Goal: Information Seeking & Learning: Learn about a topic

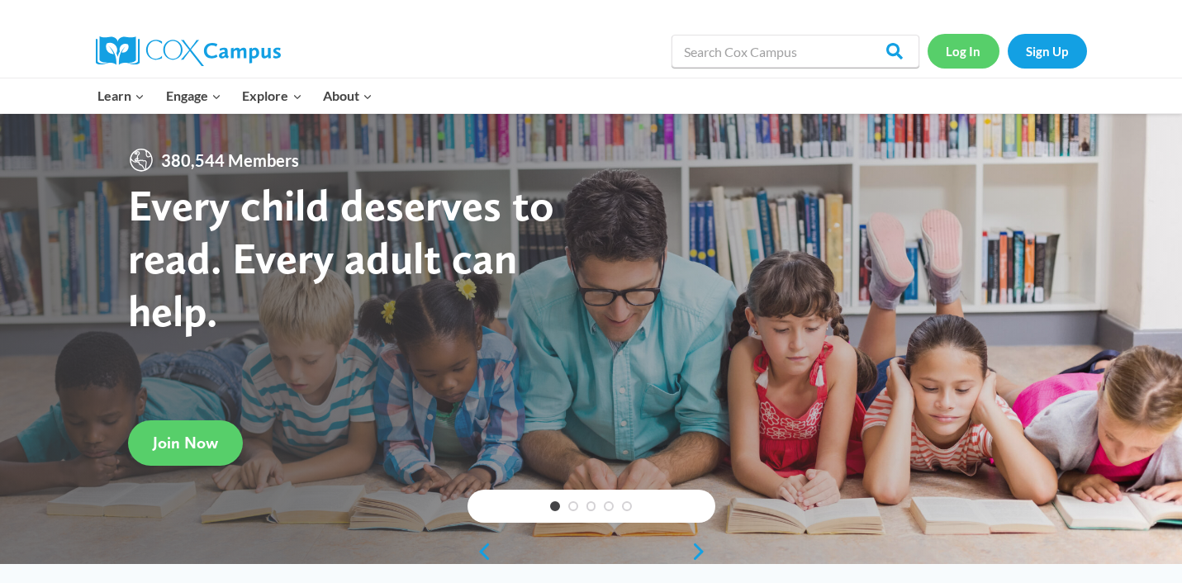
click at [969, 50] on link "Log In" at bounding box center [964, 51] width 72 height 34
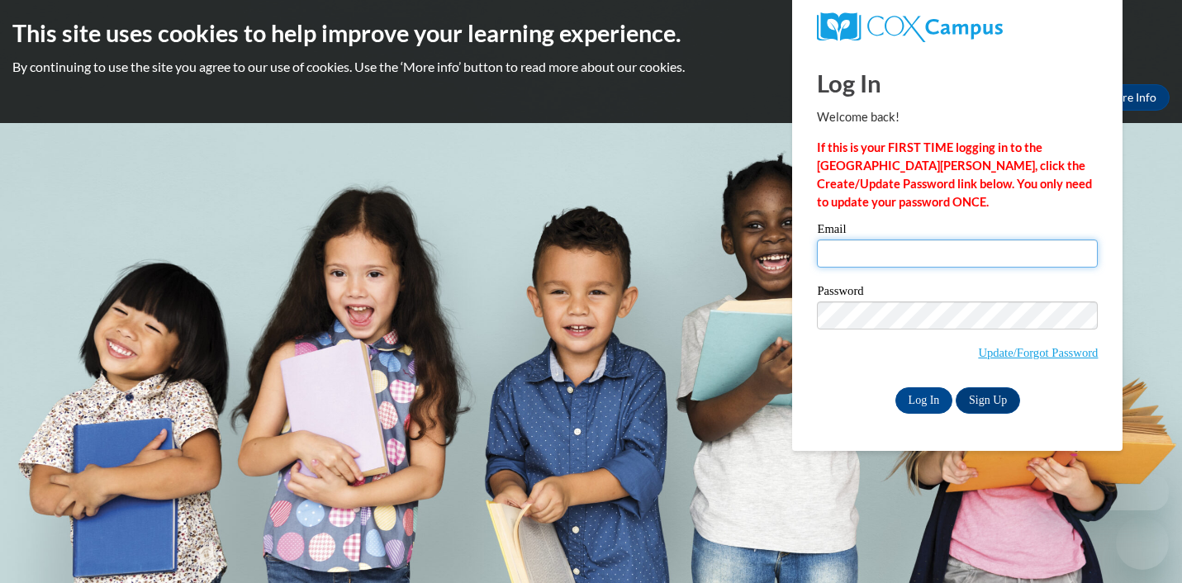
type input "dresch@waukesha.k12.wi.us"
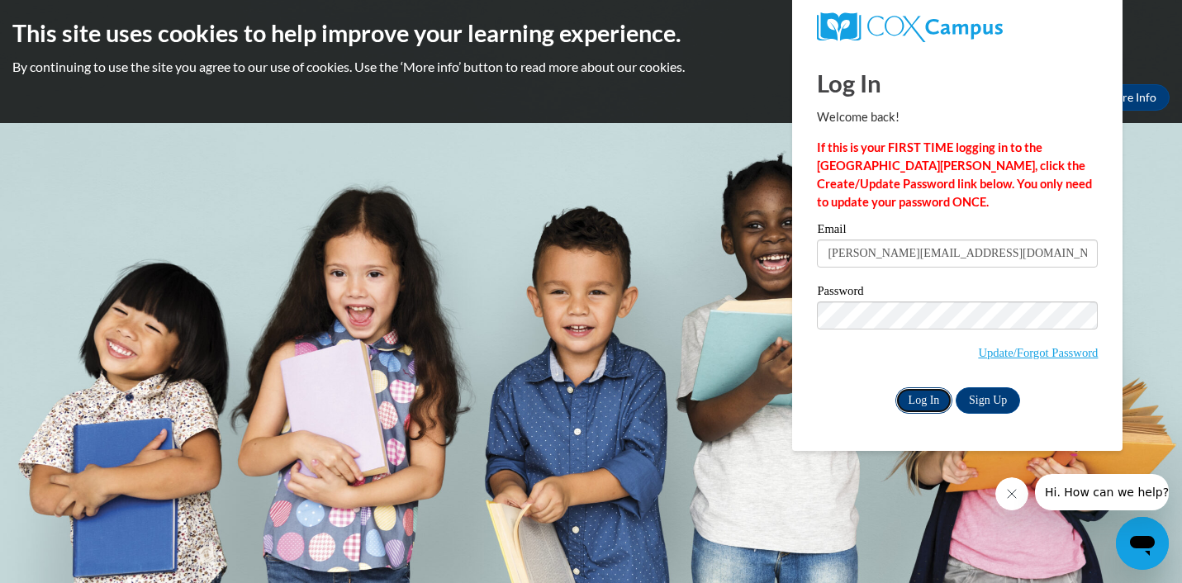
click at [919, 391] on input "Log In" at bounding box center [925, 401] width 58 height 26
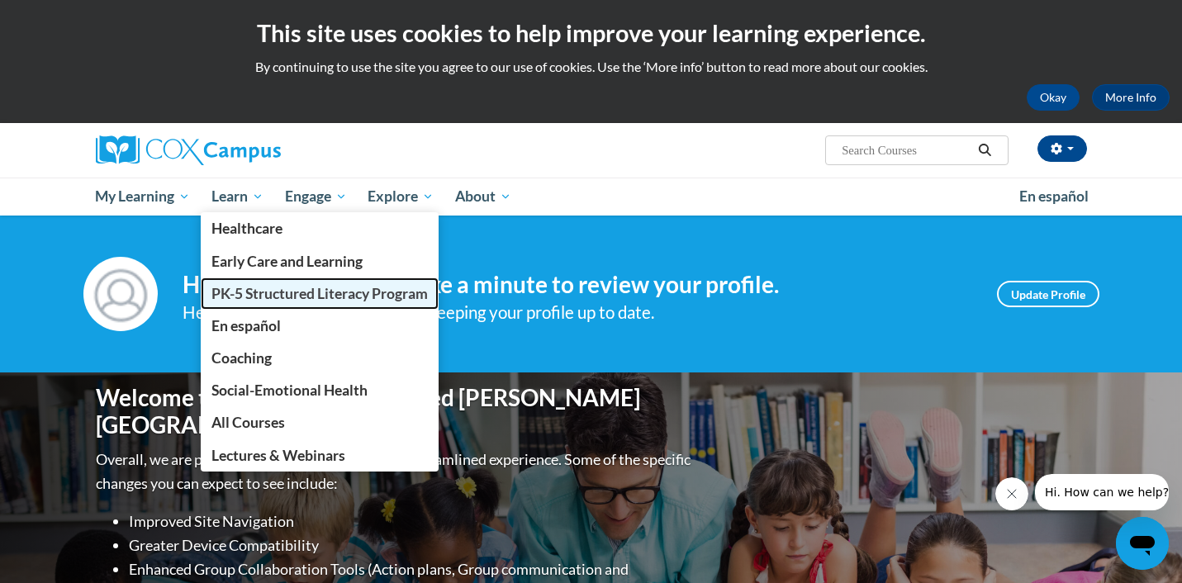
click at [278, 292] on span "PK-5 Structured Literacy Program" at bounding box center [320, 293] width 216 height 17
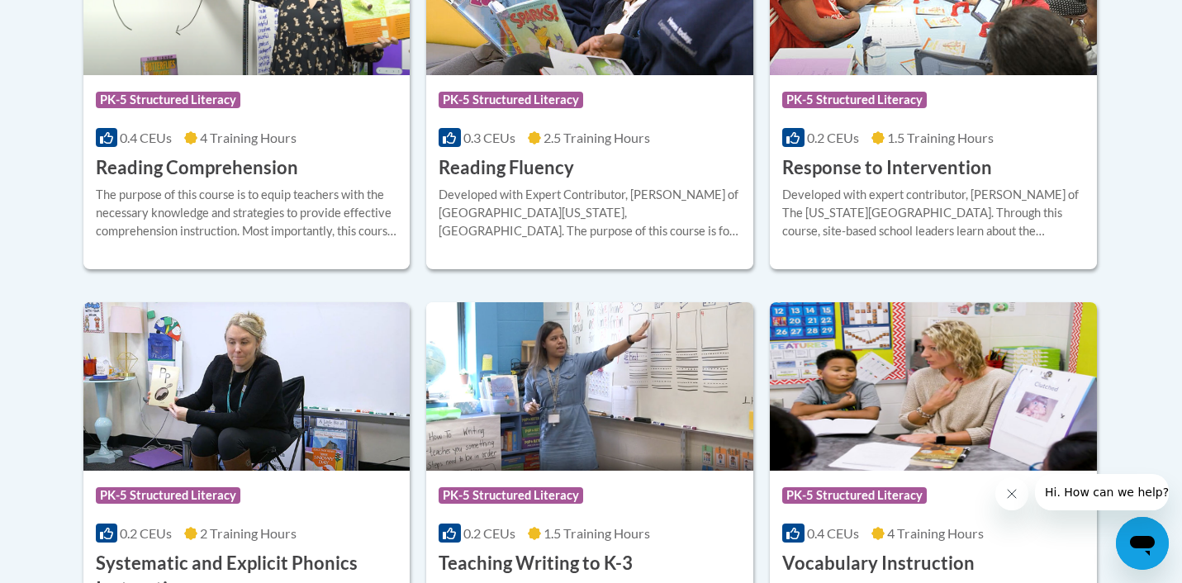
scroll to position [1697, 0]
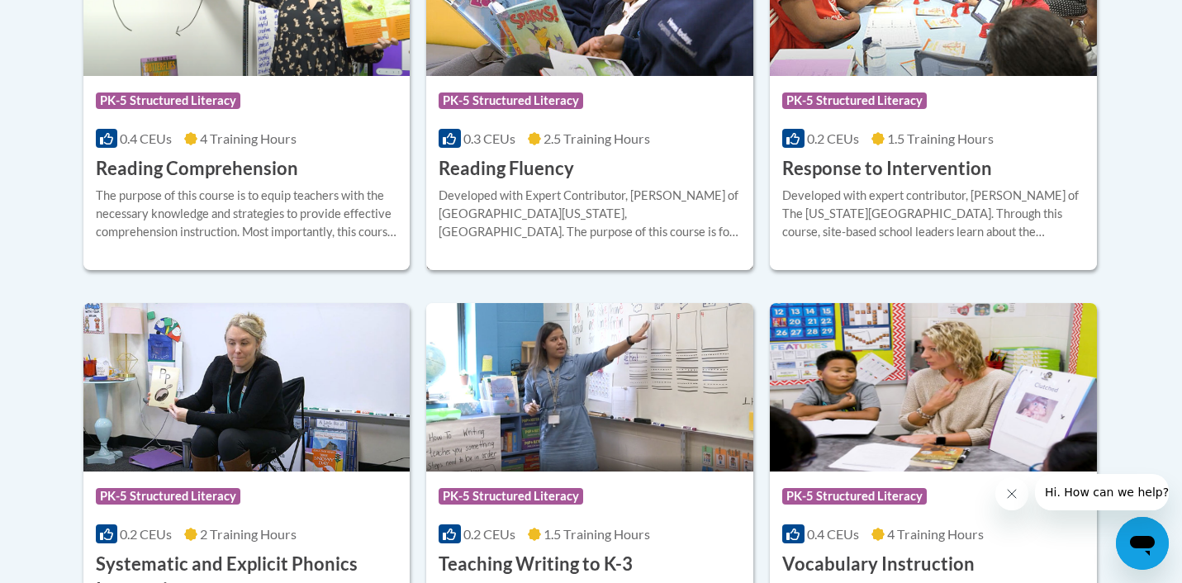
click at [502, 188] on div "Developed with Expert Contributor, Dr. [PERSON_NAME] of [GEOGRAPHIC_DATA][US_ST…" at bounding box center [590, 214] width 302 height 55
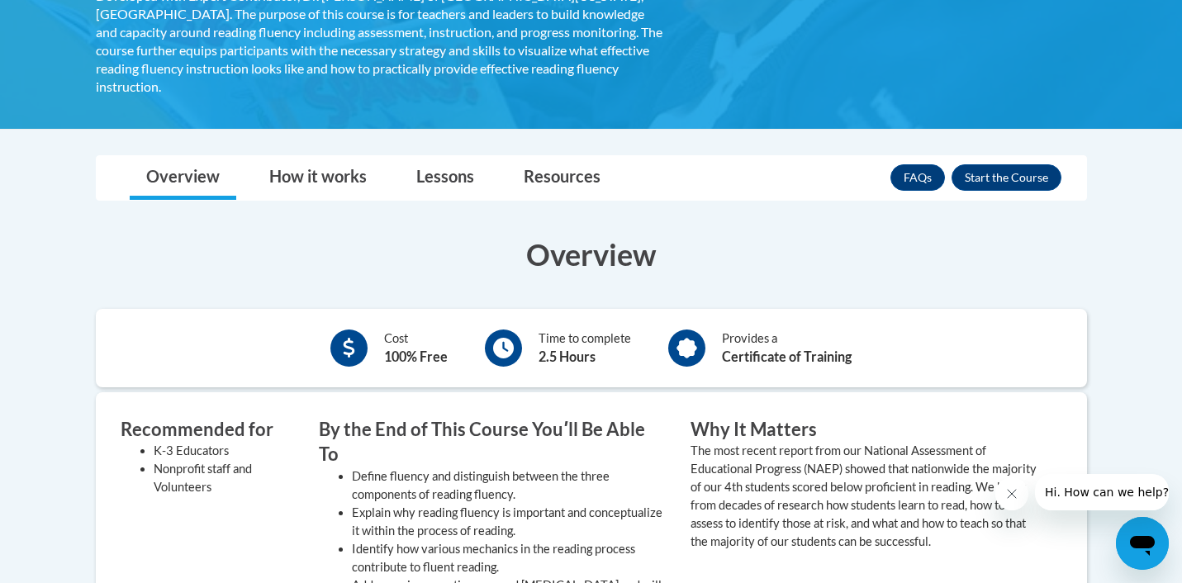
scroll to position [352, 0]
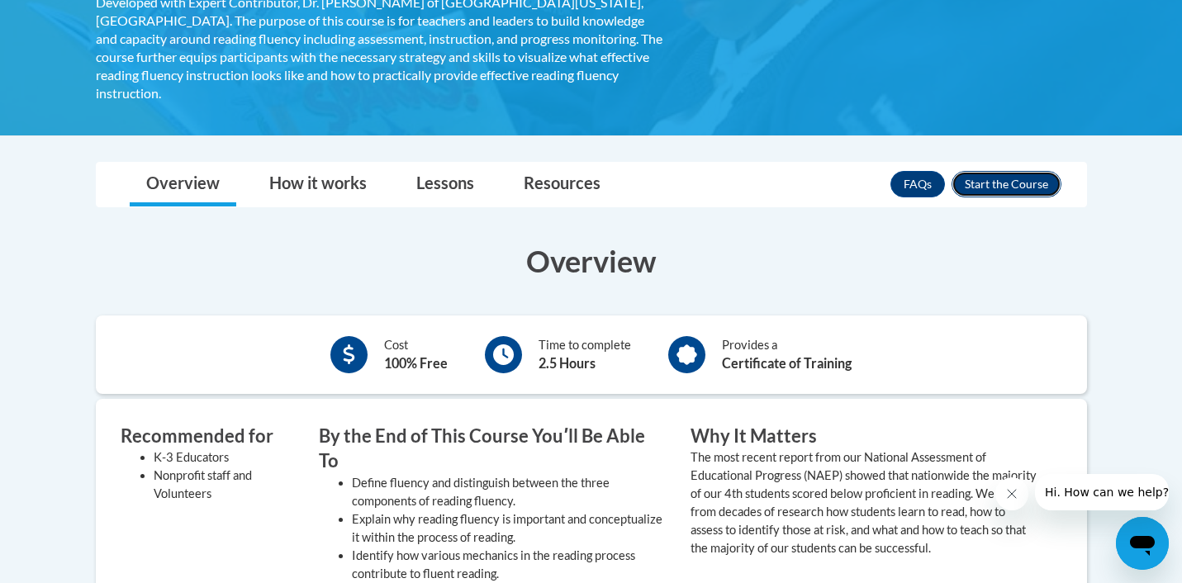
click at [1022, 171] on button "Enroll" at bounding box center [1007, 184] width 110 height 26
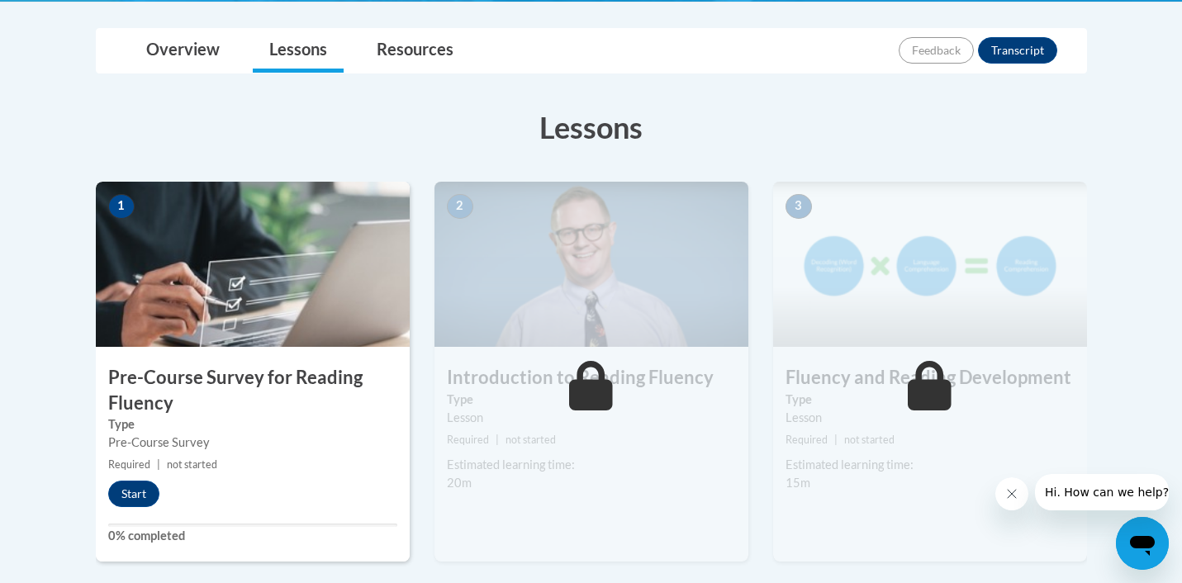
scroll to position [375, 0]
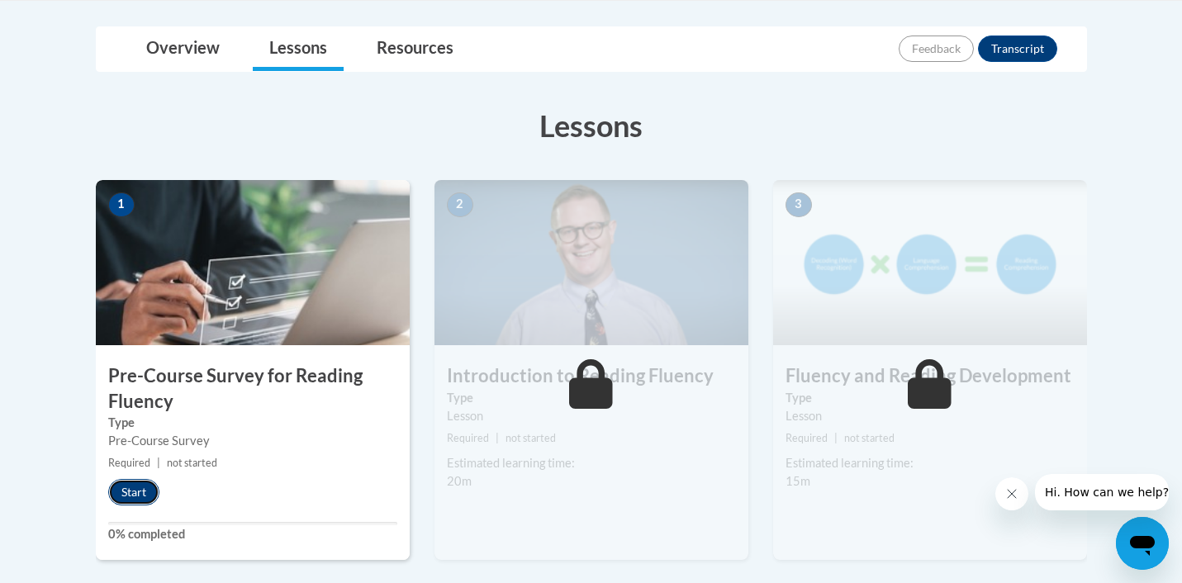
click at [126, 491] on button "Start" at bounding box center [133, 492] width 51 height 26
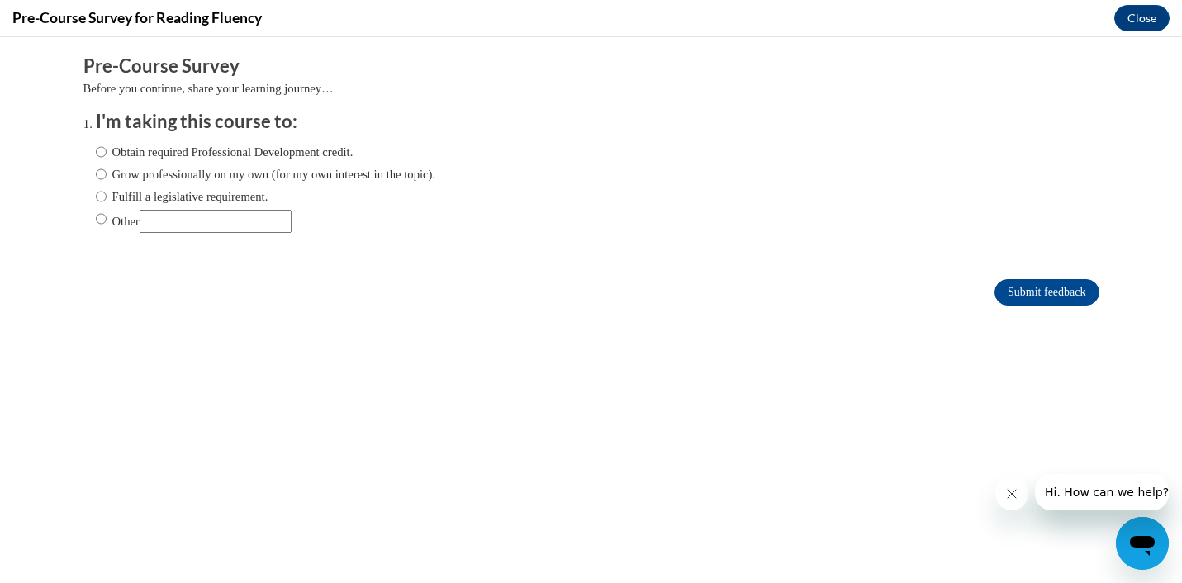
scroll to position [0, 0]
click at [97, 198] on input "Fulfill a legislative requirement." at bounding box center [101, 197] width 11 height 18
radio input "true"
click at [1038, 286] on input "Submit feedback" at bounding box center [1047, 292] width 104 height 26
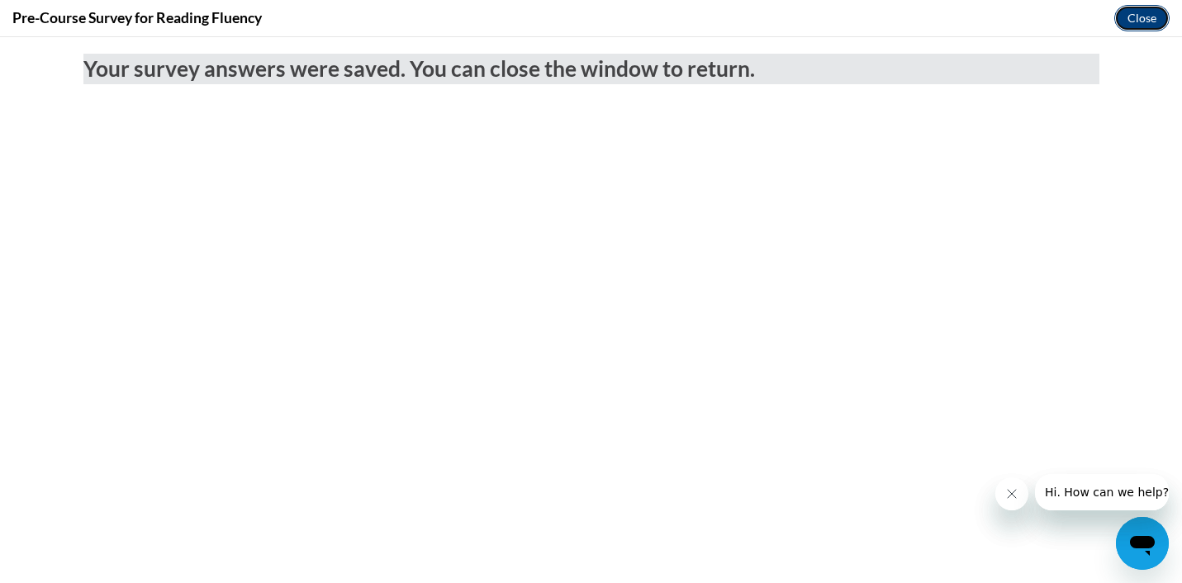
click at [1149, 21] on button "Close" at bounding box center [1142, 18] width 55 height 26
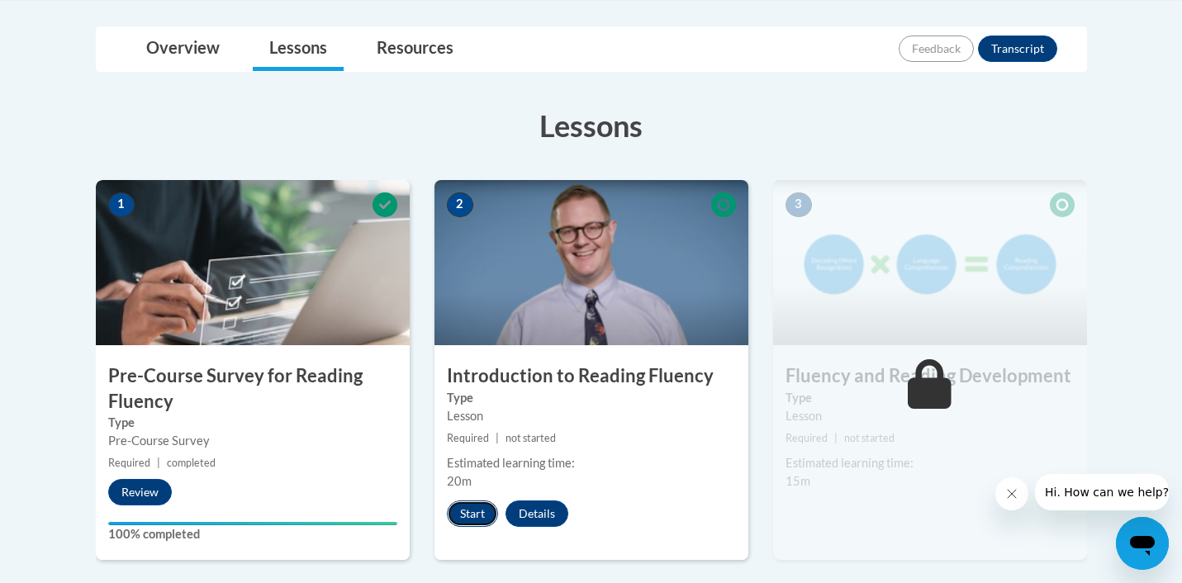
click at [469, 508] on button "Start" at bounding box center [472, 514] width 51 height 26
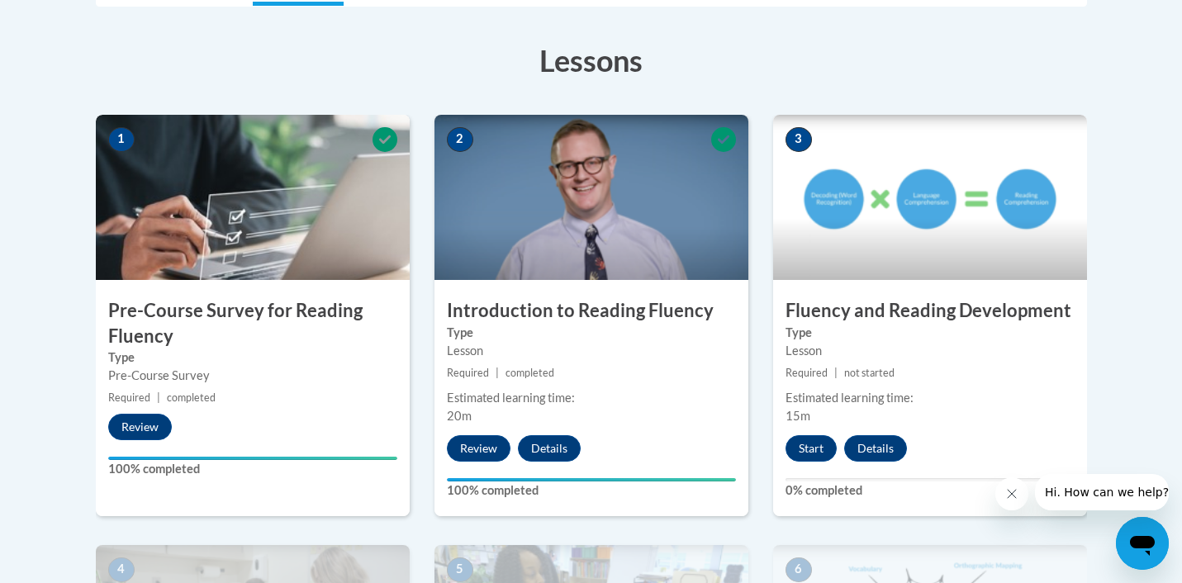
scroll to position [445, 0]
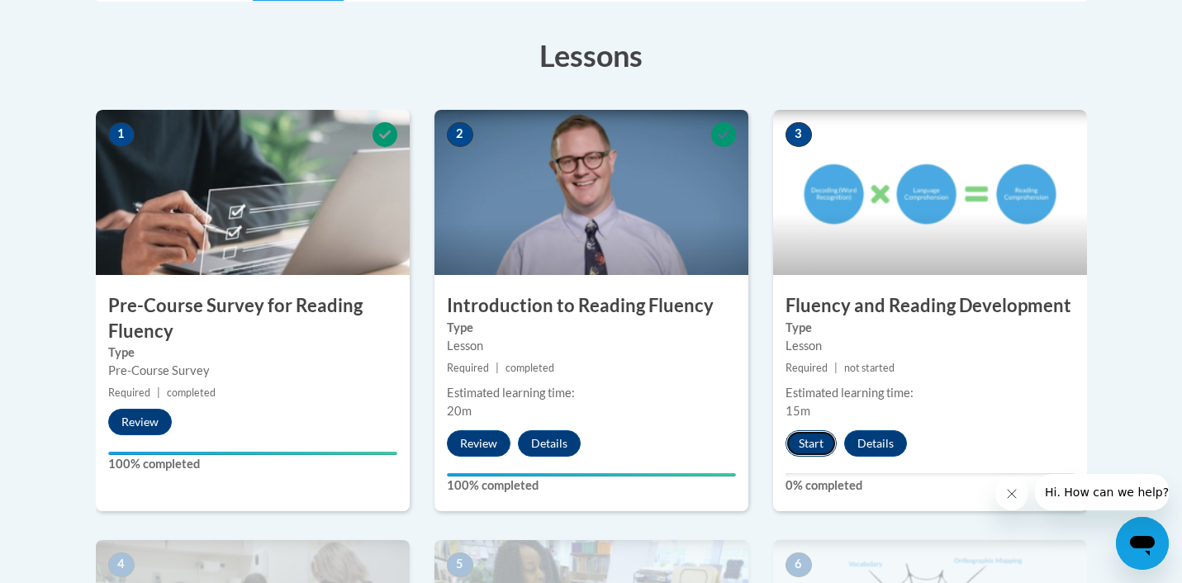
click at [813, 442] on button "Start" at bounding box center [811, 443] width 51 height 26
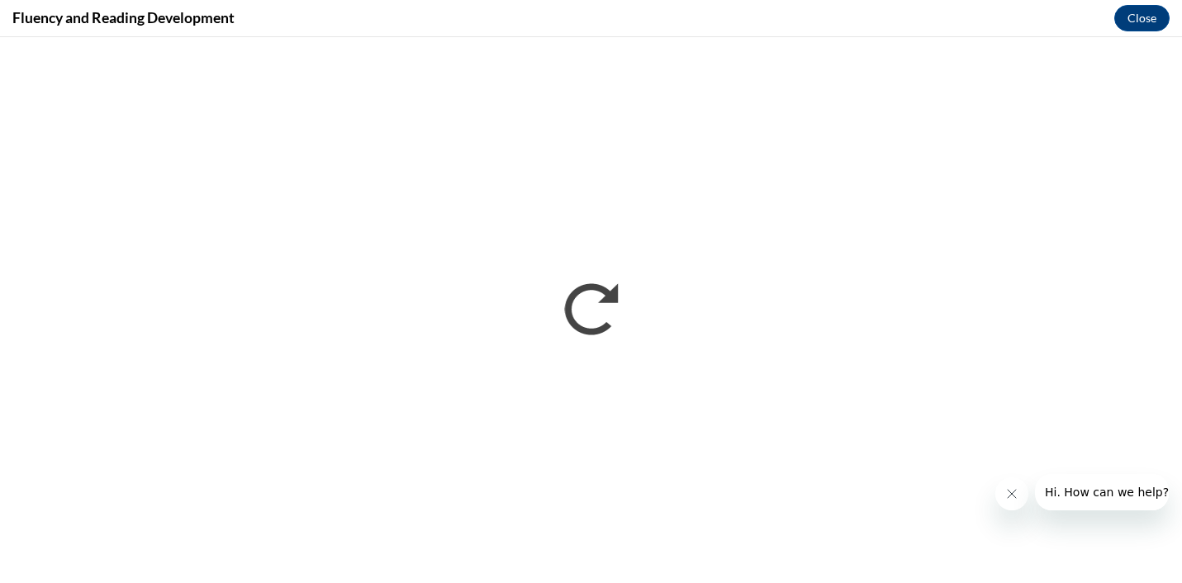
scroll to position [0, 0]
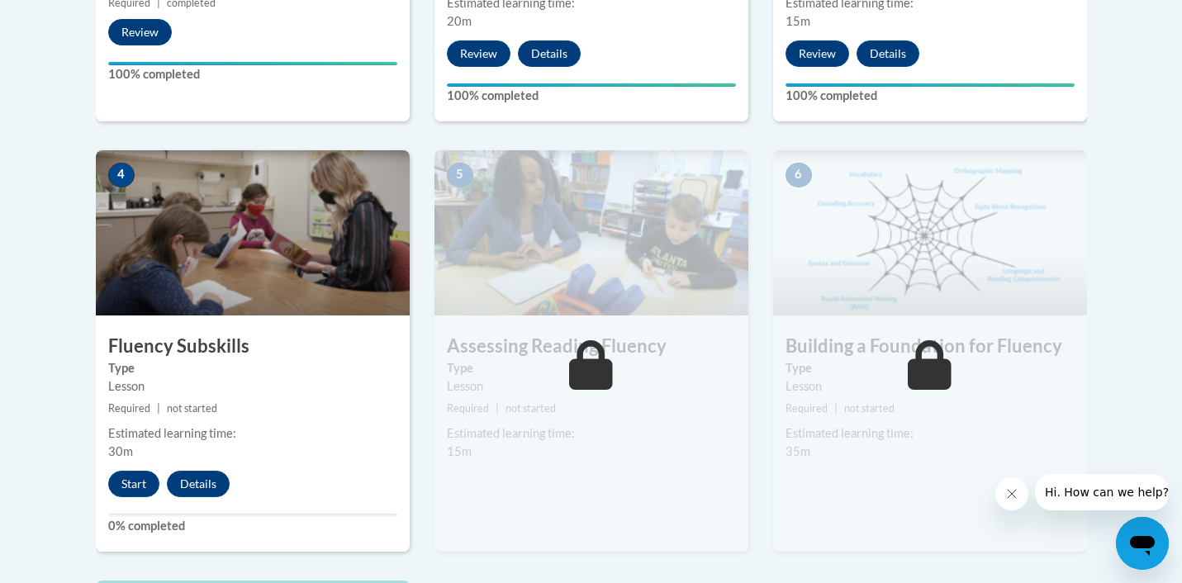
scroll to position [898, 0]
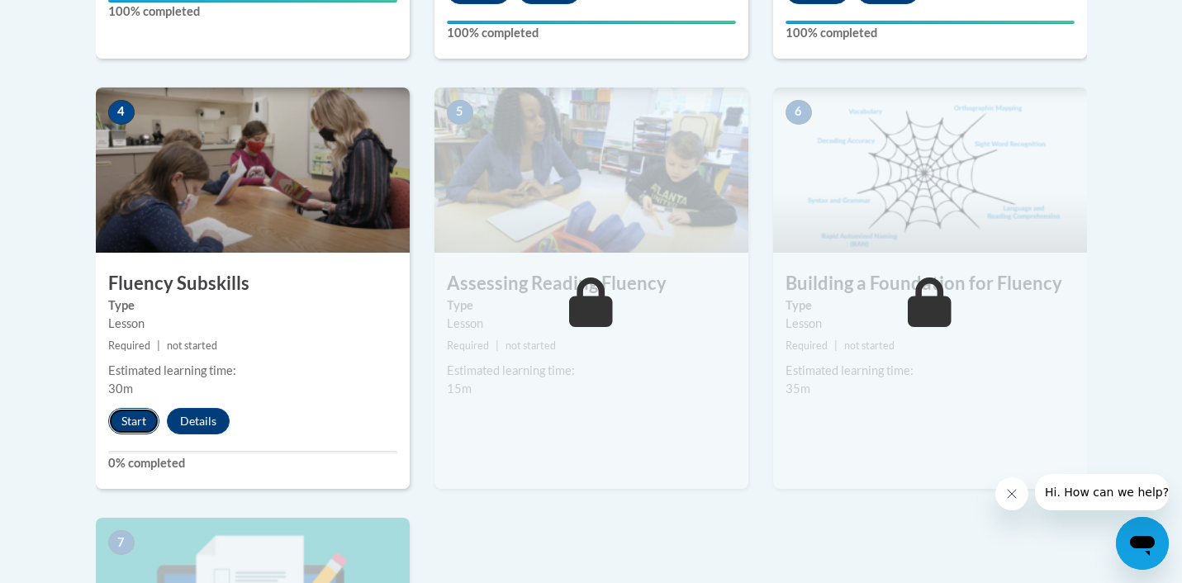
click at [140, 411] on button "Start" at bounding box center [133, 421] width 51 height 26
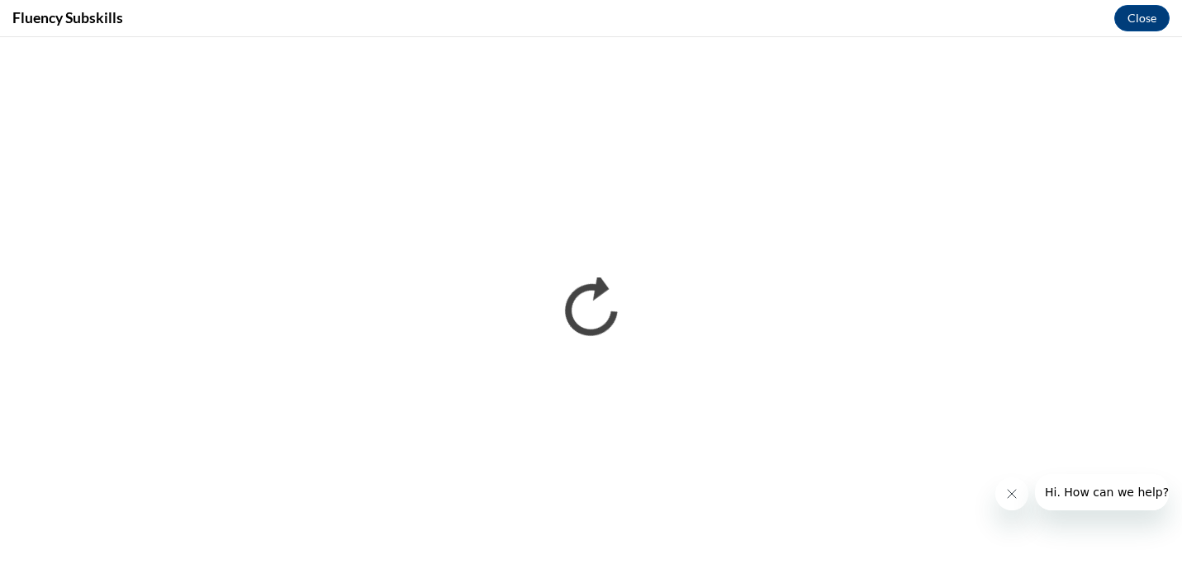
scroll to position [0, 0]
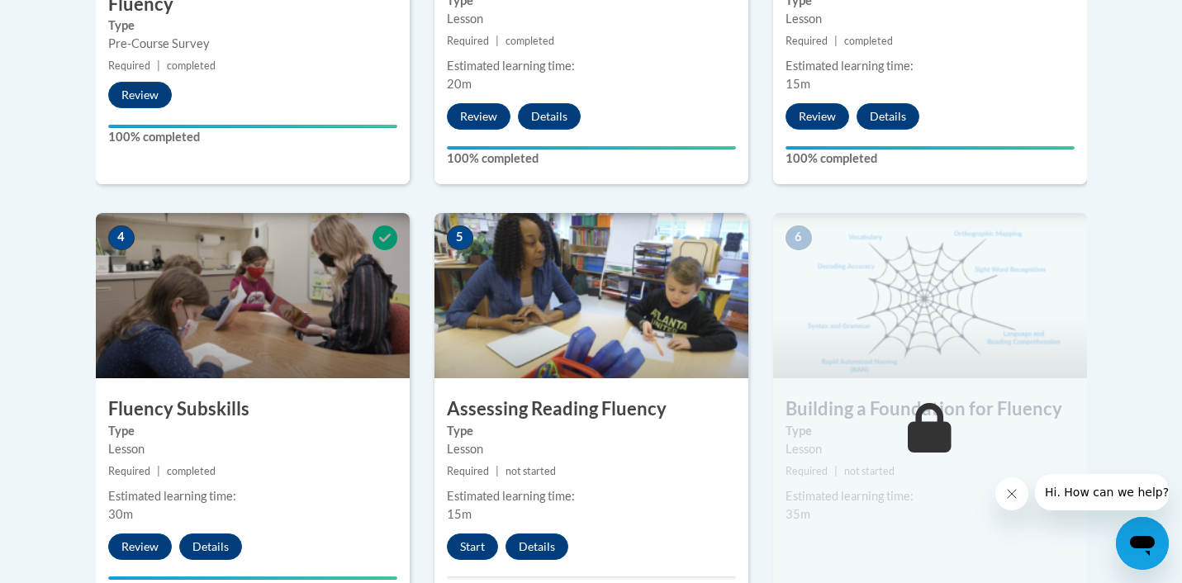
scroll to position [773, 0]
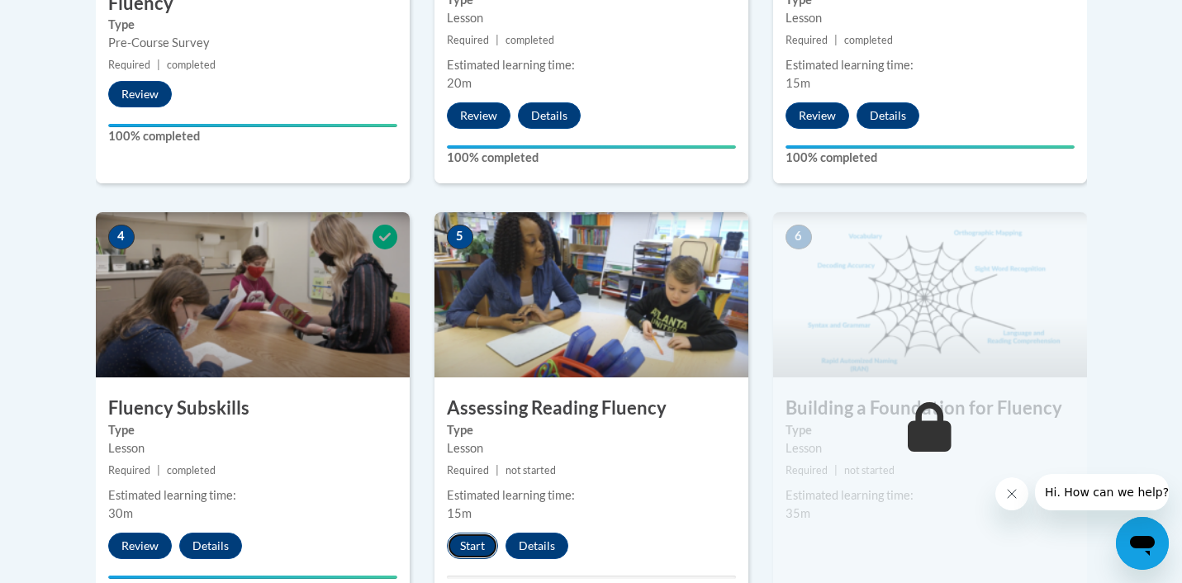
click at [472, 552] on button "Start" at bounding box center [472, 546] width 51 height 26
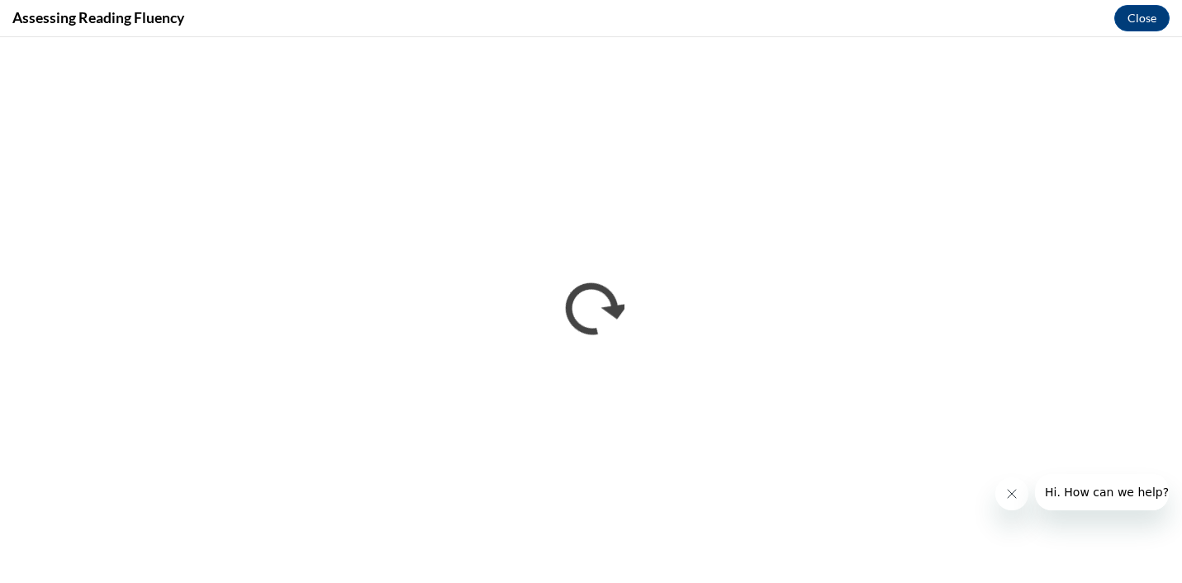
scroll to position [0, 0]
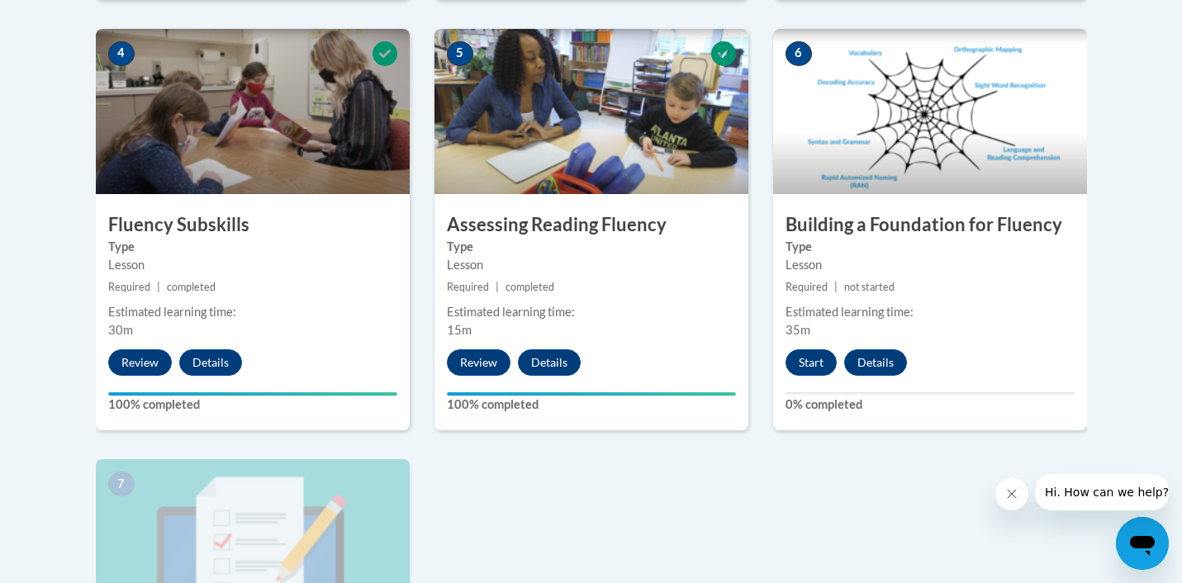
scroll to position [958, 0]
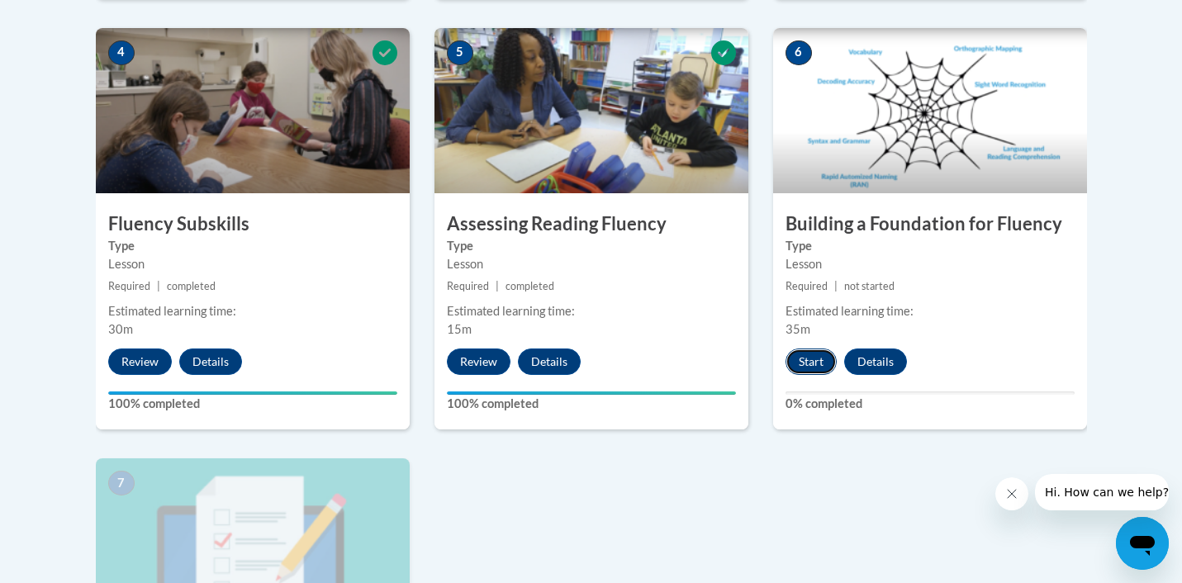
click at [806, 358] on button "Start" at bounding box center [811, 362] width 51 height 26
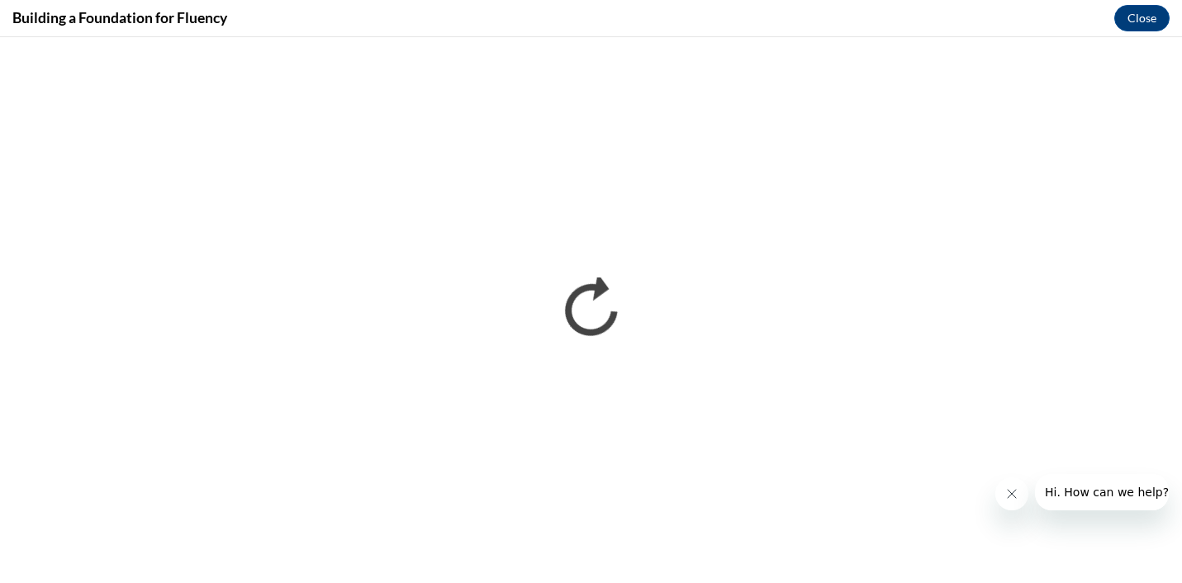
scroll to position [0, 0]
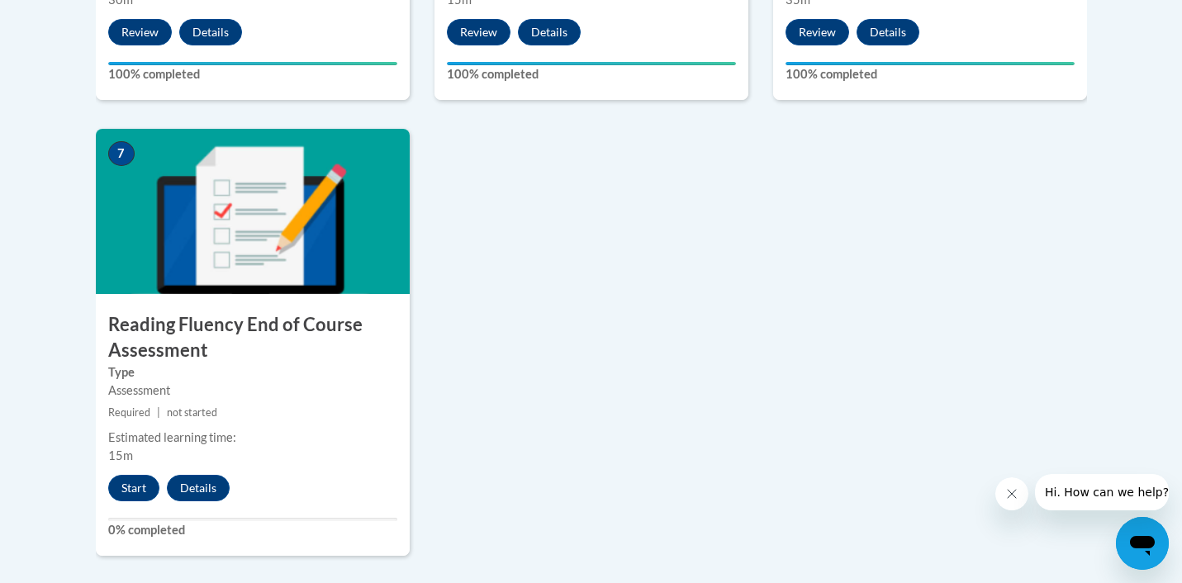
scroll to position [1285, 0]
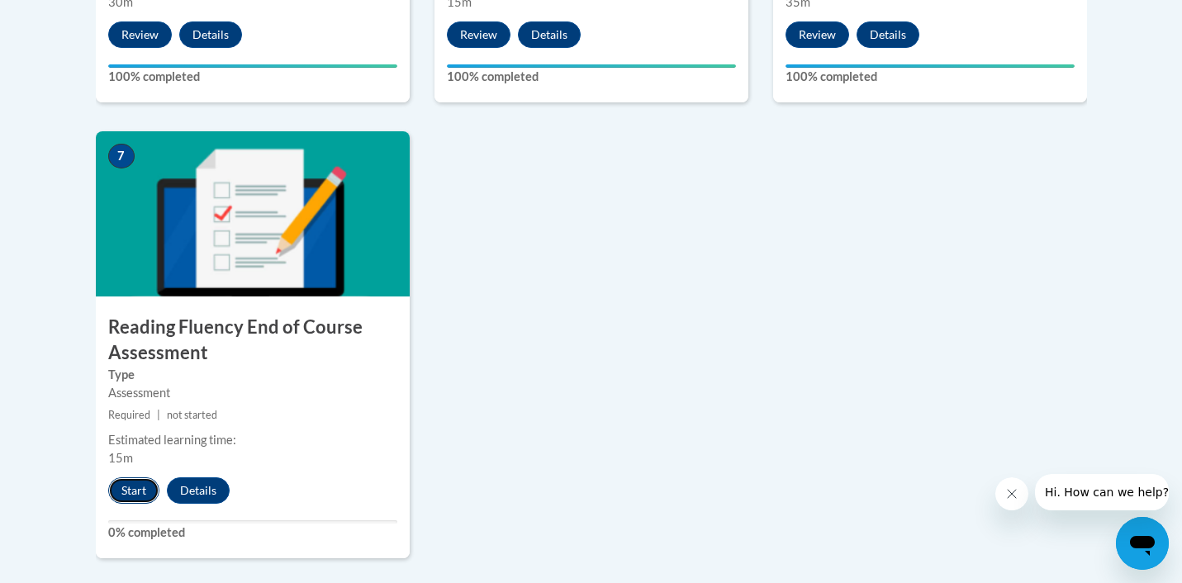
click at [131, 488] on button "Start" at bounding box center [133, 491] width 51 height 26
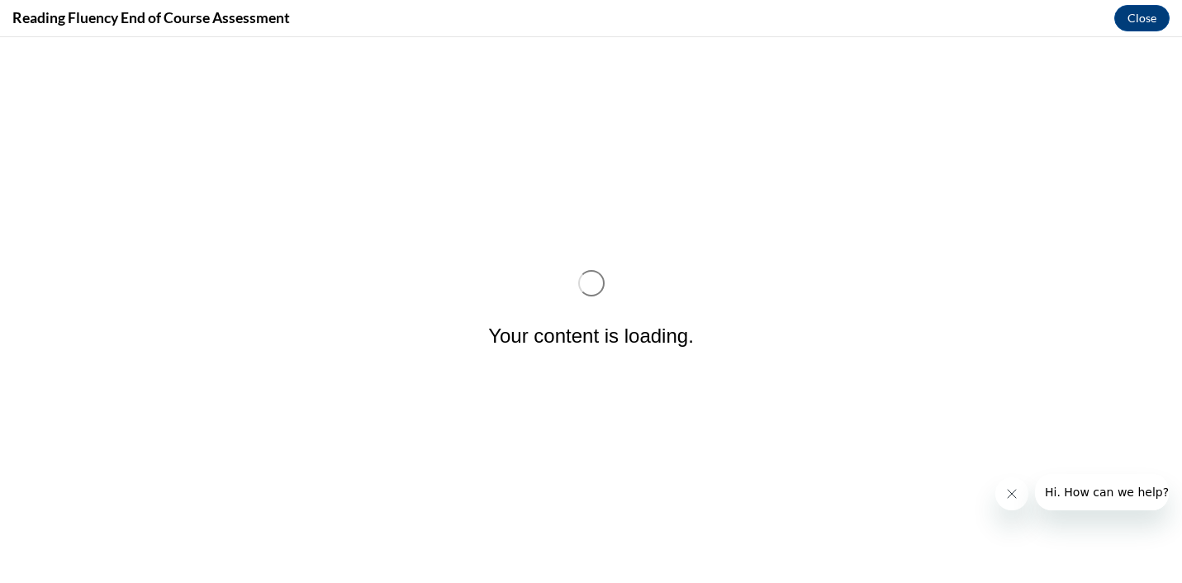
scroll to position [0, 0]
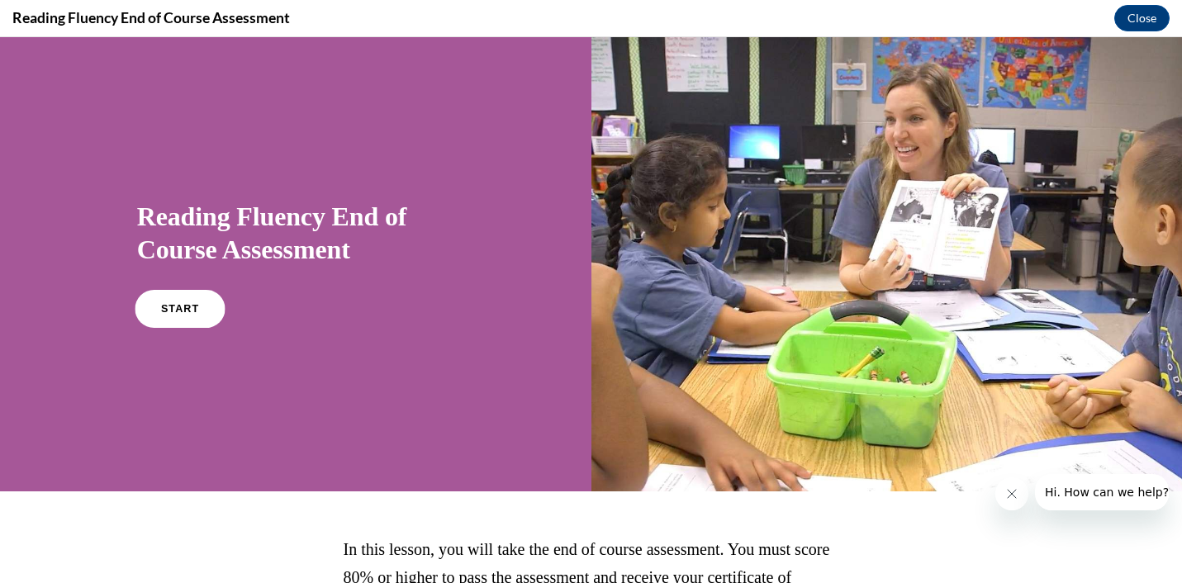
click at [171, 318] on link "START" at bounding box center [180, 309] width 90 height 38
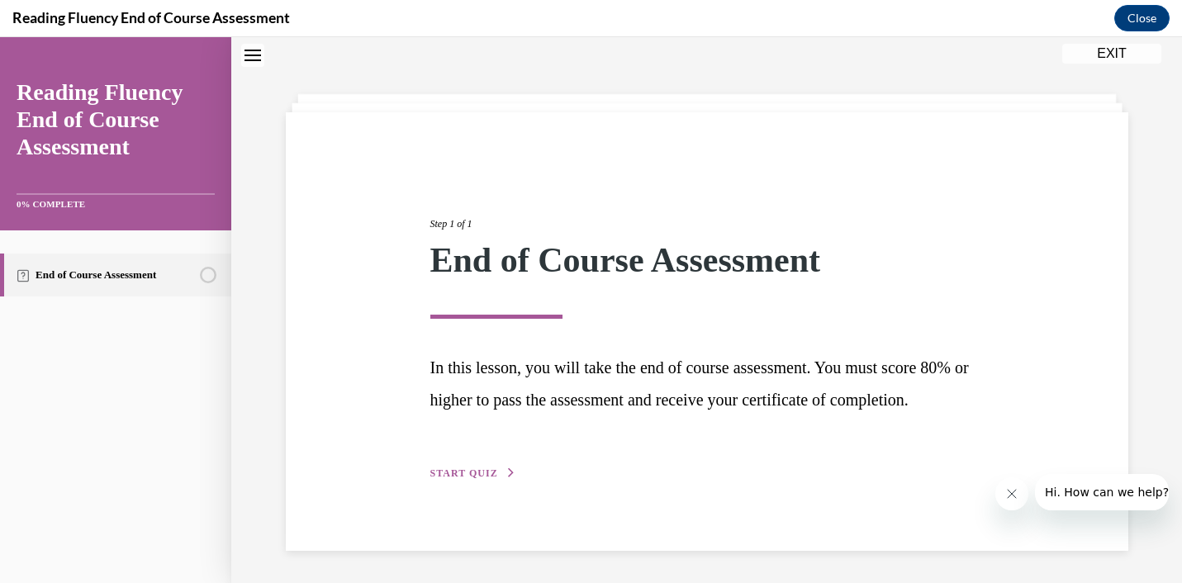
scroll to position [81, 0]
click at [444, 468] on button "START QUIZ" at bounding box center [473, 472] width 86 height 15
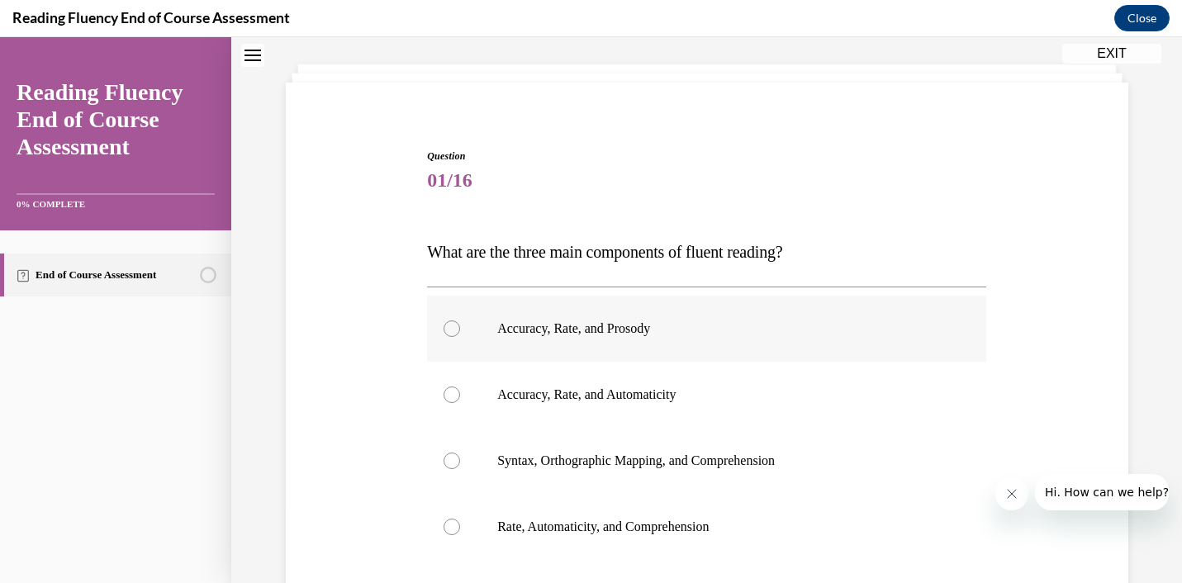
click at [461, 337] on label "Accuracy, Rate, and Prosody" at bounding box center [706, 329] width 559 height 66
click at [460, 337] on input "Accuracy, Rate, and Prosody" at bounding box center [452, 329] width 17 height 17
radio input "true"
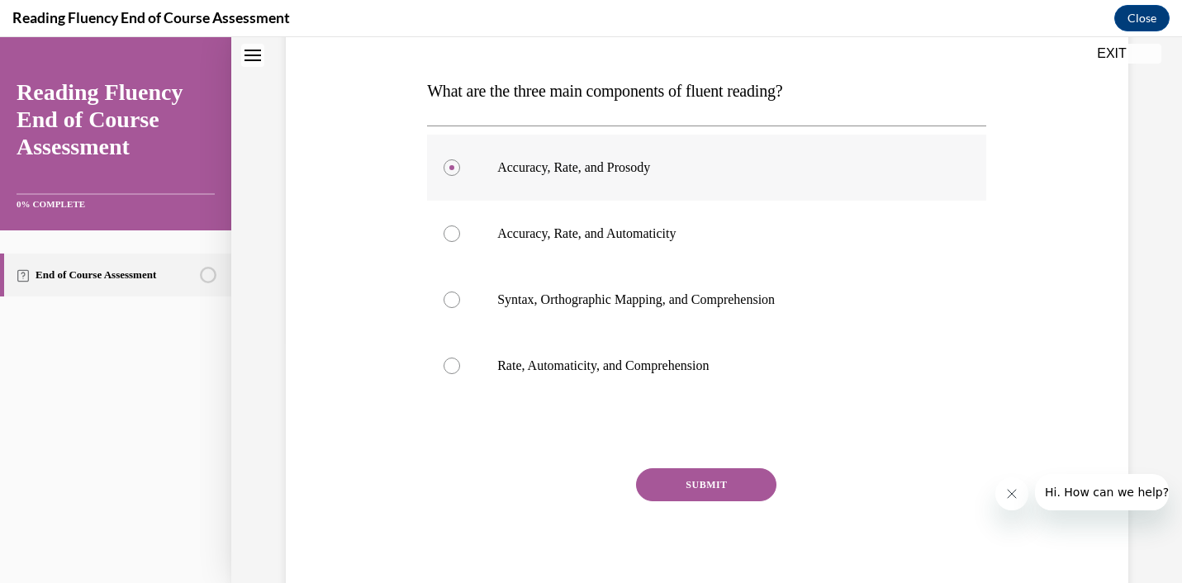
scroll to position [244, 0]
click at [686, 473] on button "SUBMIT" at bounding box center [706, 483] width 140 height 33
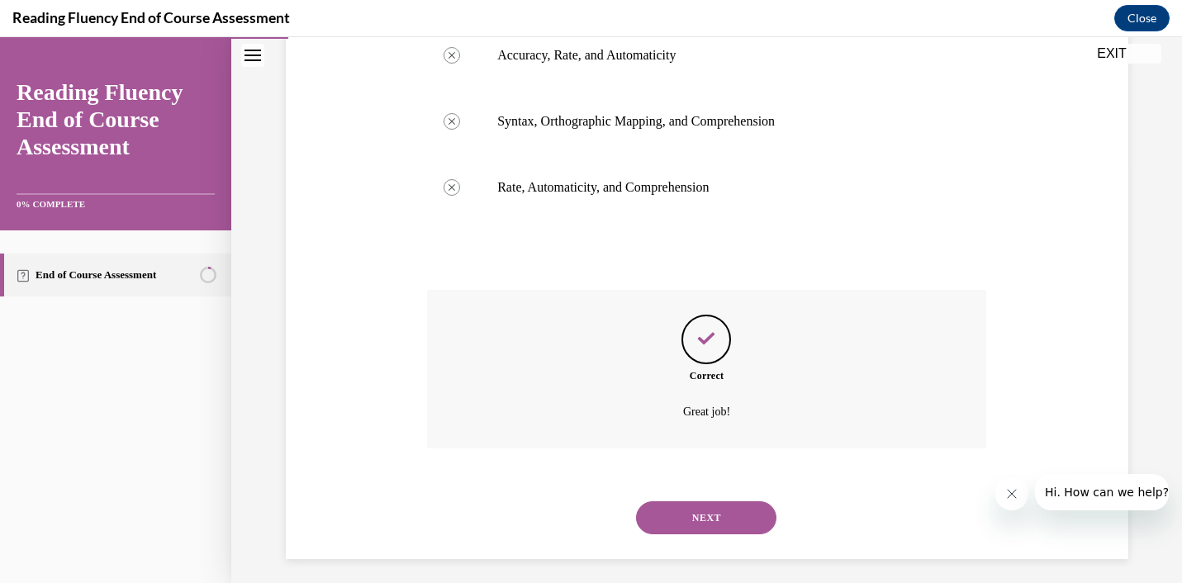
scroll to position [430, 0]
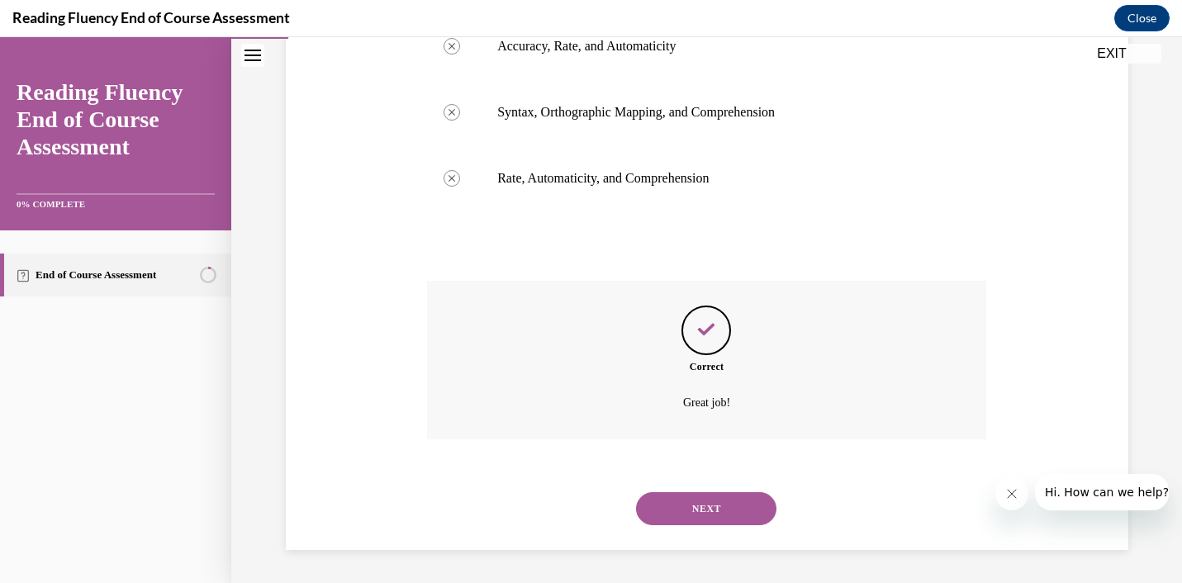
click at [696, 514] on button "NEXT" at bounding box center [706, 508] width 140 height 33
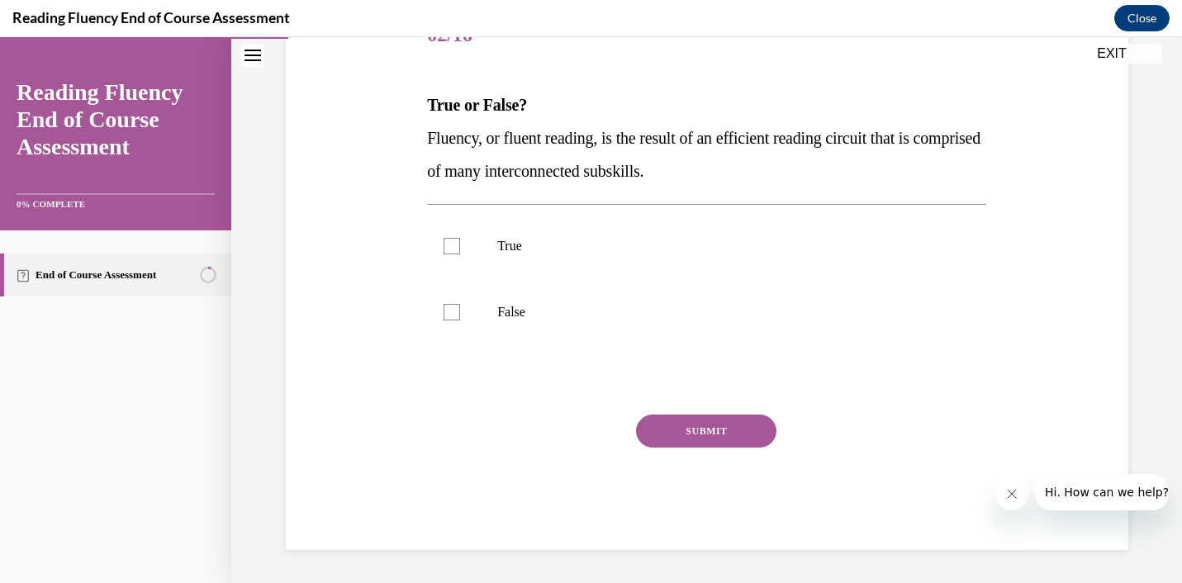
scroll to position [183, 0]
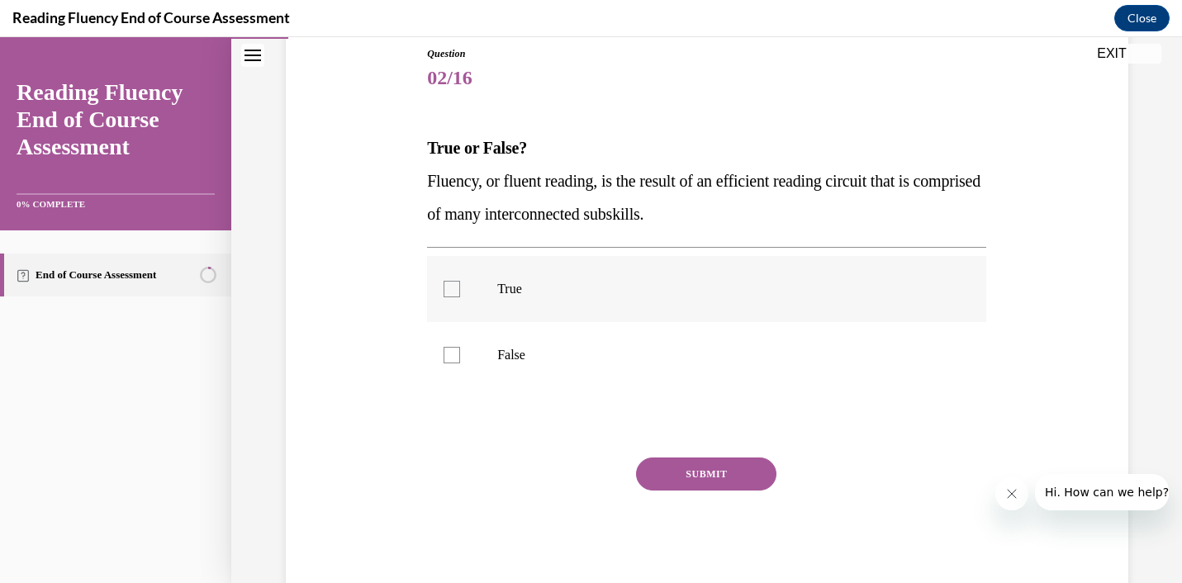
click at [510, 319] on label "True" at bounding box center [706, 289] width 559 height 66
click at [460, 297] on input "True" at bounding box center [452, 289] width 17 height 17
checkbox input "true"
click at [684, 469] on button "SUBMIT" at bounding box center [706, 474] width 140 height 33
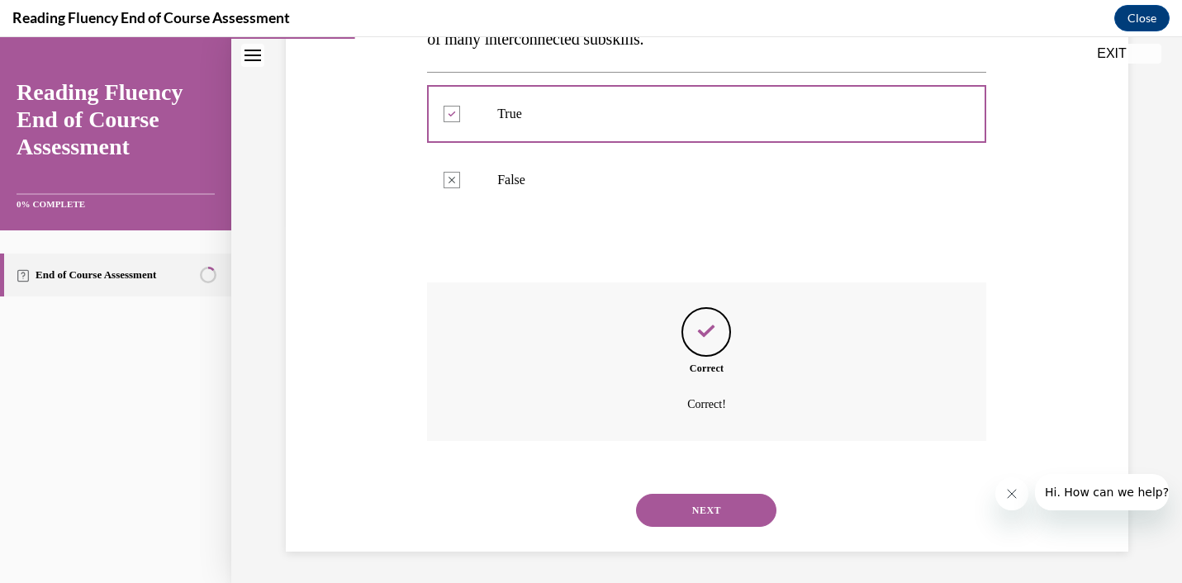
scroll to position [360, 0]
click at [699, 499] on button "NEXT" at bounding box center [706, 508] width 140 height 33
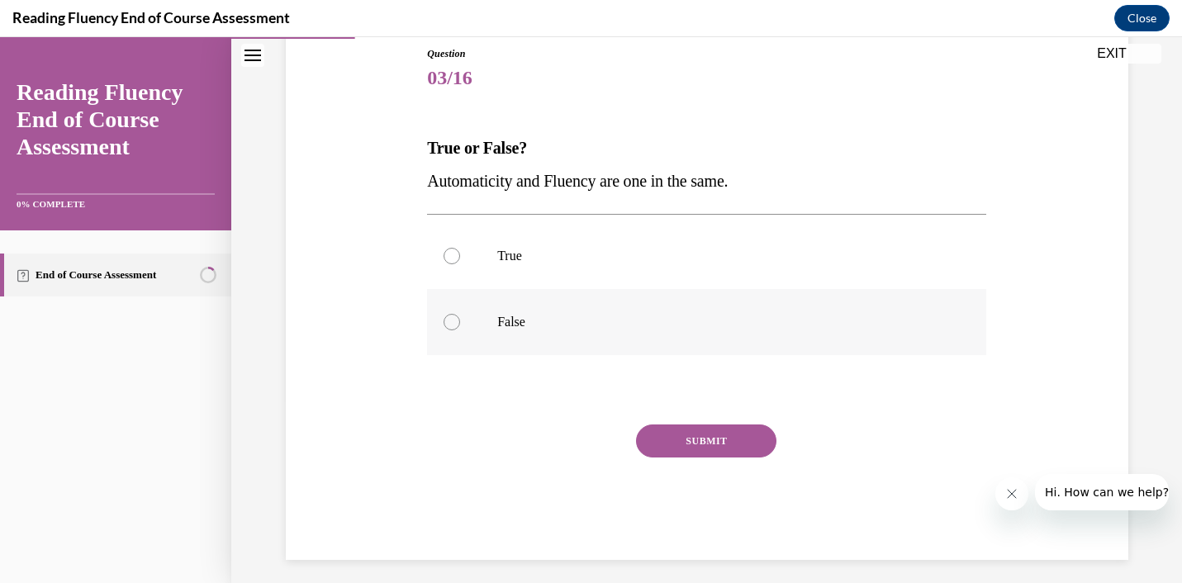
click at [503, 336] on label "False" at bounding box center [706, 322] width 559 height 66
click at [460, 330] on input "False" at bounding box center [452, 322] width 17 height 17
radio input "true"
click at [706, 437] on button "SUBMIT" at bounding box center [706, 441] width 140 height 33
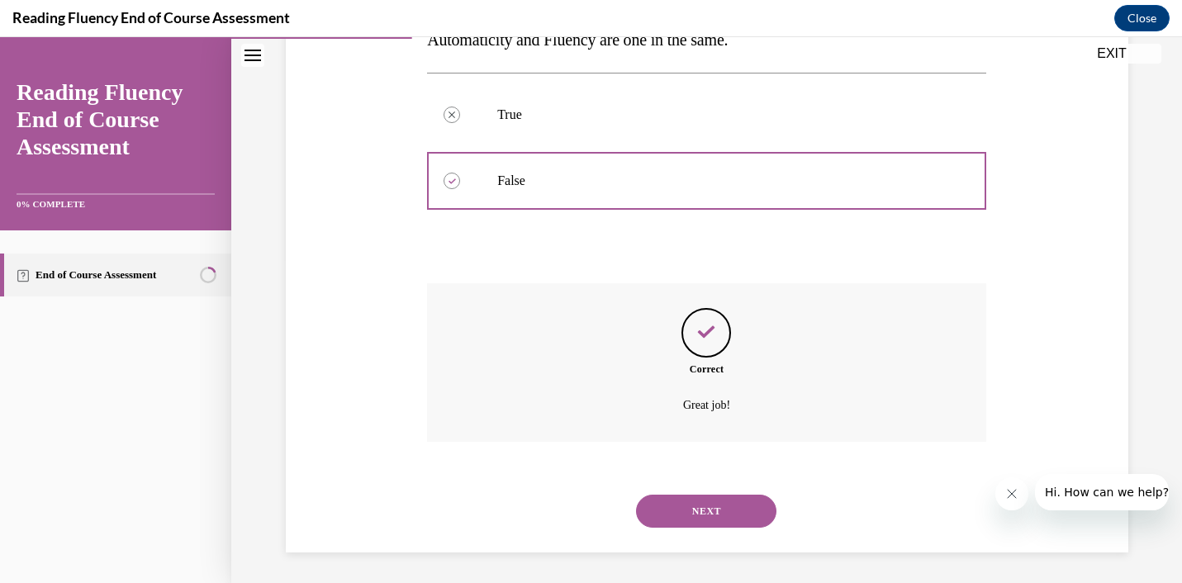
scroll to position [327, 0]
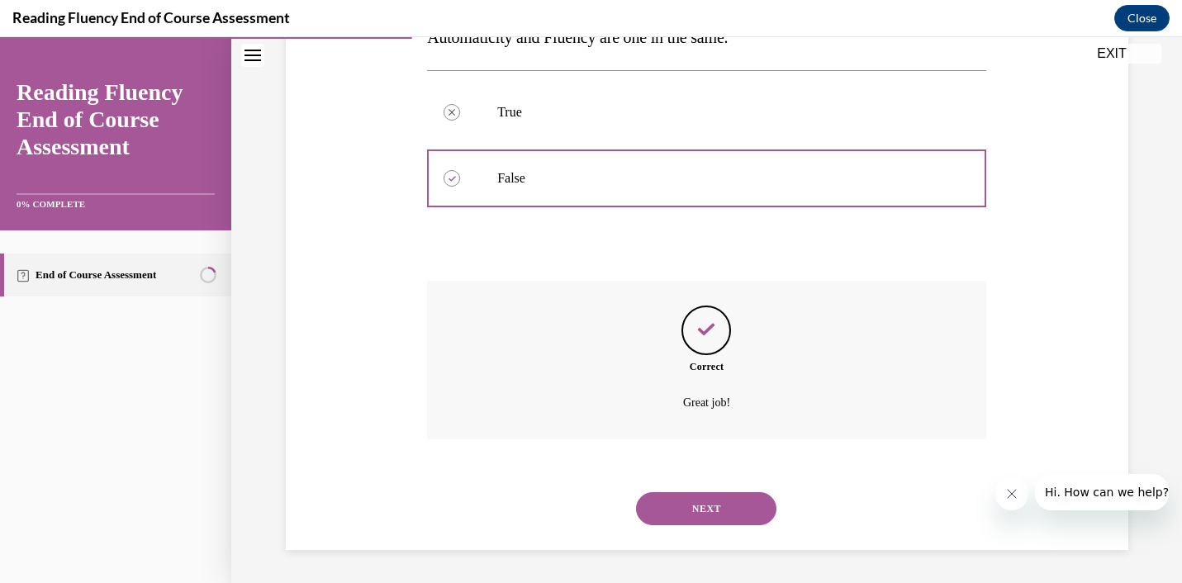
click at [709, 496] on button "NEXT" at bounding box center [706, 508] width 140 height 33
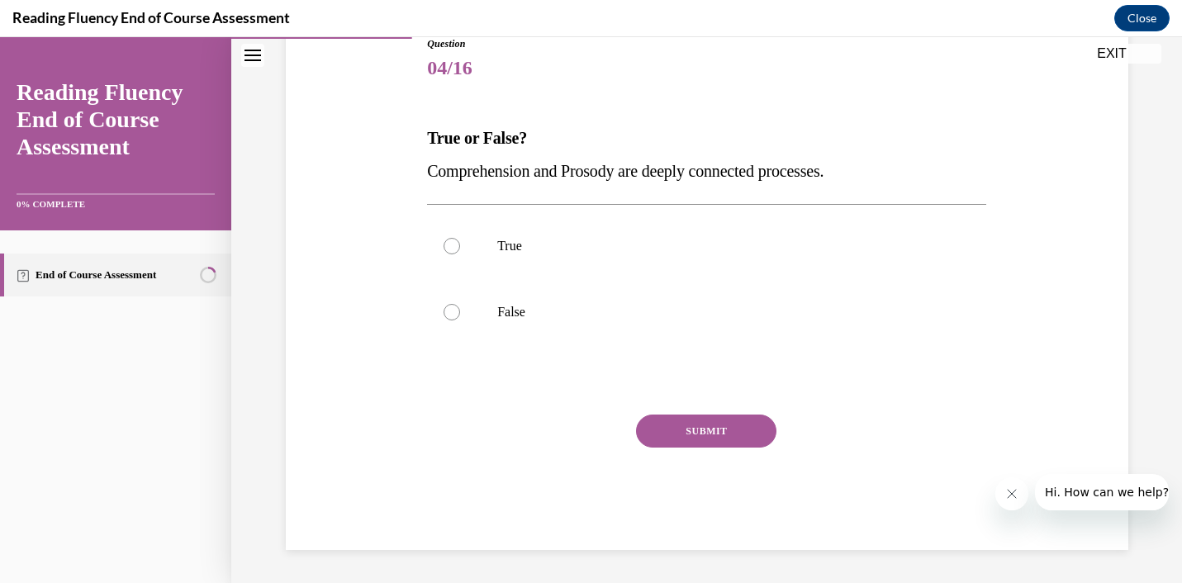
scroll to position [183, 0]
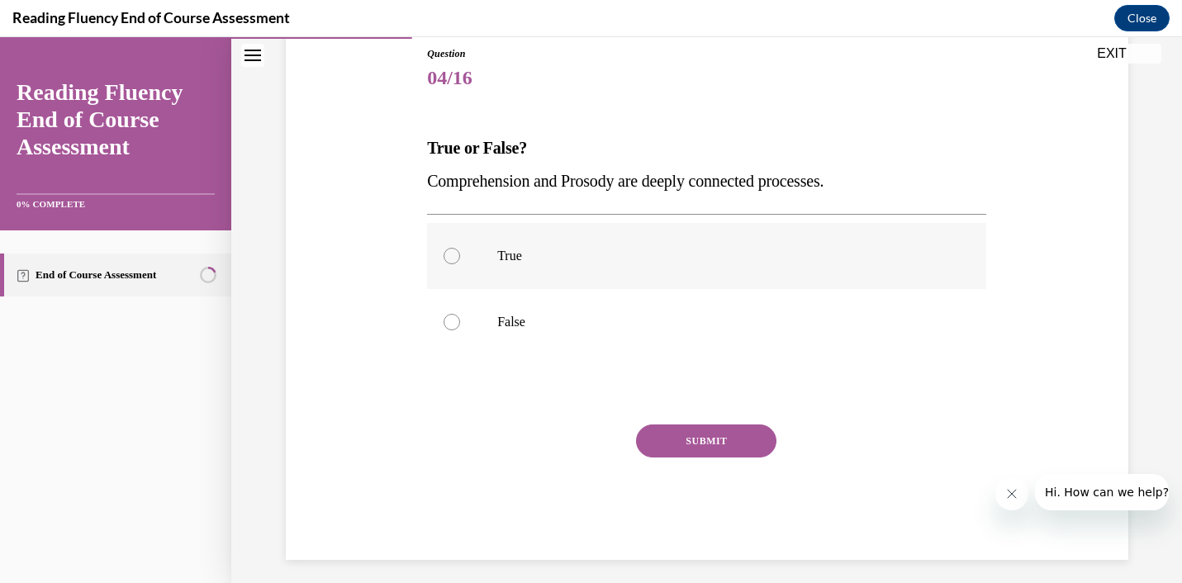
click at [563, 263] on p "True" at bounding box center [721, 256] width 448 height 17
click at [460, 263] on input "True" at bounding box center [452, 256] width 17 height 17
radio input "true"
click at [706, 440] on button "SUBMIT" at bounding box center [706, 441] width 140 height 33
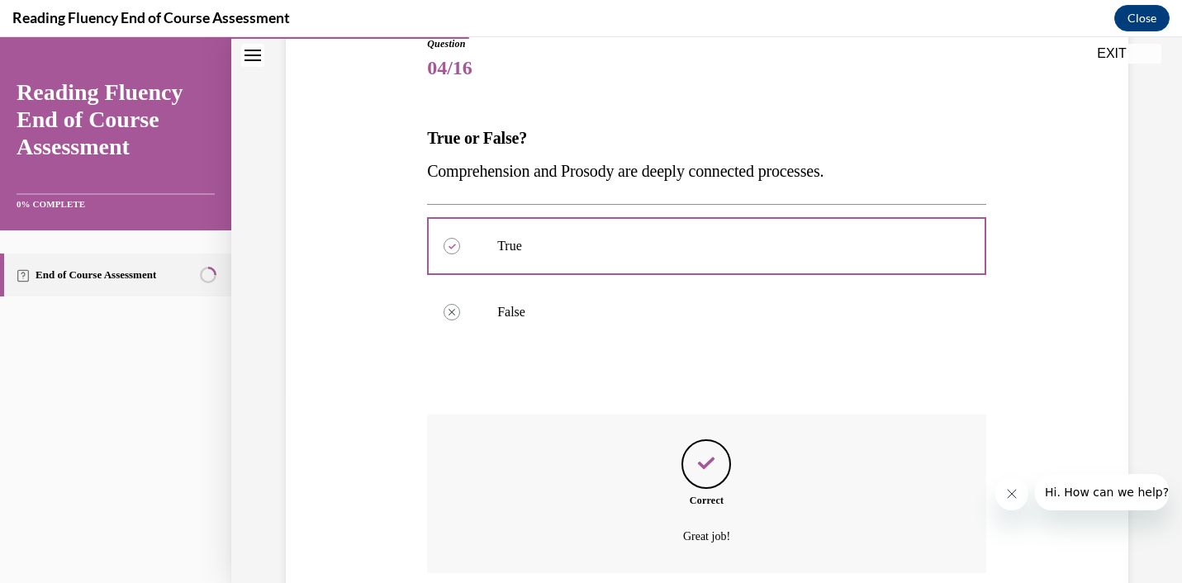
scroll to position [327, 0]
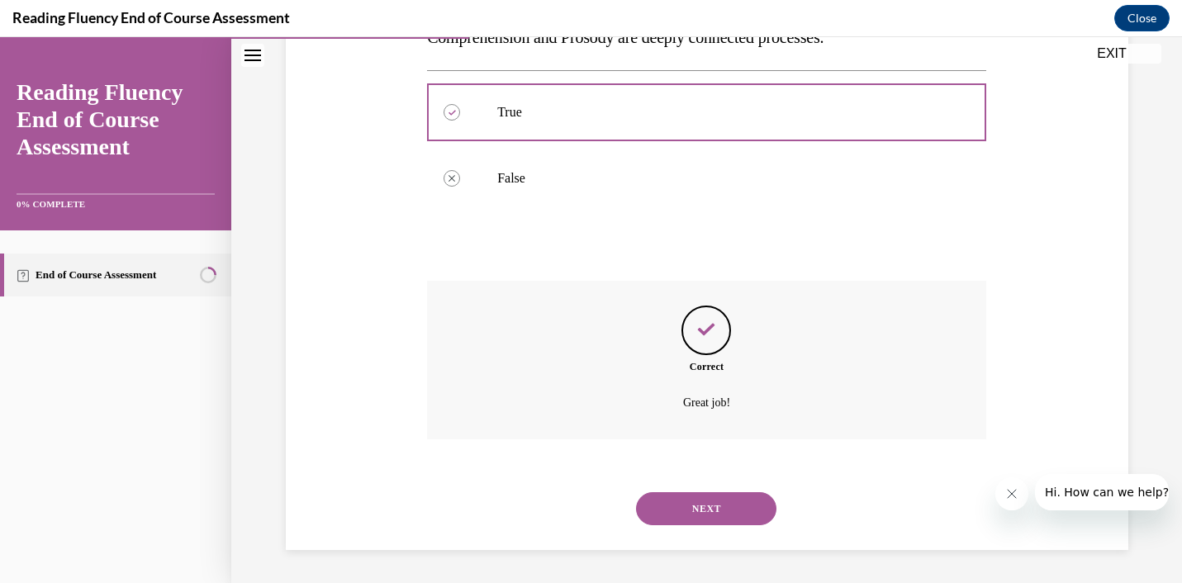
click at [690, 503] on button "NEXT" at bounding box center [706, 508] width 140 height 33
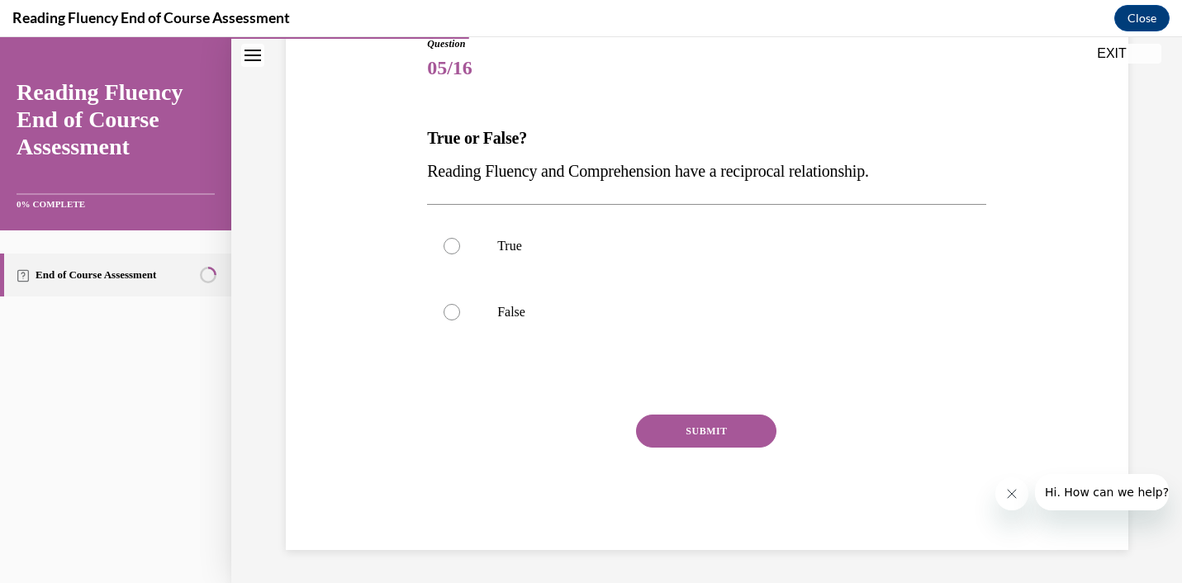
scroll to position [183, 0]
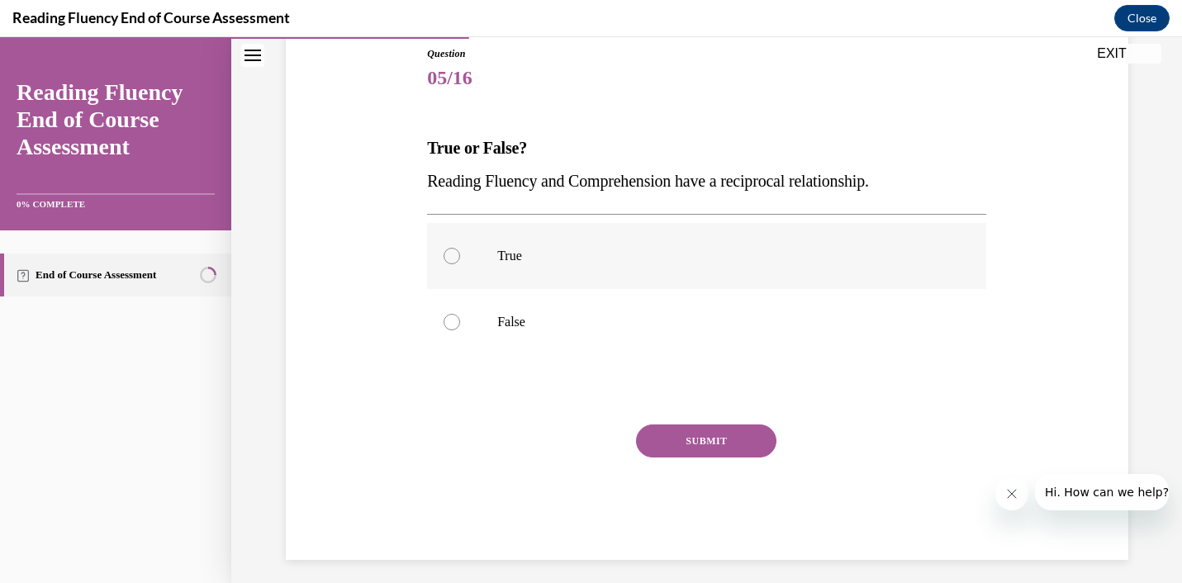
click at [479, 264] on label "True" at bounding box center [706, 256] width 559 height 66
click at [460, 264] on input "True" at bounding box center [452, 256] width 17 height 17
radio input "true"
click at [716, 454] on button "SUBMIT" at bounding box center [706, 441] width 140 height 33
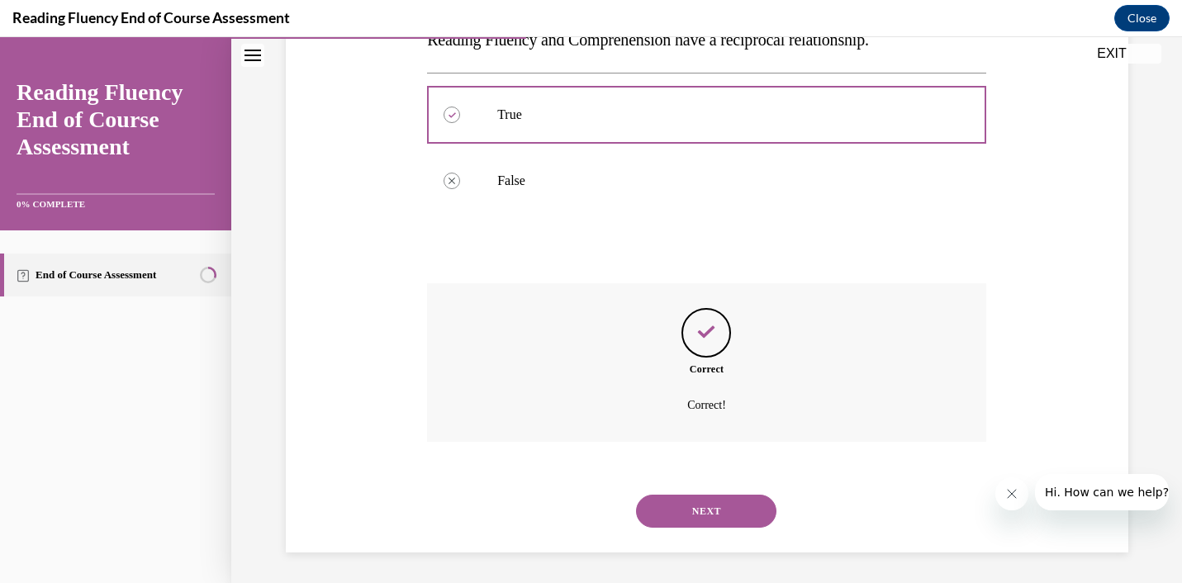
scroll to position [327, 0]
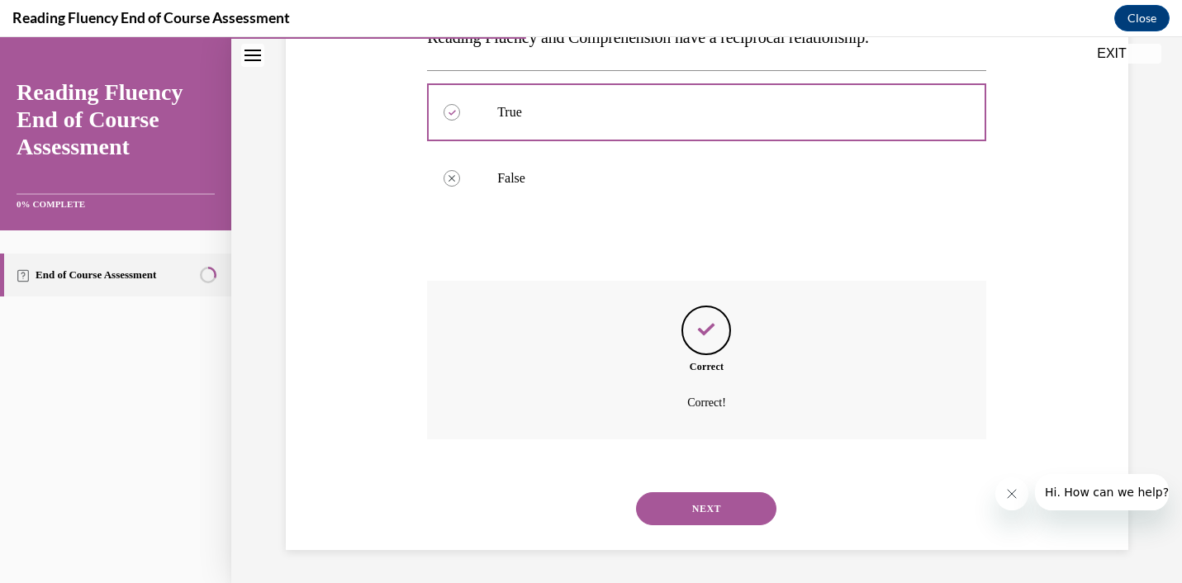
click at [701, 512] on button "NEXT" at bounding box center [706, 508] width 140 height 33
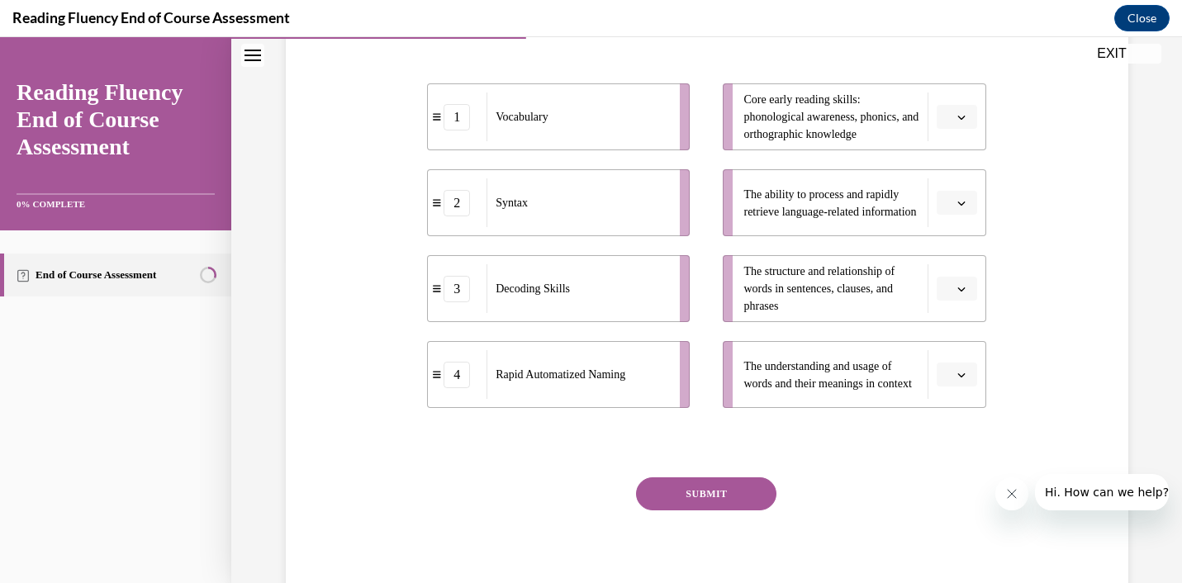
scroll to position [302, 0]
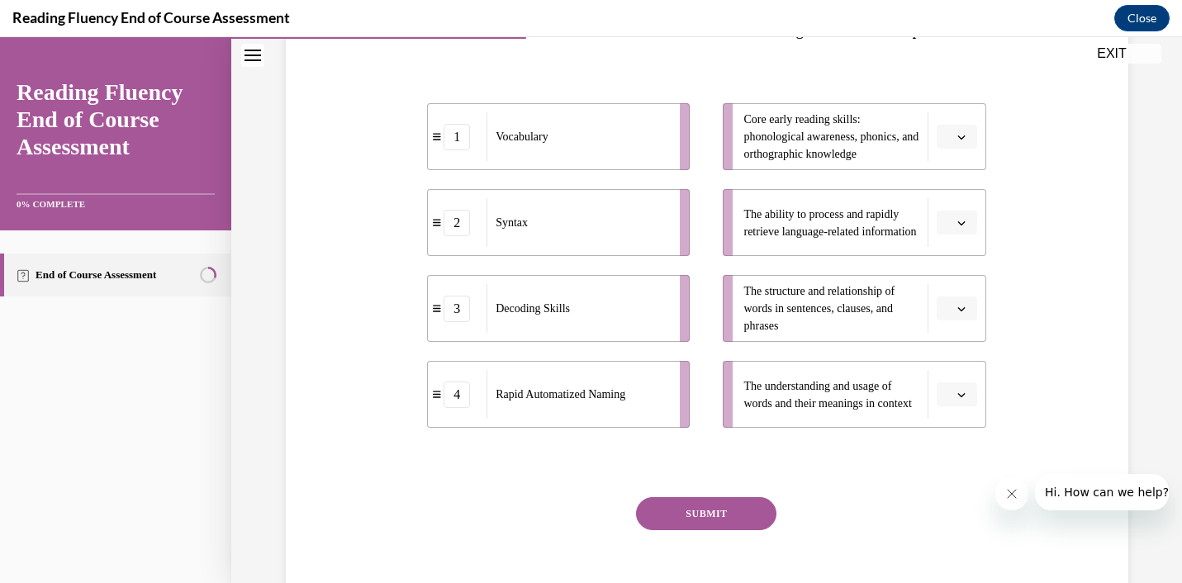
click at [963, 143] on span "button" at bounding box center [962, 137] width 12 height 12
click at [962, 302] on div "3" at bounding box center [954, 305] width 41 height 33
click at [959, 399] on icon "button" at bounding box center [962, 395] width 8 height 8
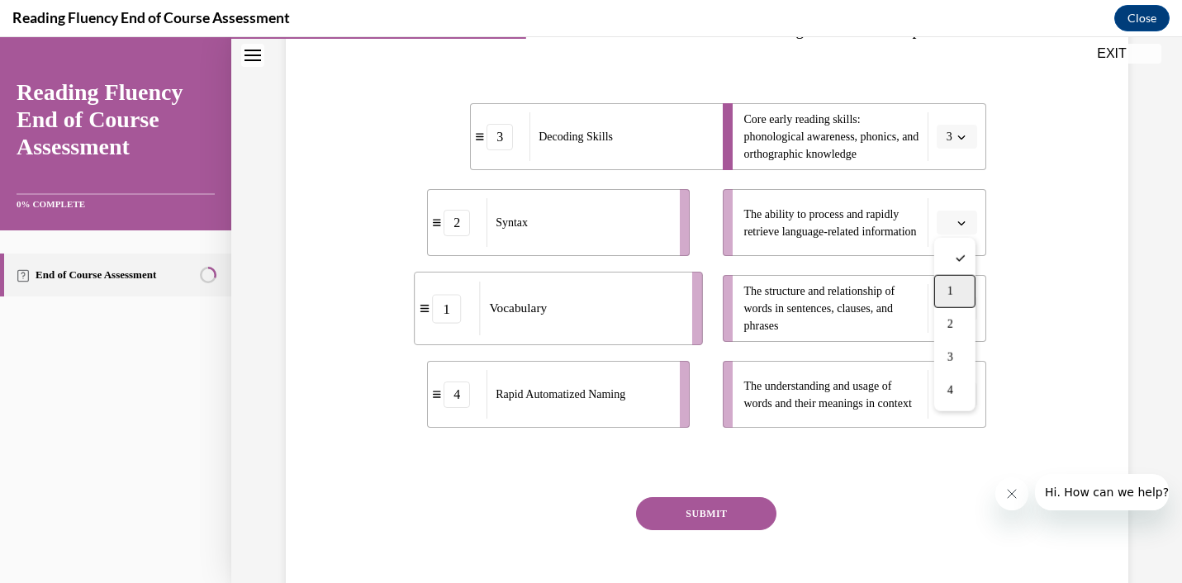
click at [953, 297] on span "1" at bounding box center [951, 291] width 6 height 13
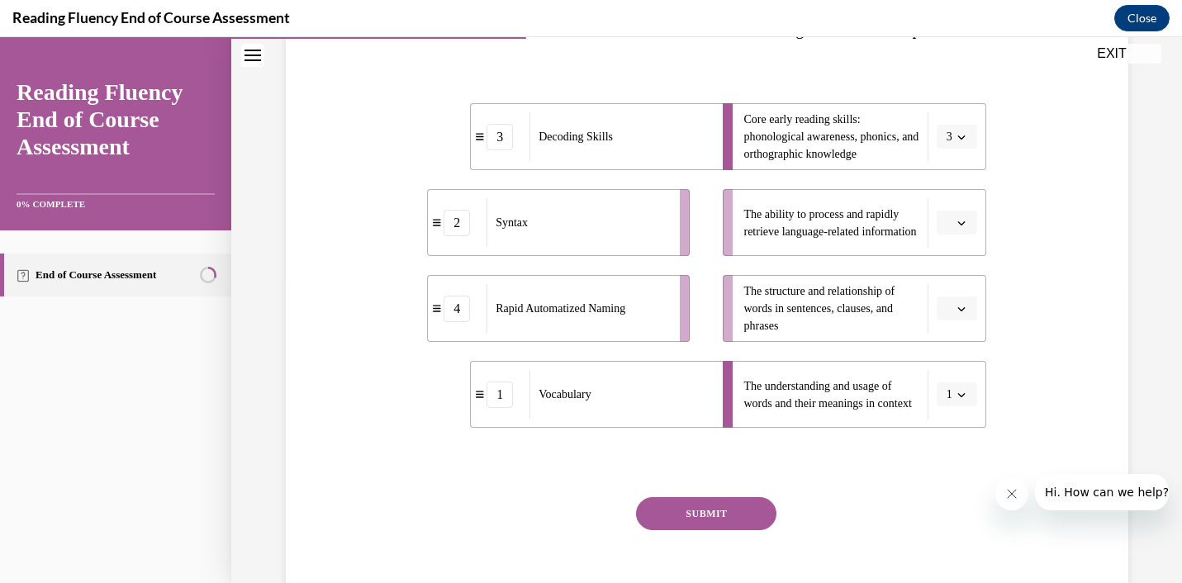
click at [953, 321] on button "button" at bounding box center [957, 309] width 40 height 25
click at [956, 448] on div "2" at bounding box center [954, 444] width 41 height 33
click at [956, 229] on span "button" at bounding box center [962, 223] width 12 height 12
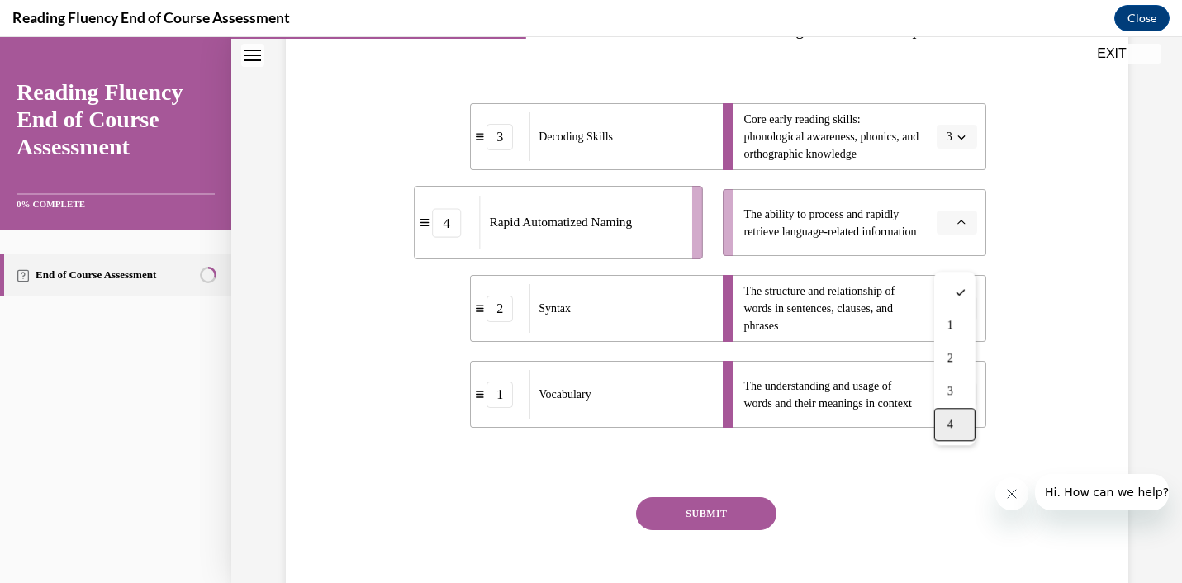
click at [956, 424] on div "4" at bounding box center [954, 424] width 41 height 33
click at [726, 530] on button "SUBMIT" at bounding box center [706, 513] width 140 height 33
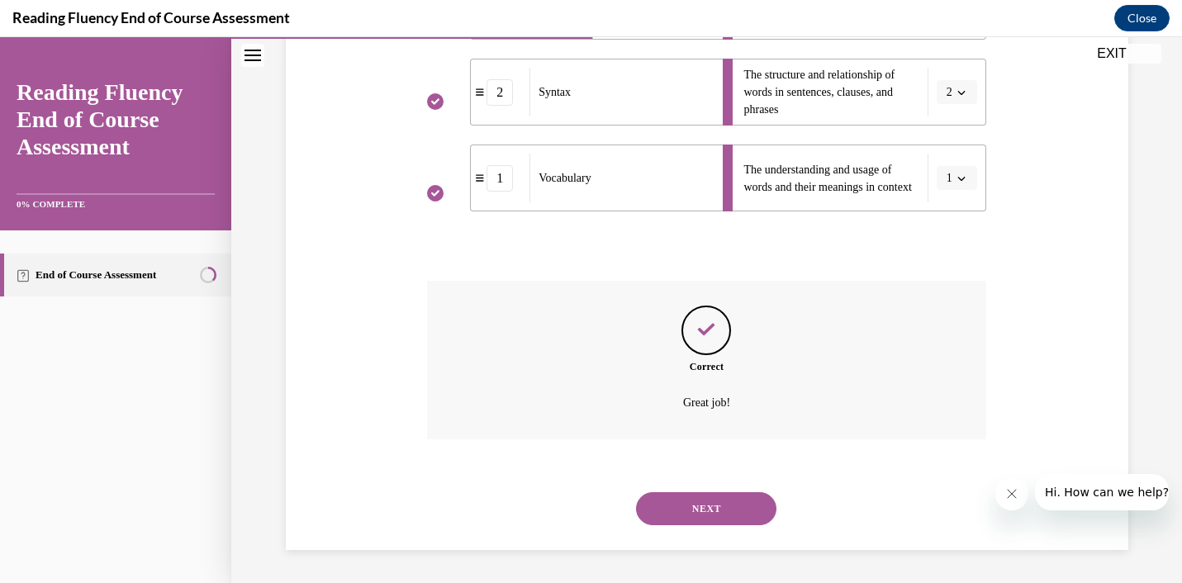
scroll to position [552, 0]
click at [705, 502] on button "NEXT" at bounding box center [706, 508] width 140 height 33
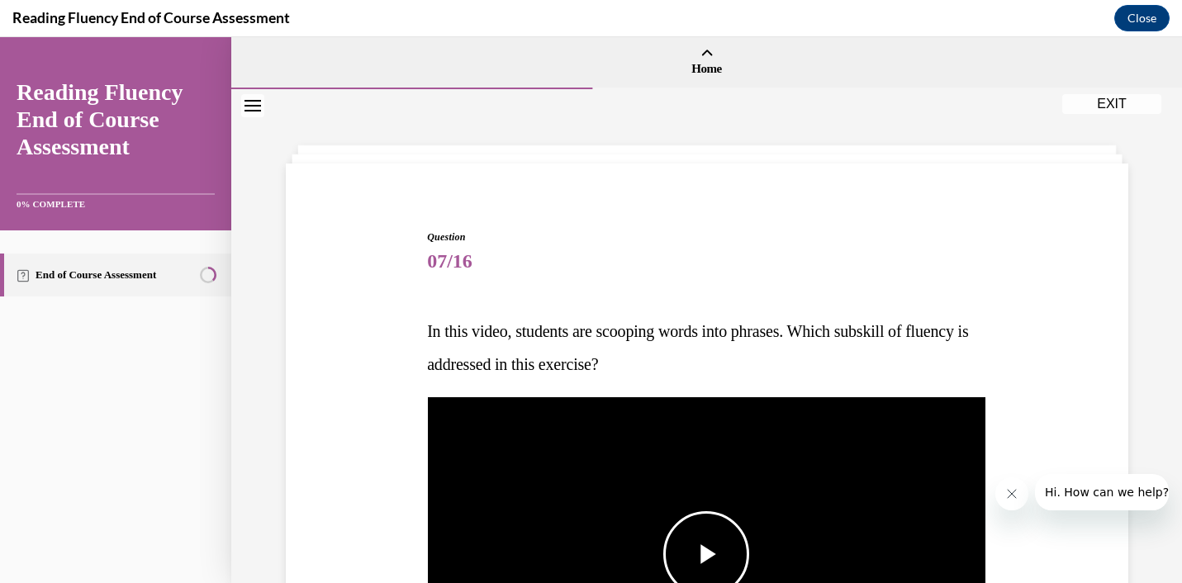
scroll to position [126, 0]
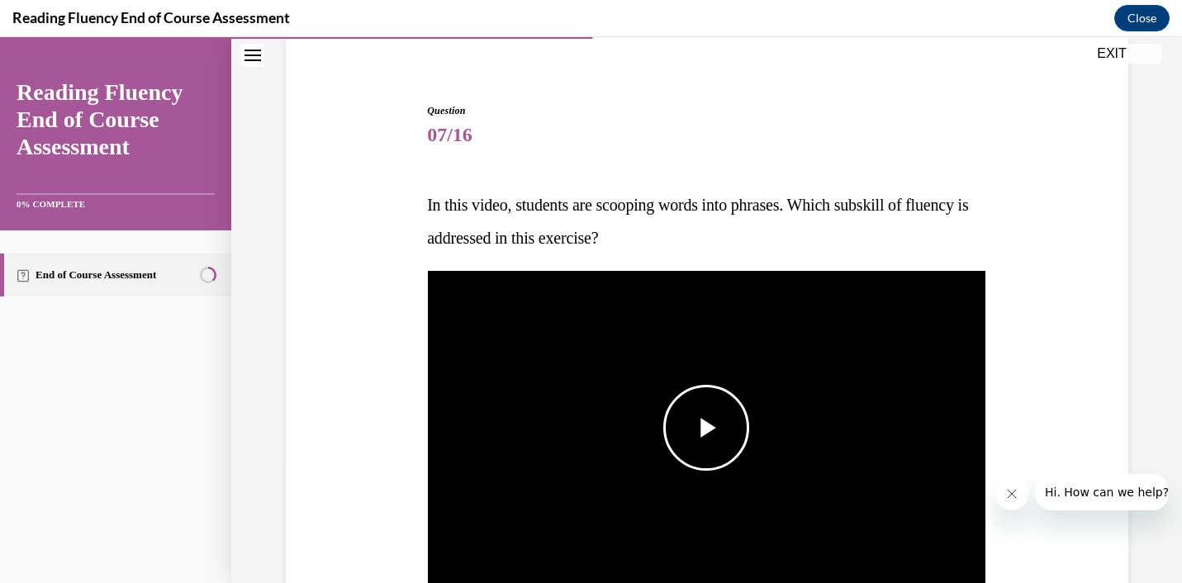
click at [706, 428] on span "Video player" at bounding box center [706, 428] width 0 height 0
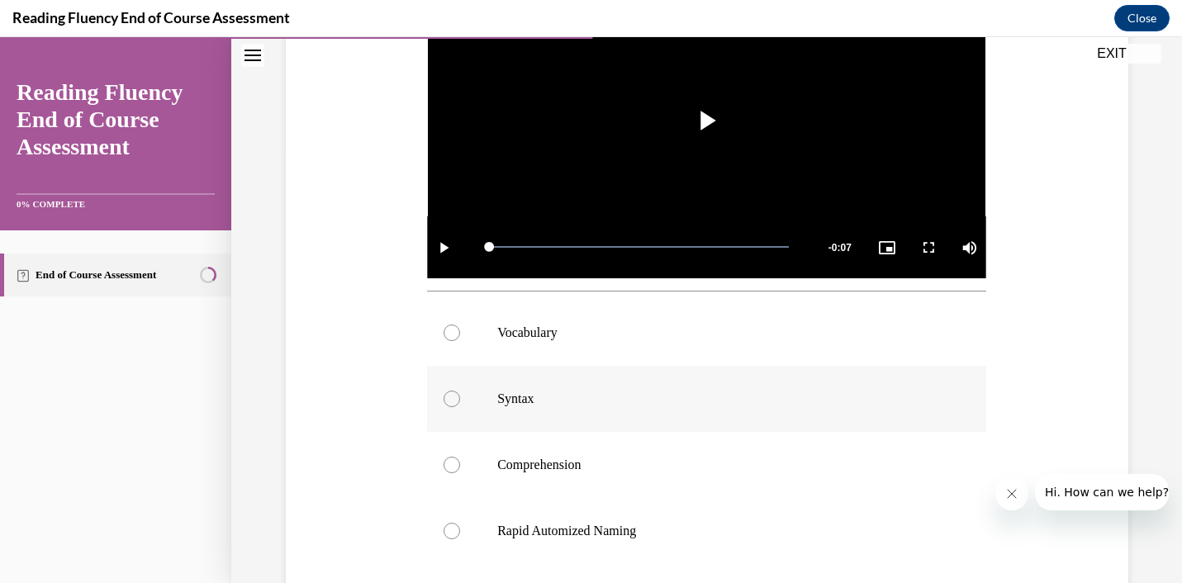
scroll to position [456, 0]
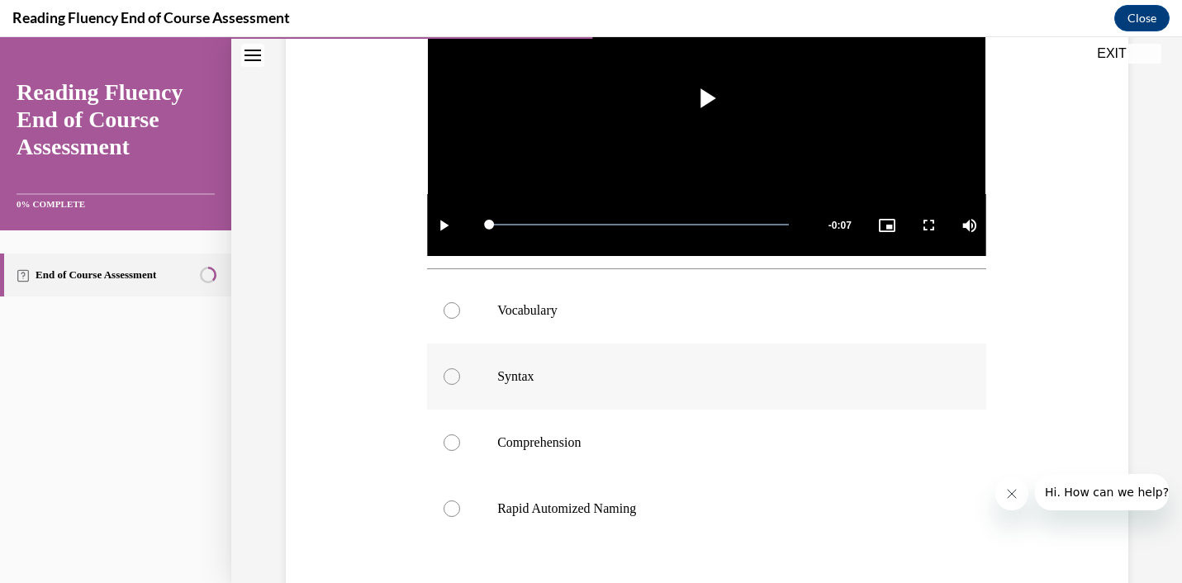
click at [559, 392] on label "Syntax" at bounding box center [706, 377] width 559 height 66
click at [460, 385] on input "Syntax" at bounding box center [452, 377] width 17 height 17
radio input "true"
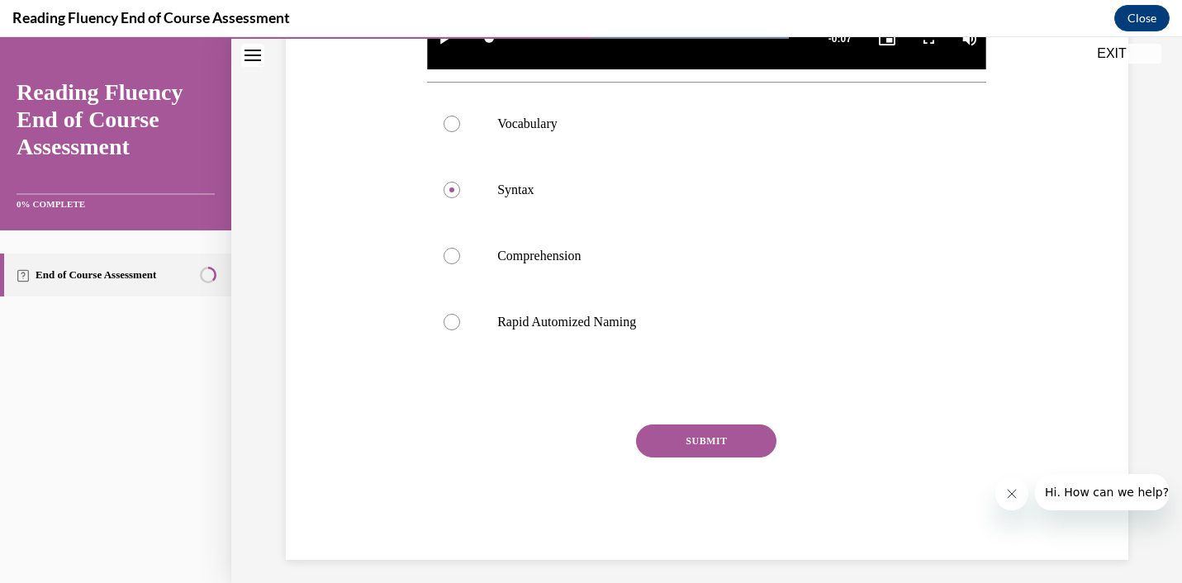
click at [695, 440] on button "SUBMIT" at bounding box center [706, 441] width 140 height 33
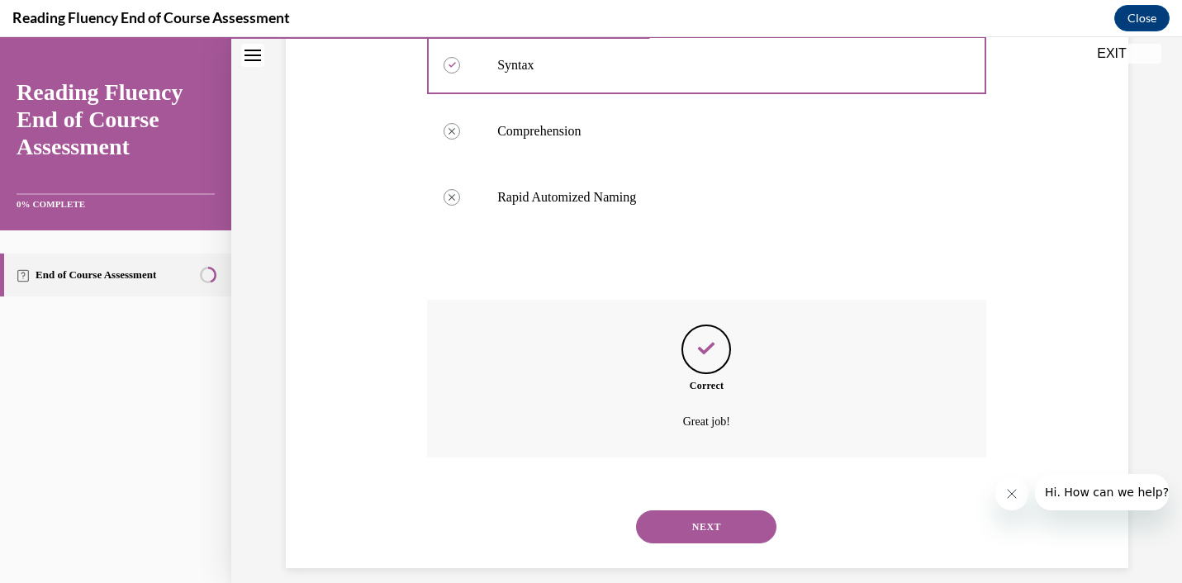
scroll to position [786, 0]
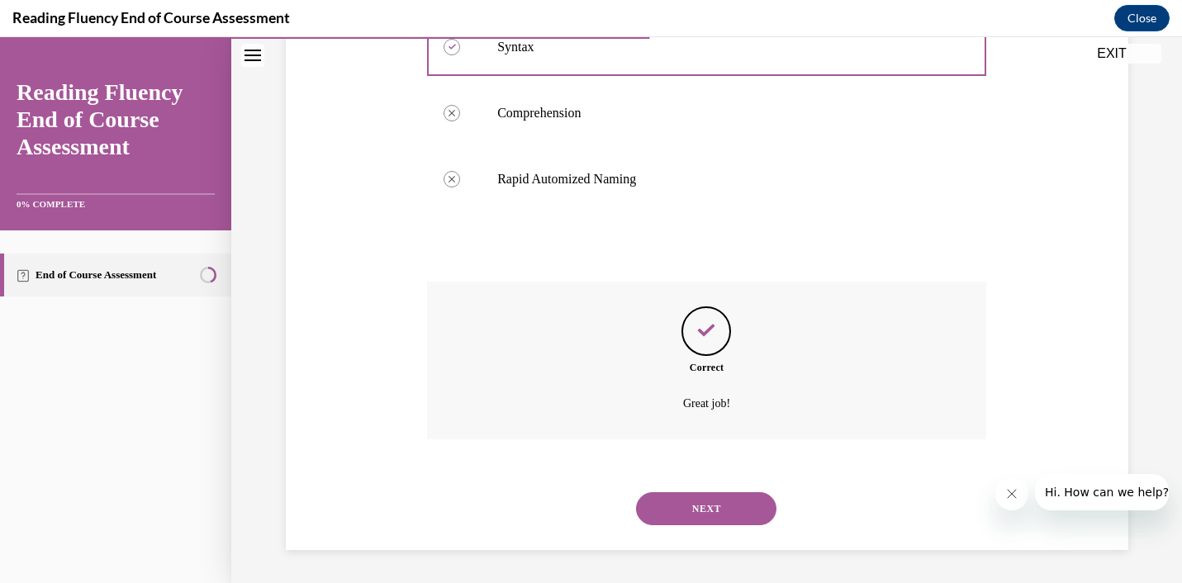
click at [699, 502] on button "NEXT" at bounding box center [706, 508] width 140 height 33
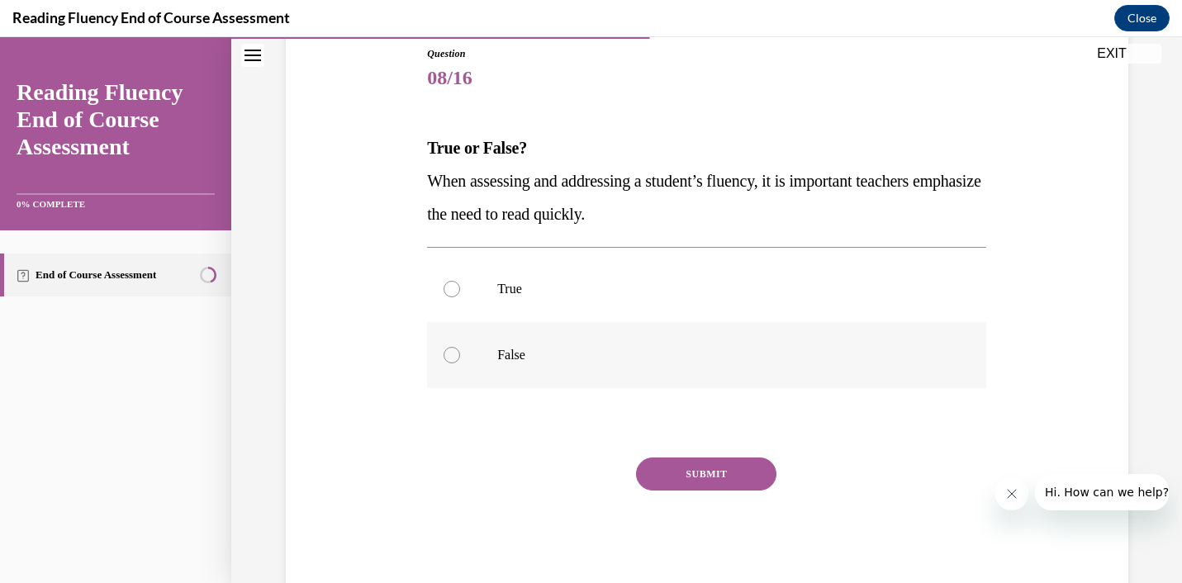
click at [500, 352] on p "False" at bounding box center [721, 355] width 448 height 17
click at [460, 352] on input "False" at bounding box center [452, 355] width 17 height 17
radio input "true"
click at [700, 475] on button "SUBMIT" at bounding box center [706, 474] width 140 height 33
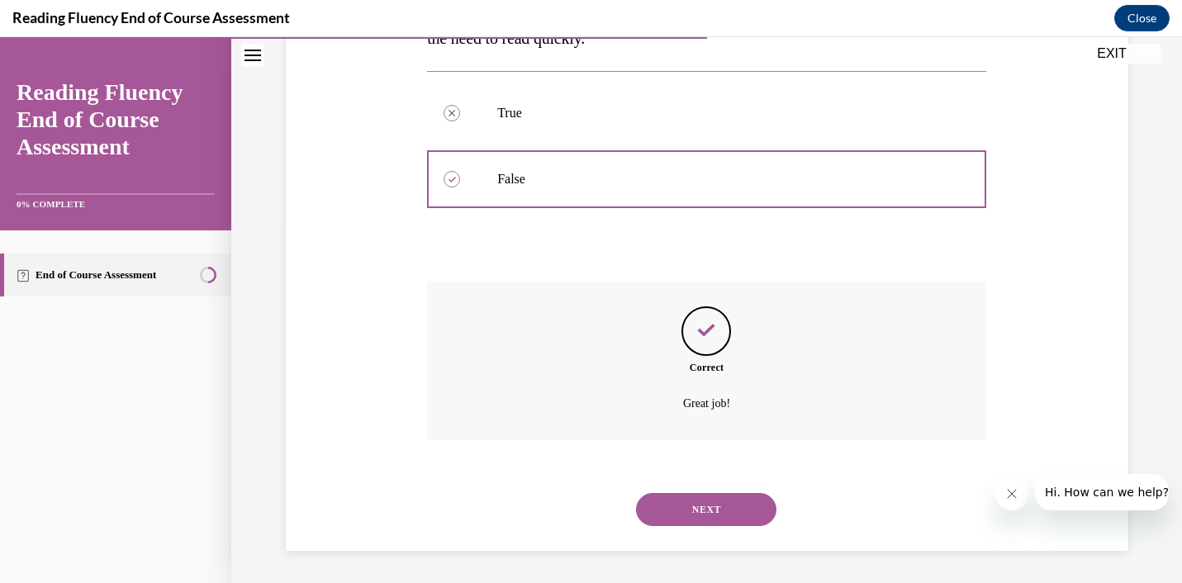
scroll to position [360, 0]
click at [701, 508] on button "NEXT" at bounding box center [706, 508] width 140 height 33
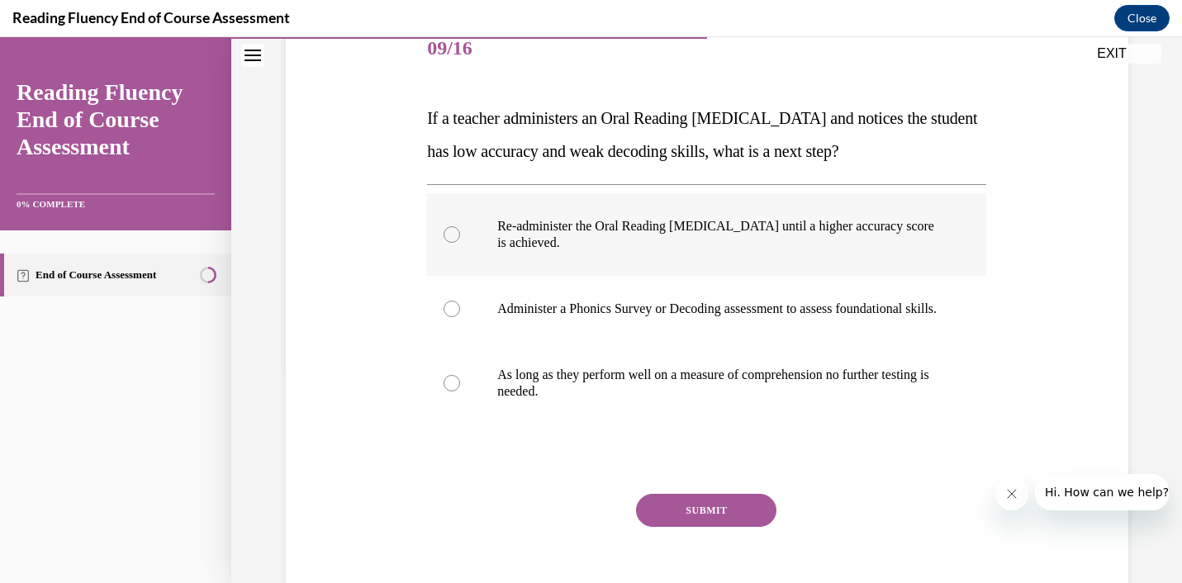
scroll to position [231, 0]
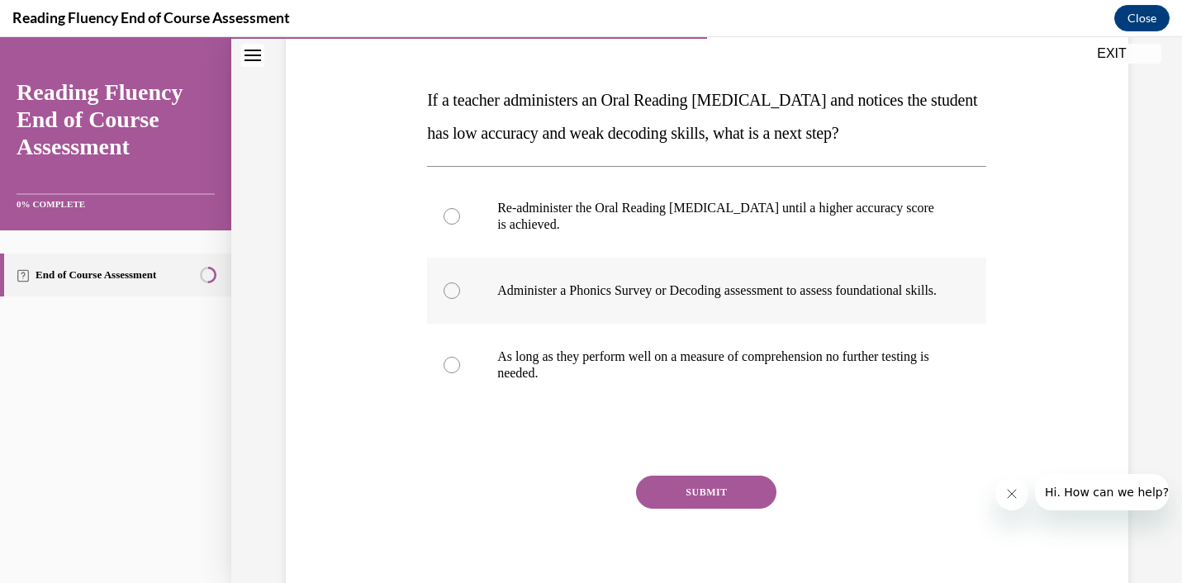
click at [618, 299] on p "Administer a Phonics Survey or Decoding assessment to assess foundational skill…" at bounding box center [721, 291] width 448 height 17
click at [460, 299] on input "Administer a Phonics Survey or Decoding assessment to assess foundational skill…" at bounding box center [452, 291] width 17 height 17
radio input "true"
click at [717, 503] on button "SUBMIT" at bounding box center [706, 492] width 140 height 33
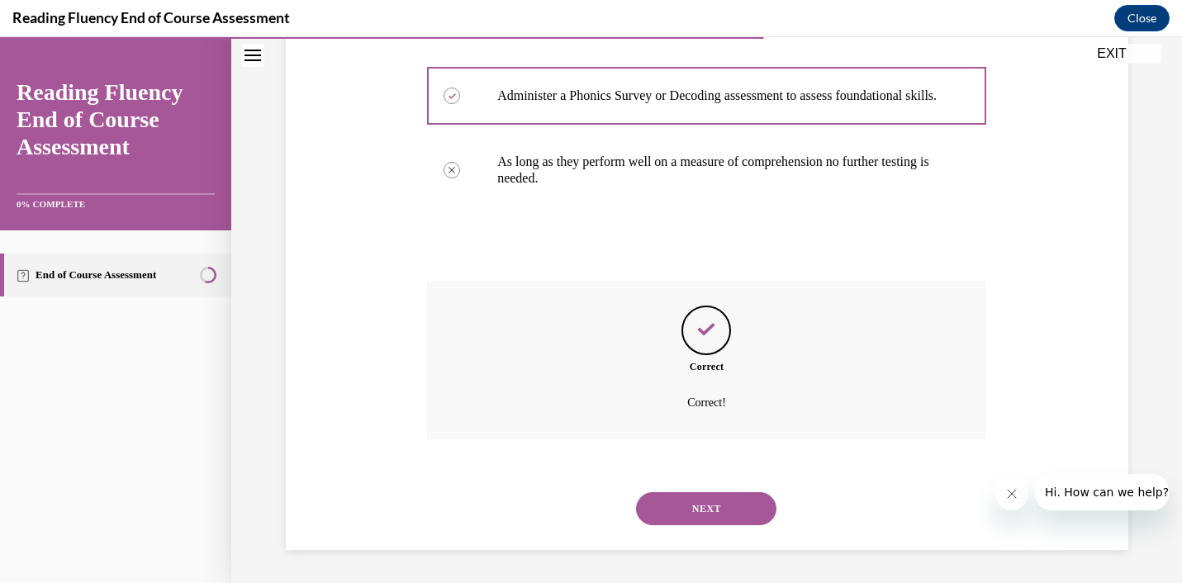
scroll to position [443, 0]
click at [717, 505] on button "NEXT" at bounding box center [706, 508] width 140 height 33
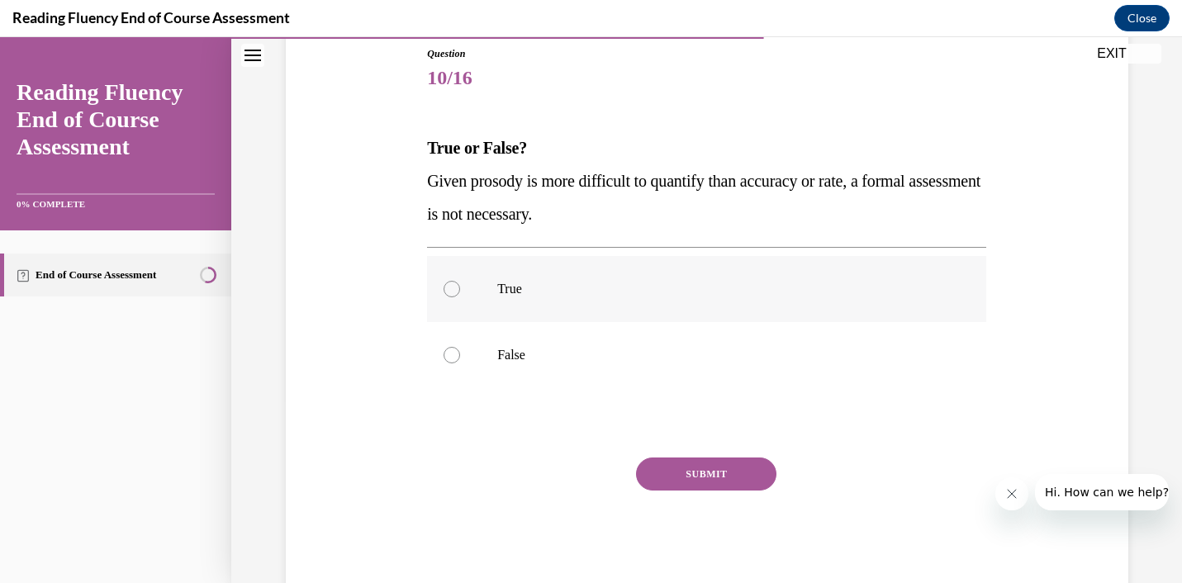
click at [473, 288] on label "True" at bounding box center [706, 289] width 559 height 66
click at [460, 288] on input "True" at bounding box center [452, 289] width 17 height 17
radio input "true"
click at [724, 485] on button "SUBMIT" at bounding box center [706, 474] width 140 height 33
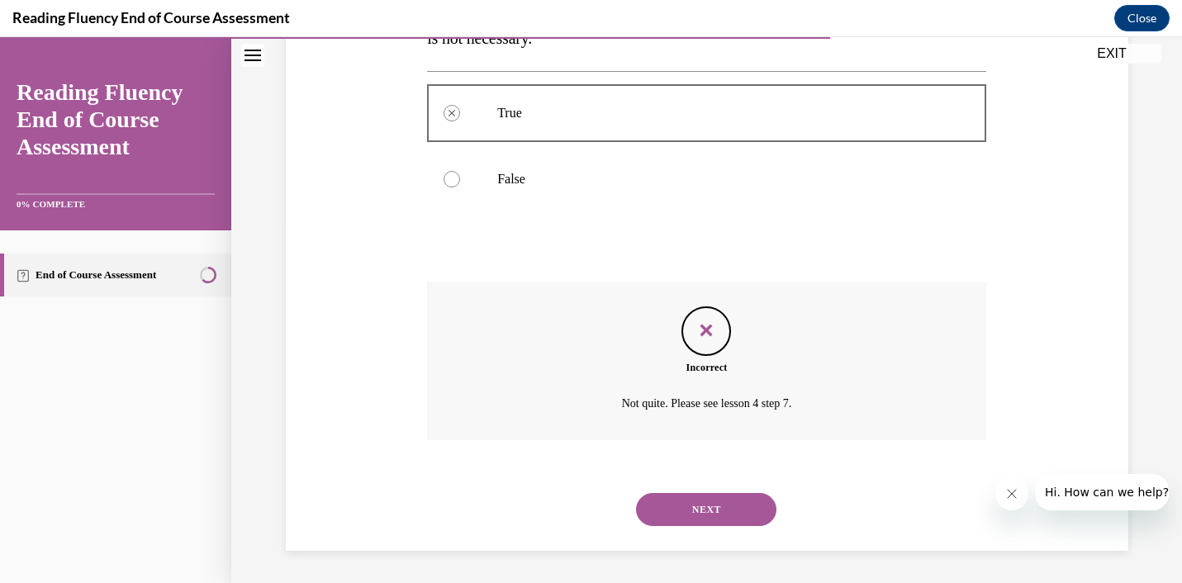
scroll to position [360, 0]
click at [461, 179] on label "False" at bounding box center [706, 178] width 559 height 66
click at [720, 515] on button "NEXT" at bounding box center [706, 508] width 140 height 33
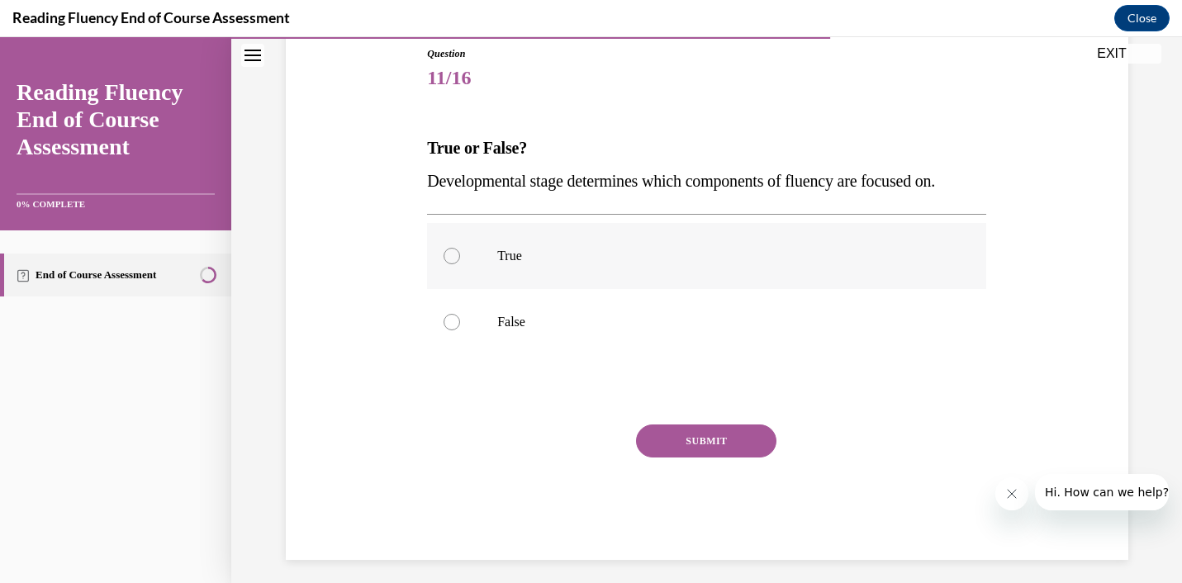
click at [507, 273] on label "True" at bounding box center [706, 256] width 559 height 66
click at [460, 264] on input "True" at bounding box center [452, 256] width 17 height 17
radio input "true"
click at [697, 439] on button "SUBMIT" at bounding box center [706, 441] width 140 height 33
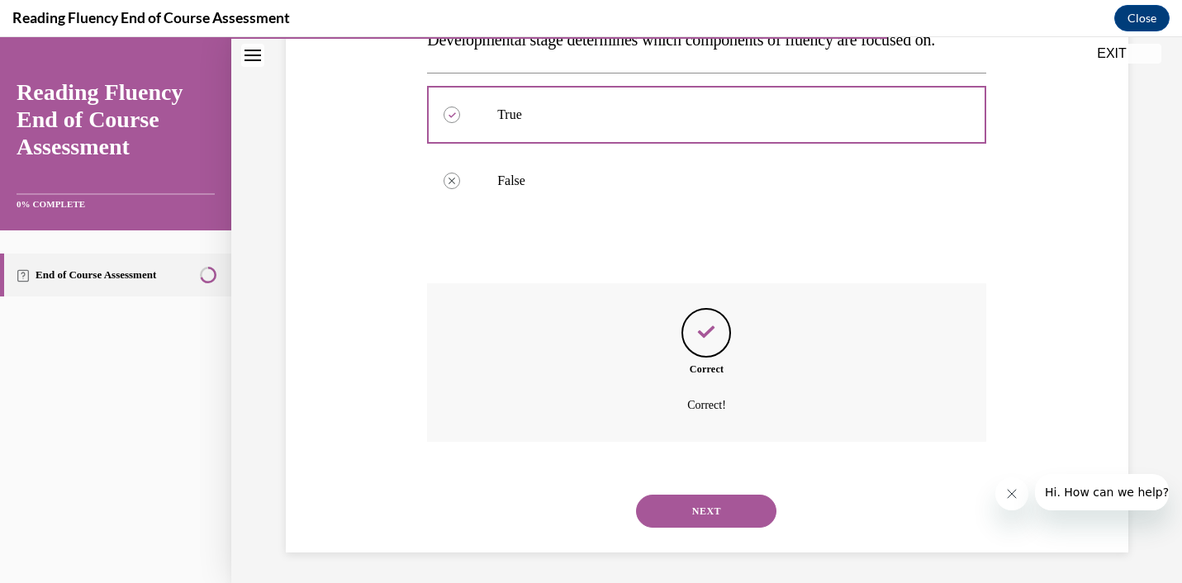
scroll to position [327, 0]
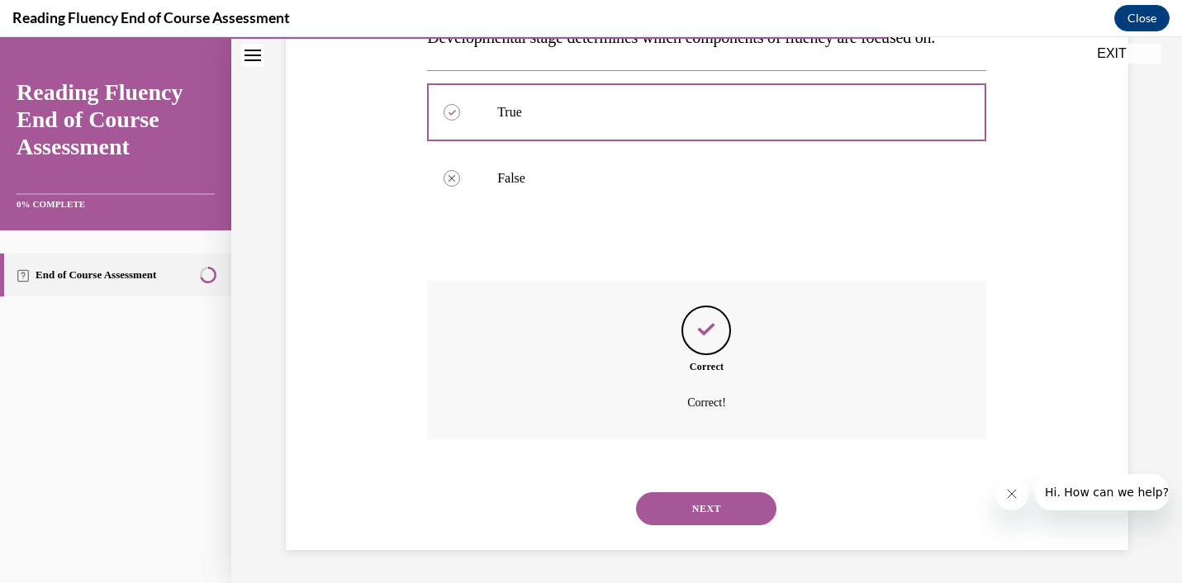
click at [690, 502] on button "NEXT" at bounding box center [706, 508] width 140 height 33
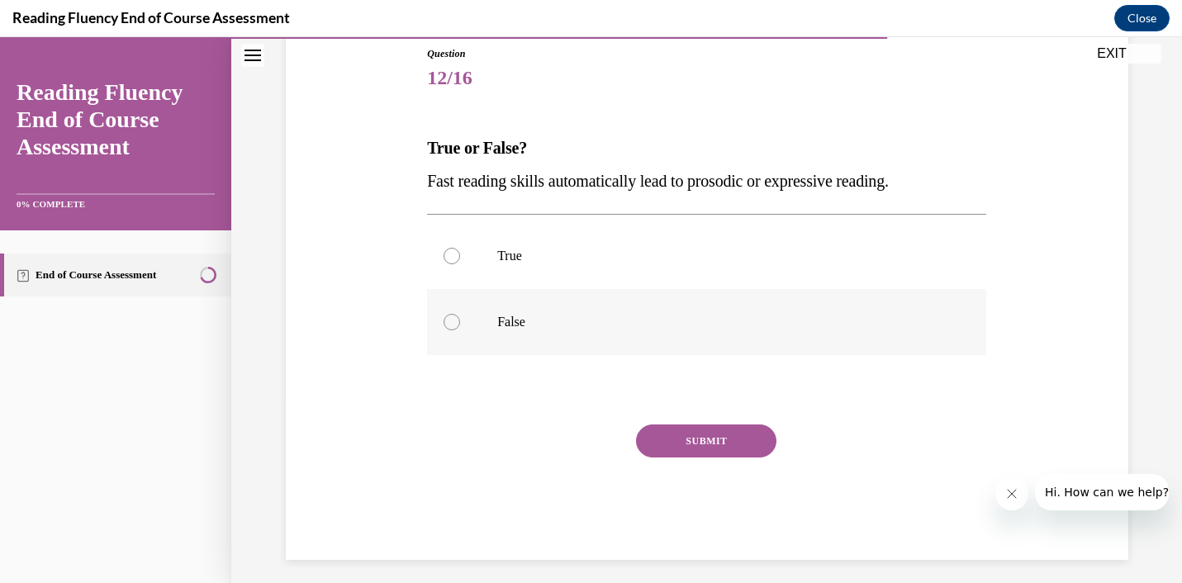
click at [489, 321] on label "False" at bounding box center [706, 322] width 559 height 66
click at [460, 321] on input "False" at bounding box center [452, 322] width 17 height 17
radio input "true"
click at [717, 443] on button "SUBMIT" at bounding box center [706, 441] width 140 height 33
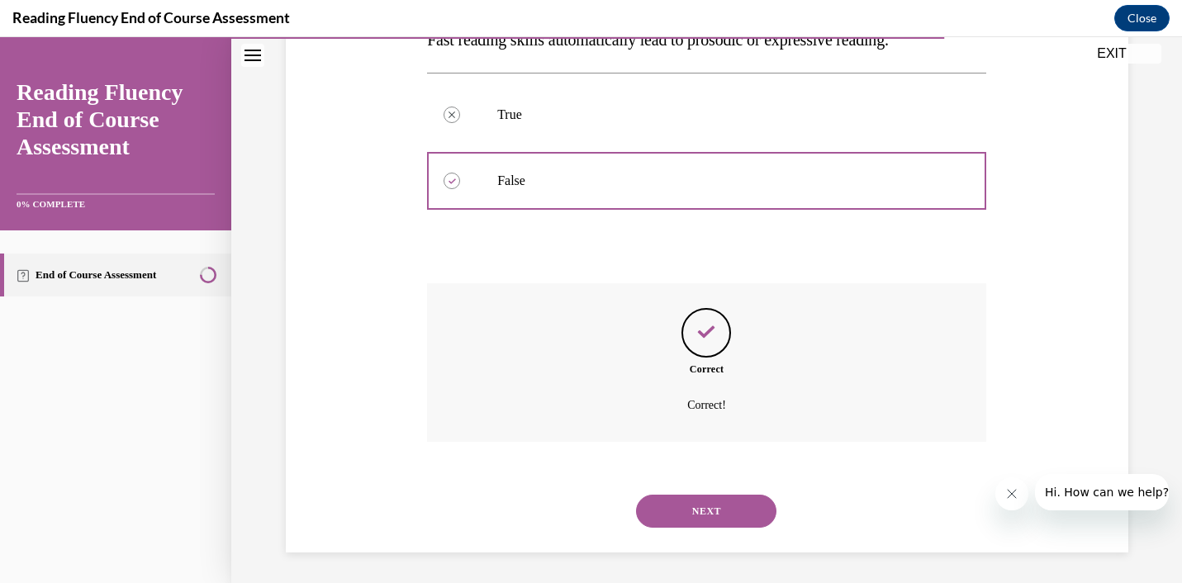
scroll to position [327, 0]
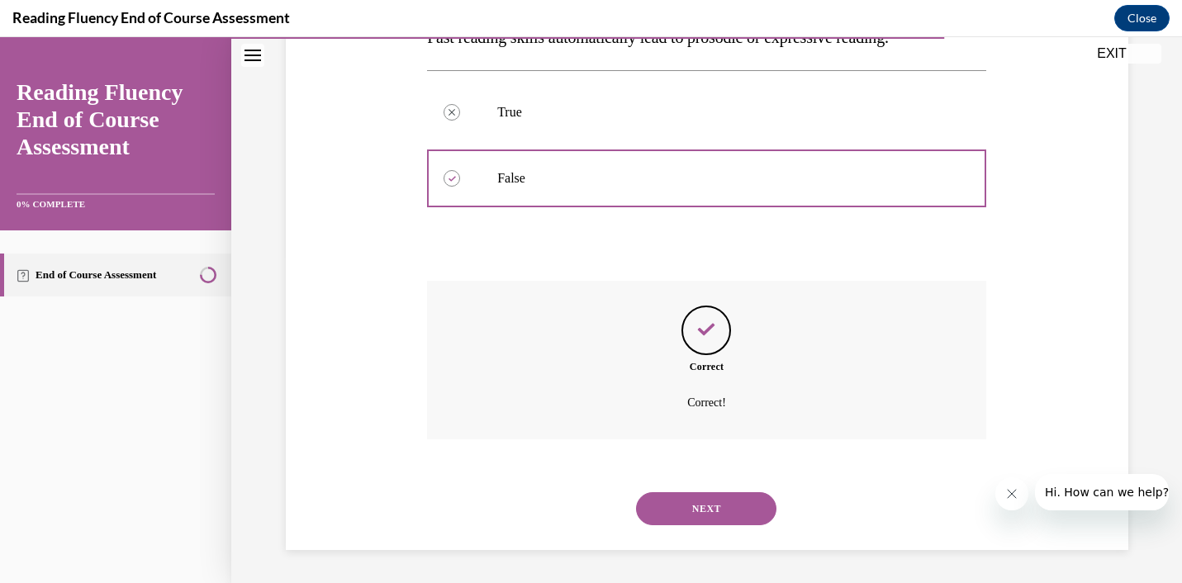
click at [702, 499] on button "NEXT" at bounding box center [706, 508] width 140 height 33
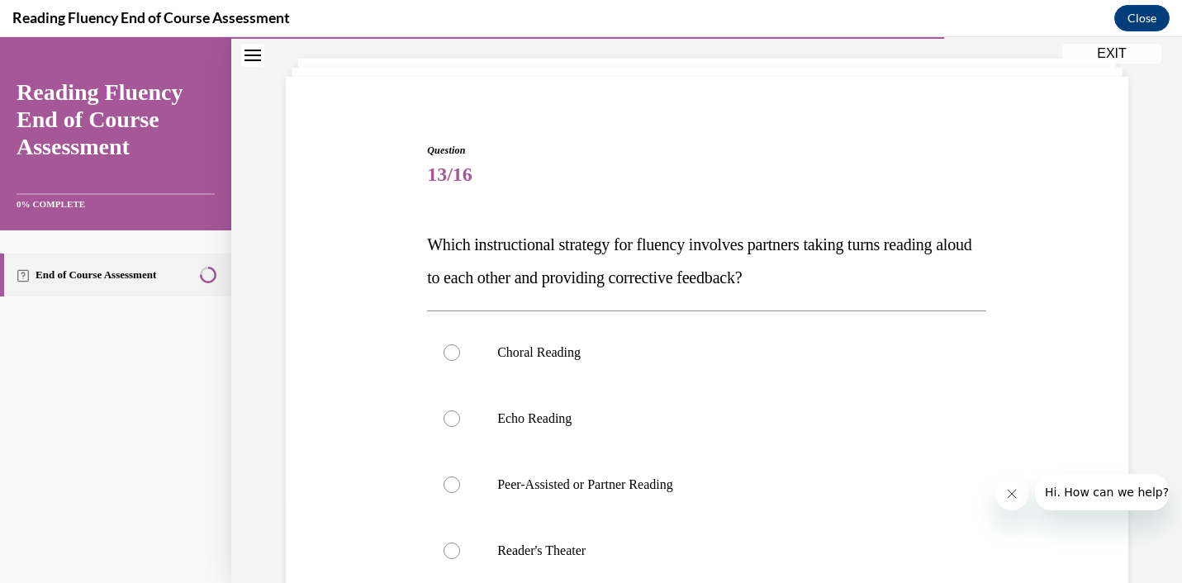
scroll to position [90, 0]
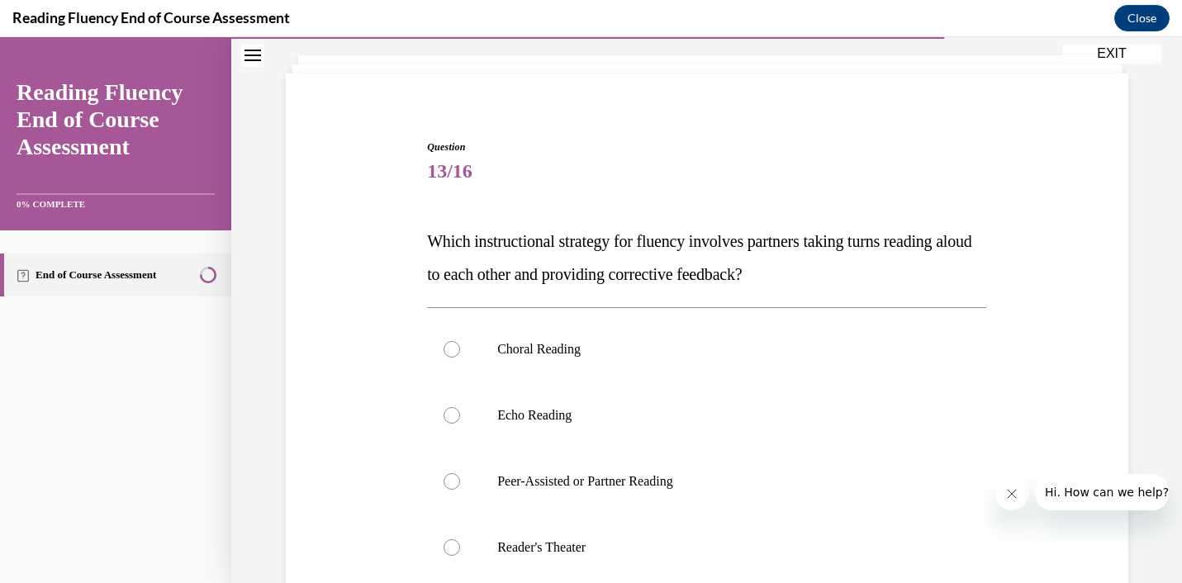
click at [702, 499] on label "Peer-Assisted or Partner Reading" at bounding box center [706, 482] width 559 height 66
click at [460, 490] on input "Peer-Assisted or Partner Reading" at bounding box center [452, 481] width 17 height 17
radio input "true"
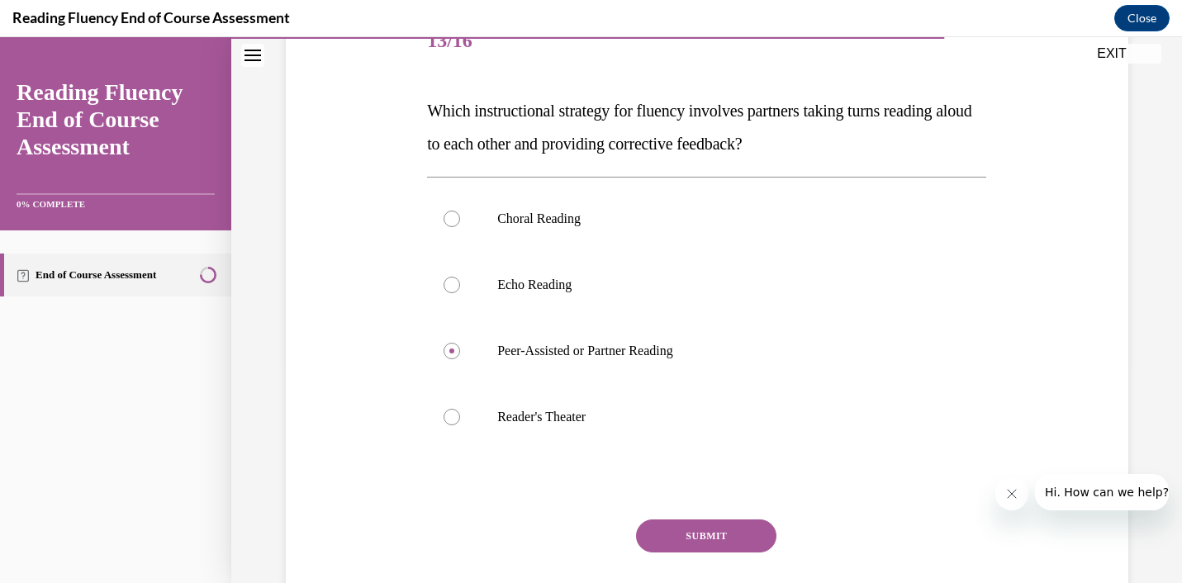
click at [701, 540] on button "SUBMIT" at bounding box center [706, 536] width 140 height 33
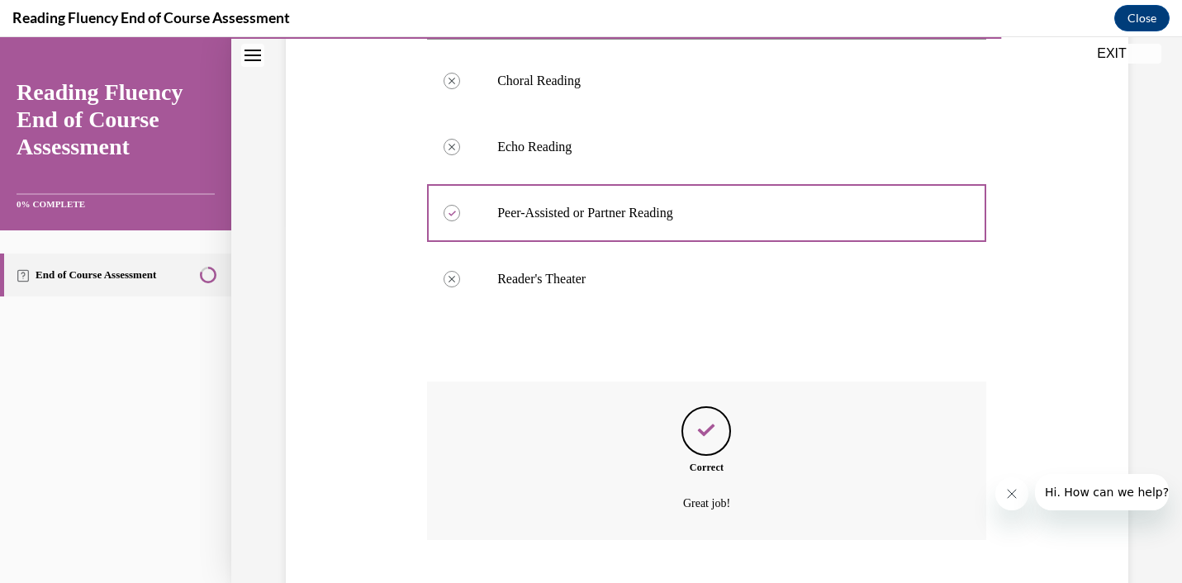
scroll to position [459, 0]
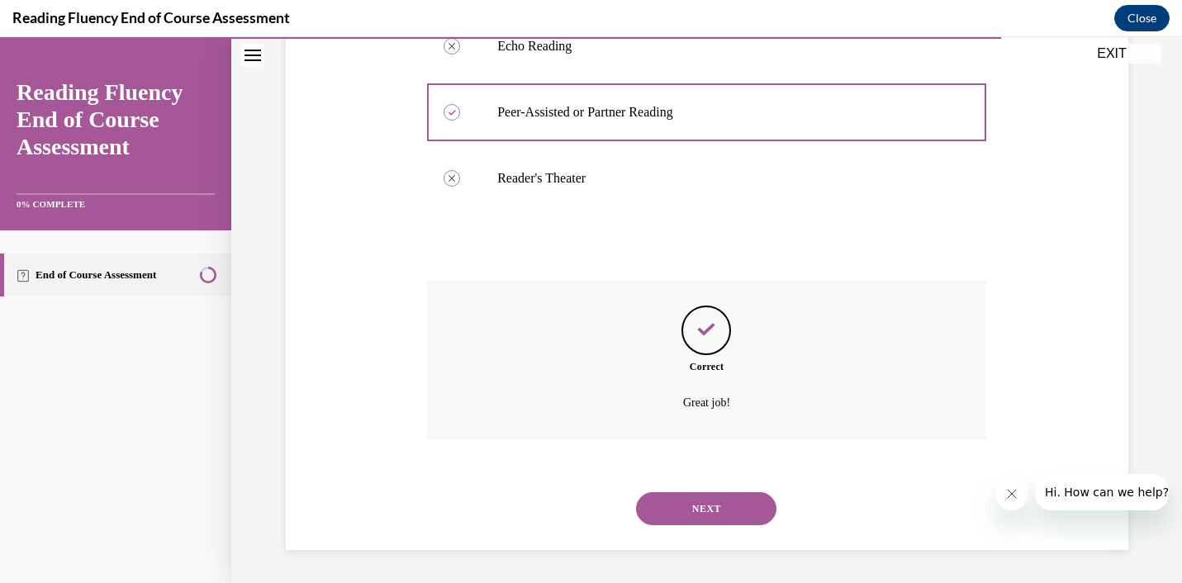
click at [708, 518] on button "NEXT" at bounding box center [706, 508] width 140 height 33
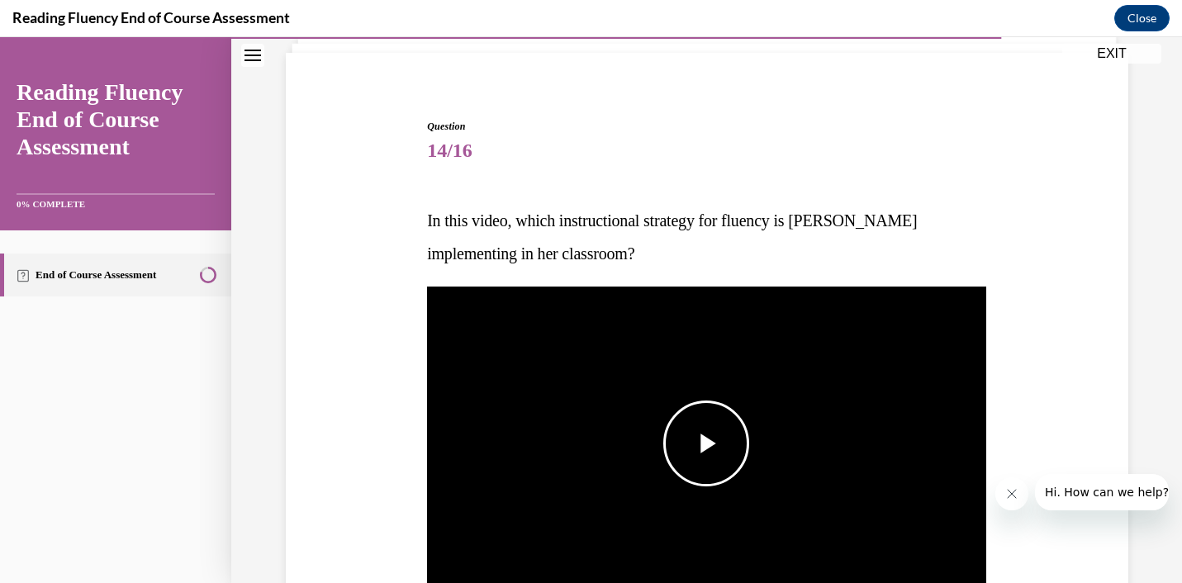
click at [706, 444] on span "Video player" at bounding box center [706, 444] width 0 height 0
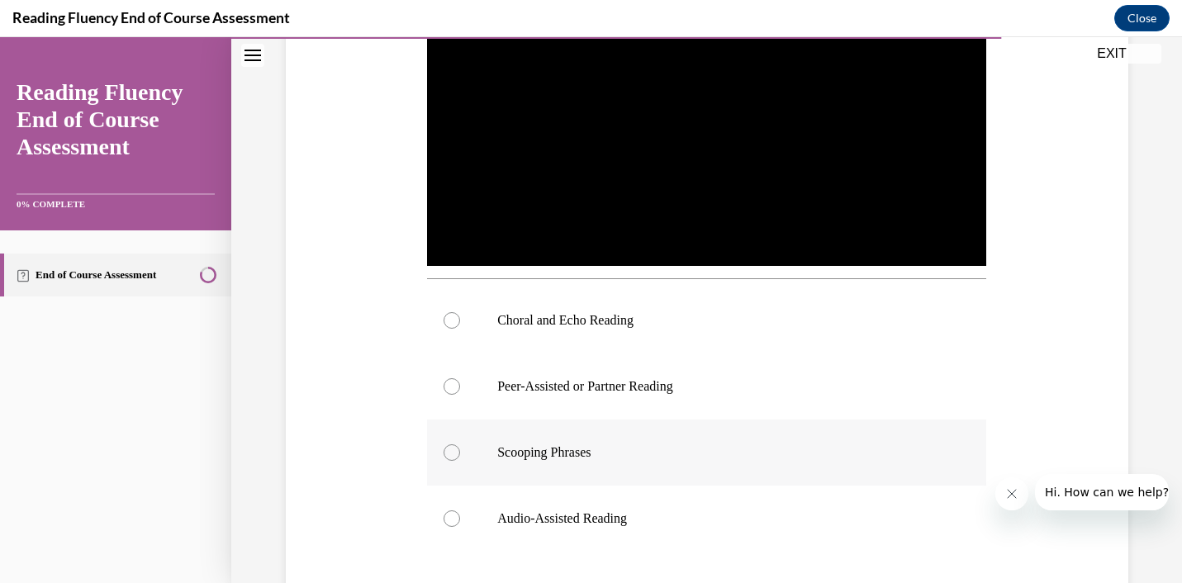
scroll to position [444, 0]
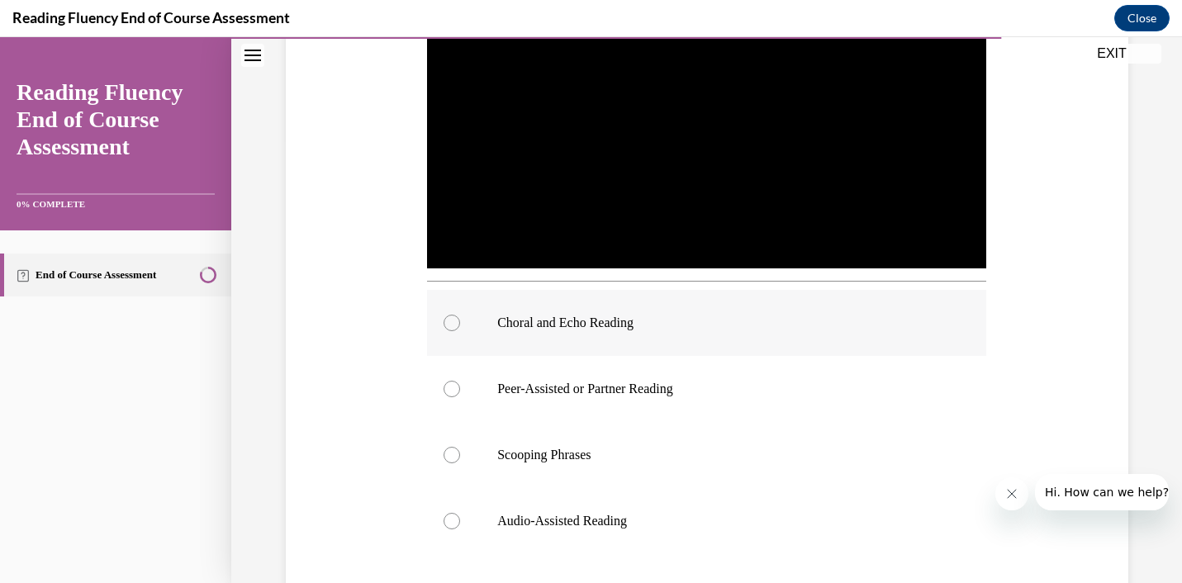
click at [625, 316] on p "Choral and Echo Reading" at bounding box center [721, 323] width 448 height 17
click at [460, 316] on input "Choral and Echo Reading" at bounding box center [452, 323] width 17 height 17
radio input "true"
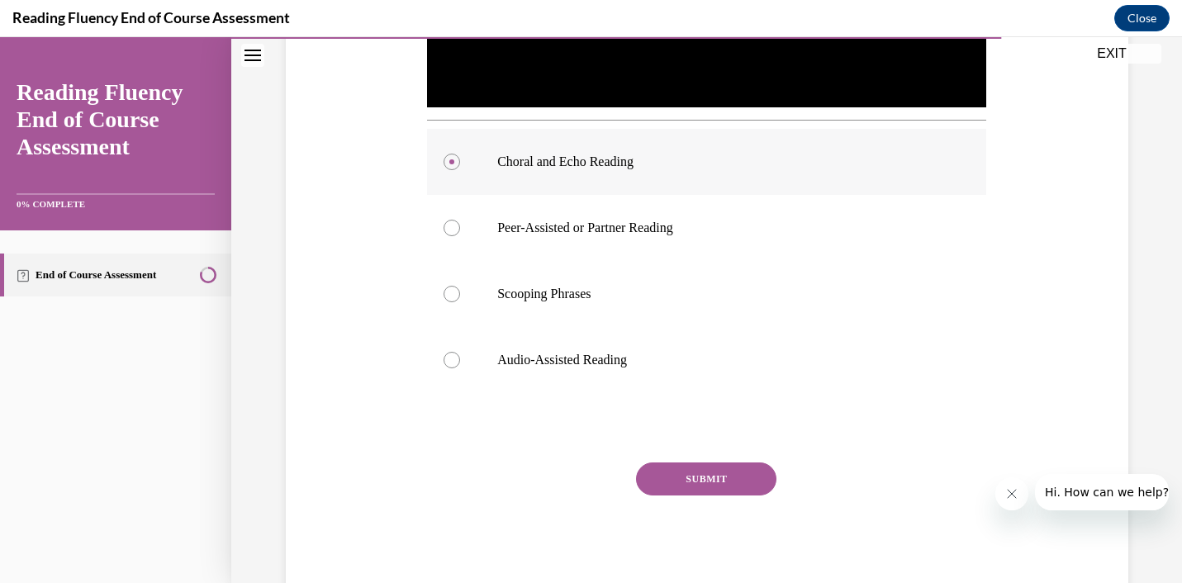
scroll to position [609, 0]
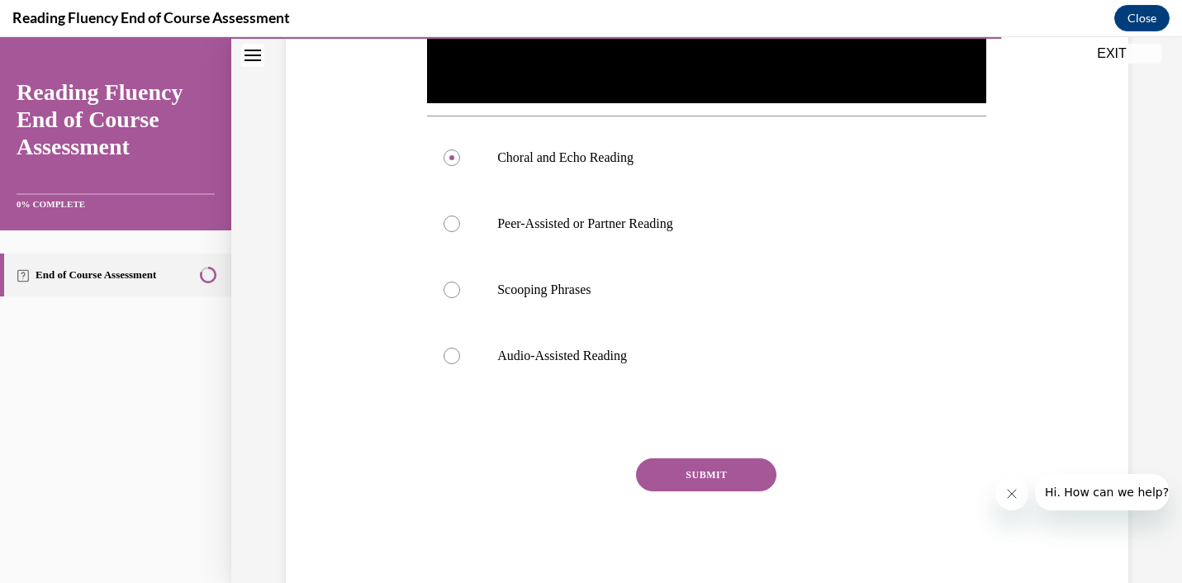
click at [691, 473] on button "SUBMIT" at bounding box center [706, 475] width 140 height 33
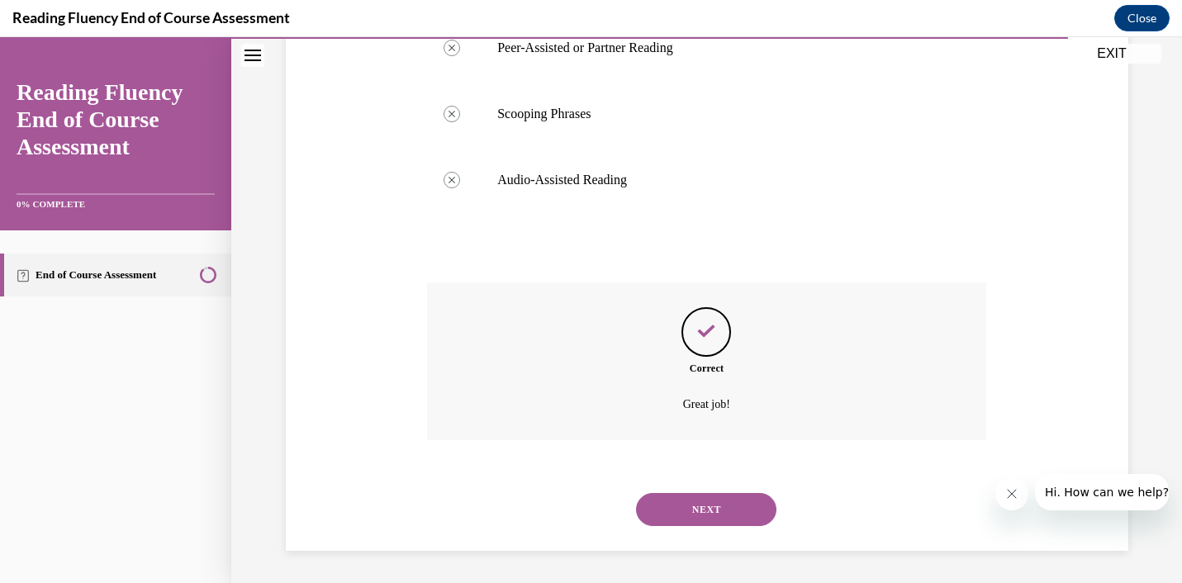
scroll to position [786, 0]
click at [698, 520] on button "NEXT" at bounding box center [706, 508] width 140 height 33
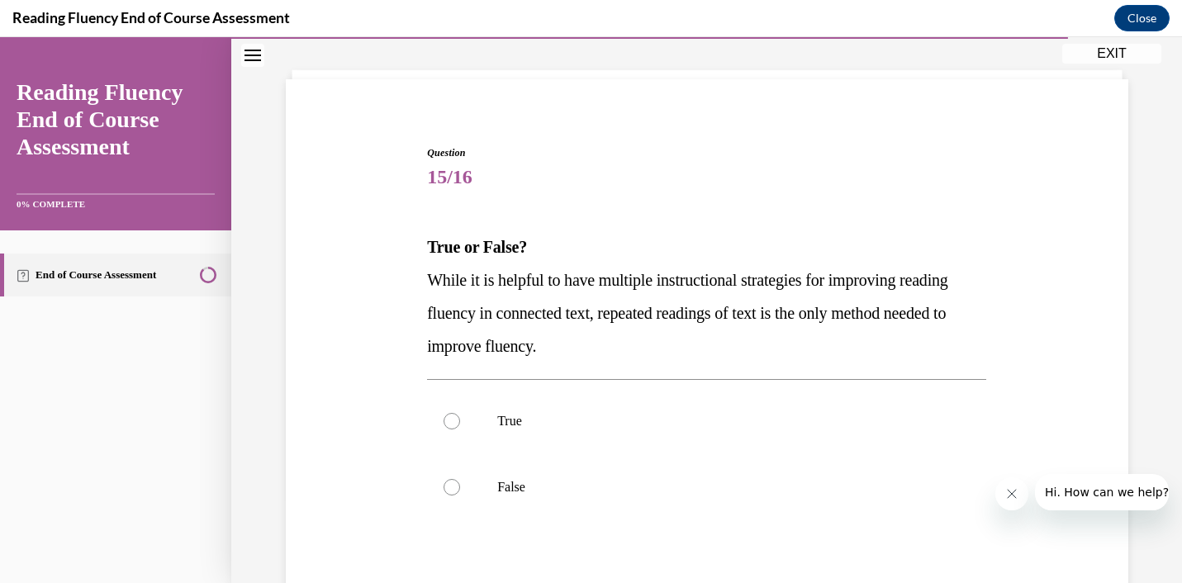
scroll to position [102, 0]
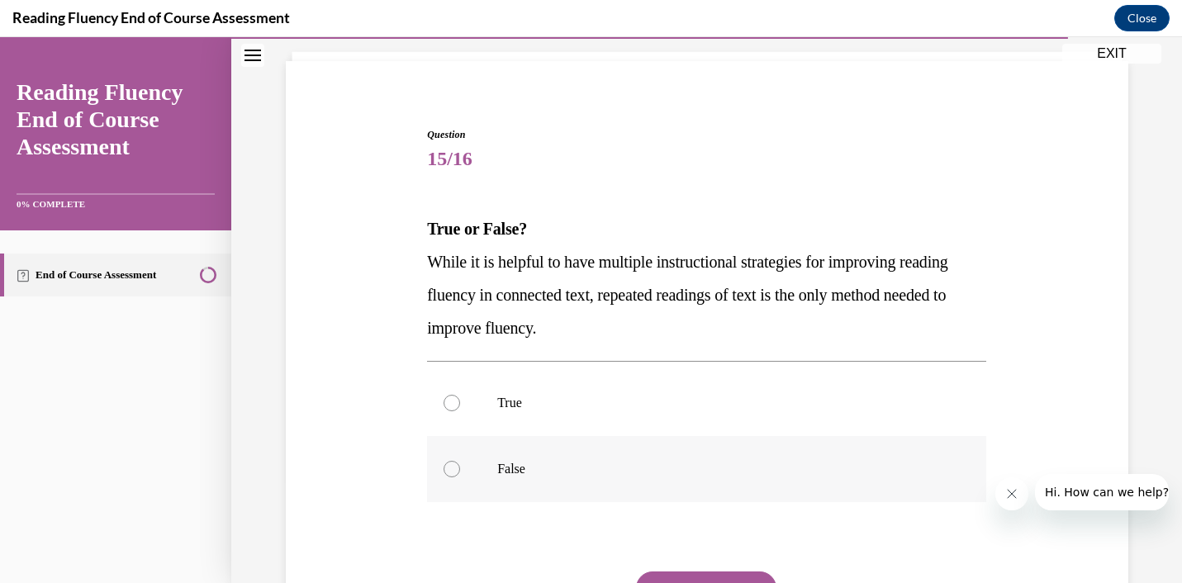
click at [511, 473] on p "False" at bounding box center [721, 469] width 448 height 17
click at [460, 473] on input "False" at bounding box center [452, 469] width 17 height 17
radio input "true"
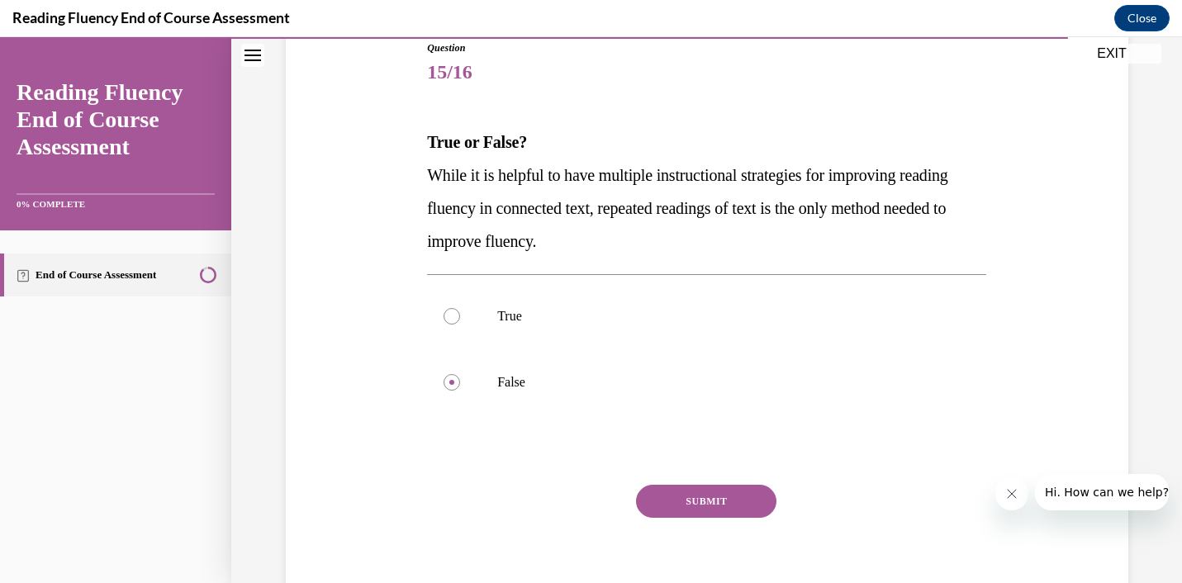
click at [701, 500] on button "SUBMIT" at bounding box center [706, 501] width 140 height 33
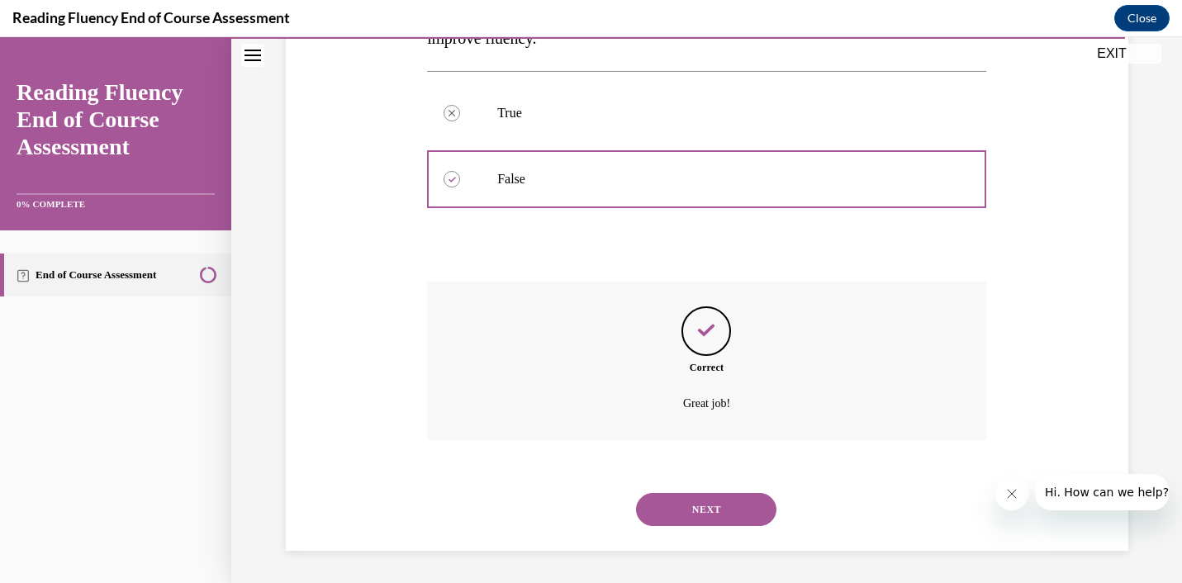
scroll to position [393, 0]
click at [701, 516] on button "NEXT" at bounding box center [706, 508] width 140 height 33
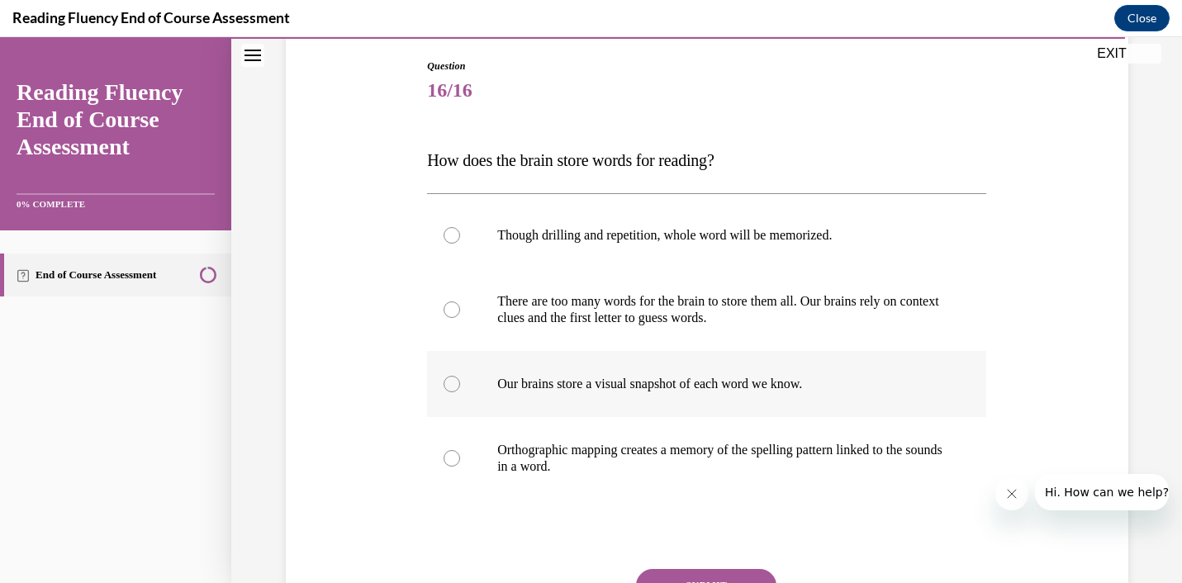
scroll to position [174, 0]
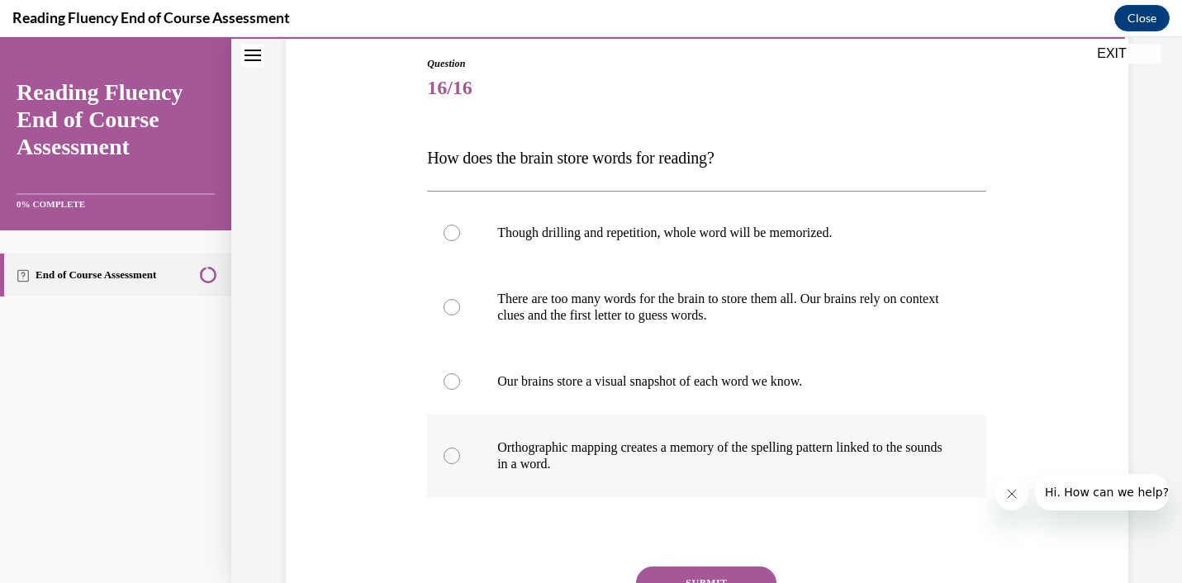
click at [705, 457] on p "Orthographic mapping creates a memory of the spelling pattern linked to the sou…" at bounding box center [721, 456] width 448 height 33
click at [460, 457] on input "Orthographic mapping creates a memory of the spelling pattern linked to the sou…" at bounding box center [452, 456] width 17 height 17
radio input "true"
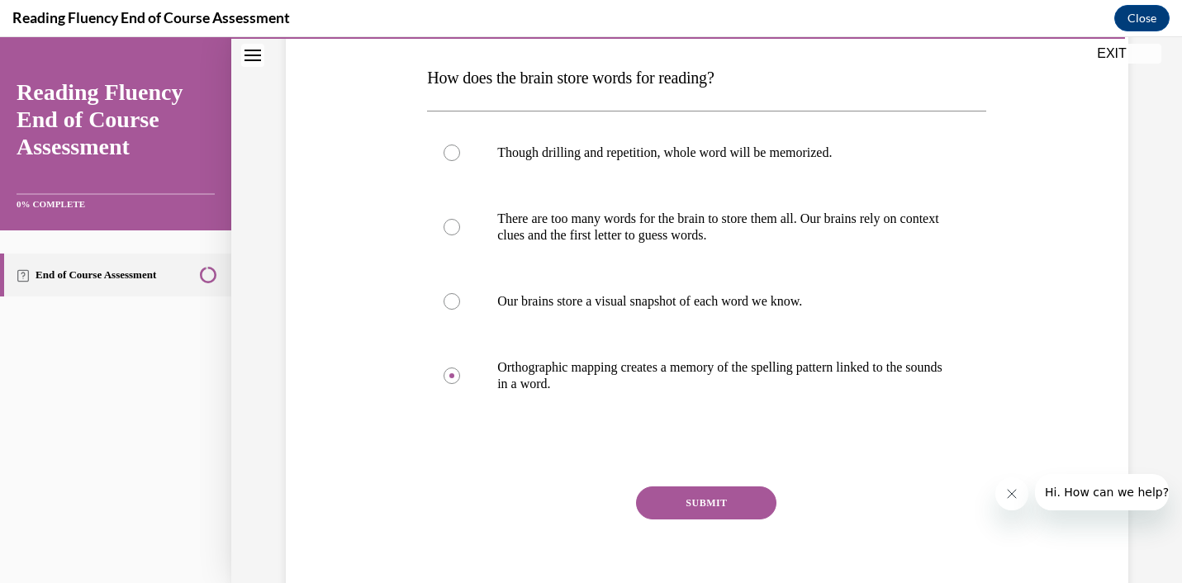
click at [708, 501] on button "SUBMIT" at bounding box center [706, 503] width 140 height 33
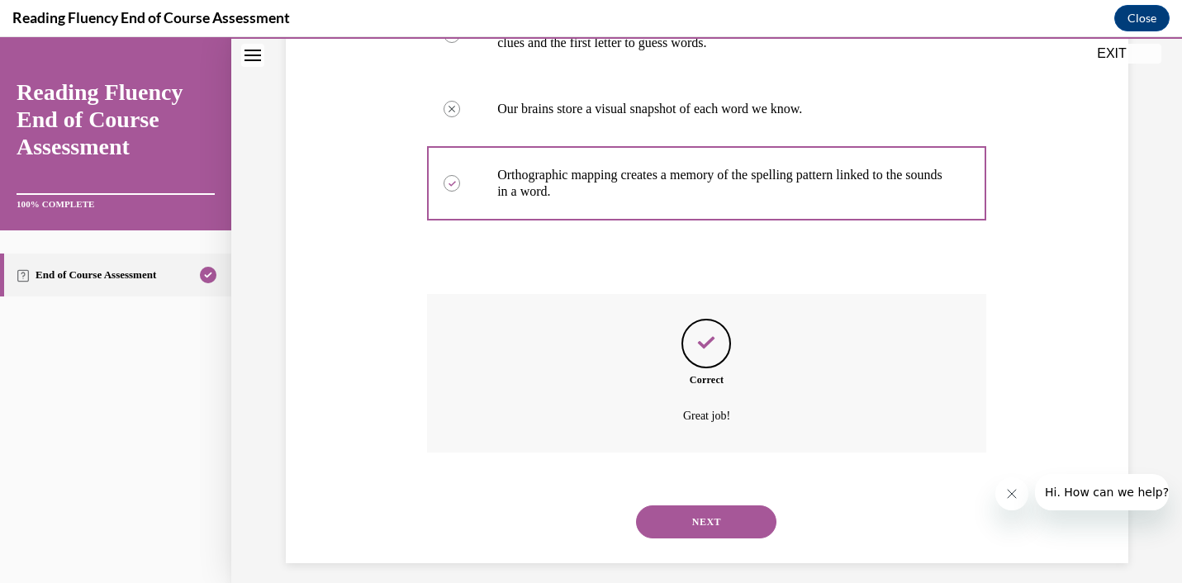
scroll to position [459, 0]
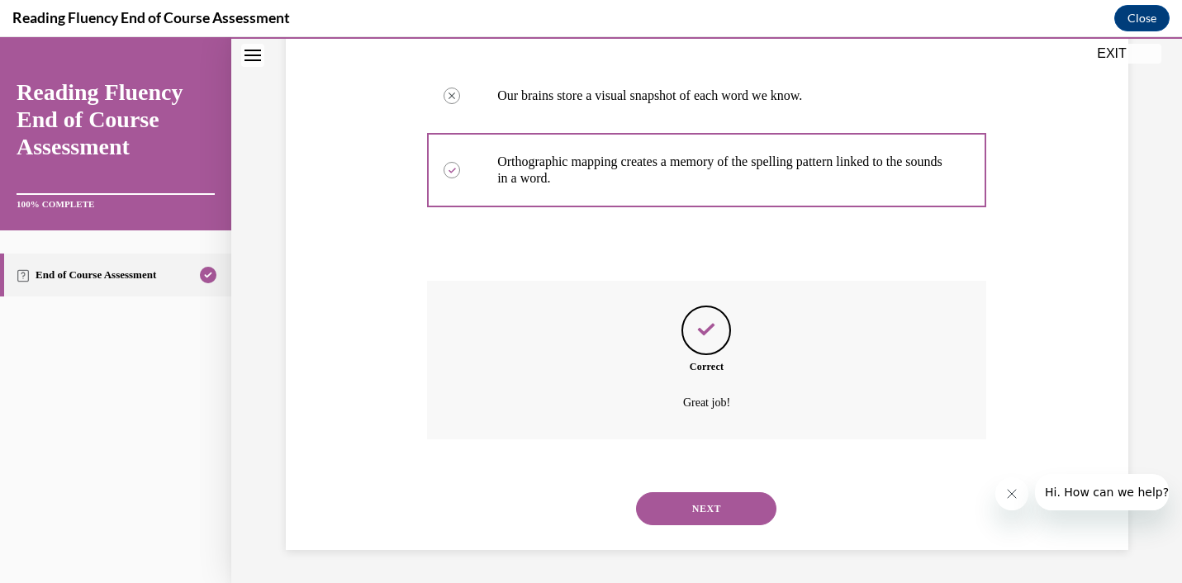
click at [708, 516] on button "NEXT" at bounding box center [706, 508] width 140 height 33
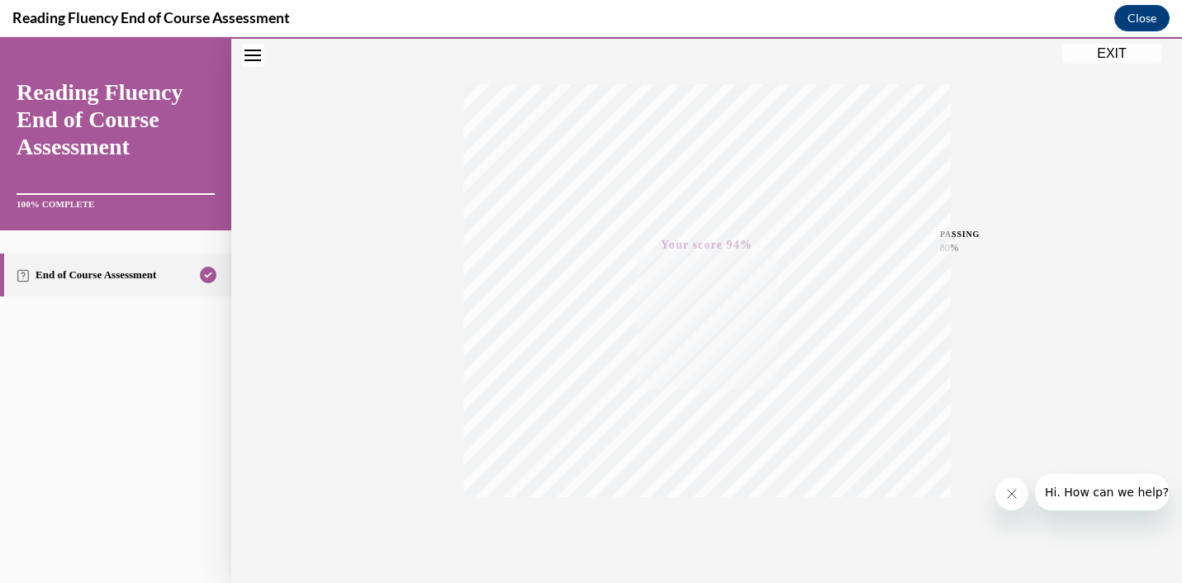
scroll to position [301, 0]
click at [1115, 59] on button "EXIT" at bounding box center [1112, 54] width 99 height 20
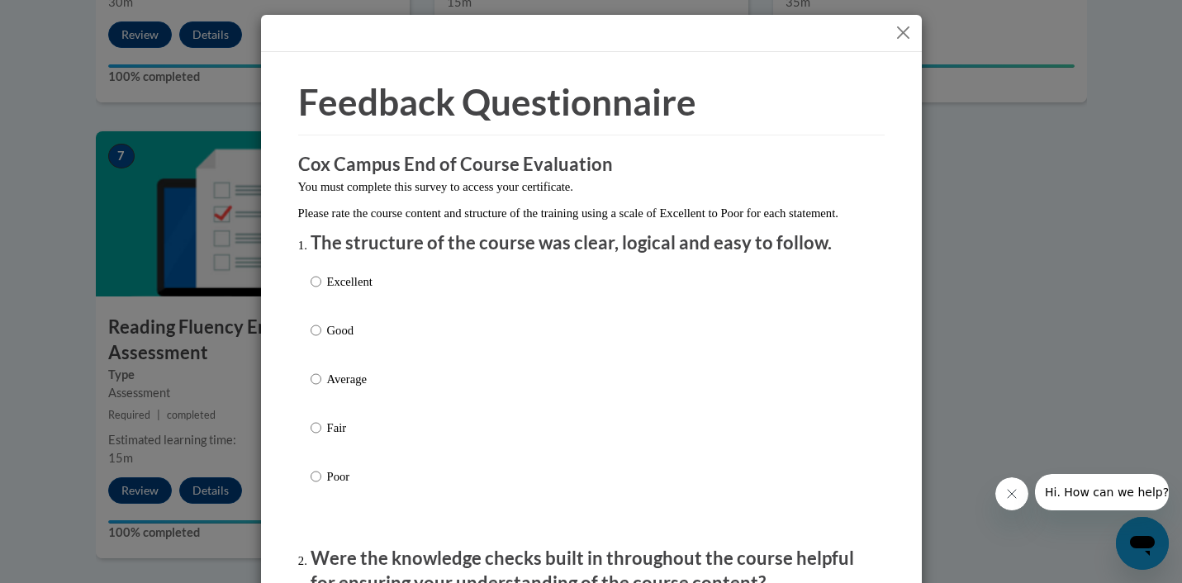
click at [325, 302] on label "Excellent" at bounding box center [342, 295] width 62 height 45
click at [321, 291] on input "Excellent" at bounding box center [316, 282] width 11 height 18
radio input "true"
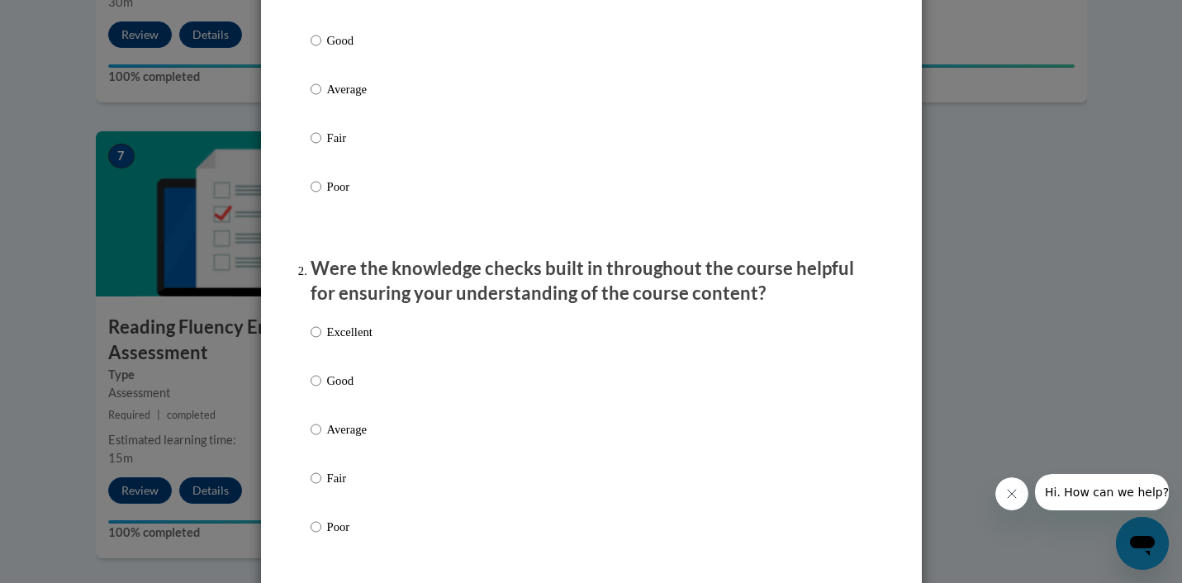
scroll to position [293, 0]
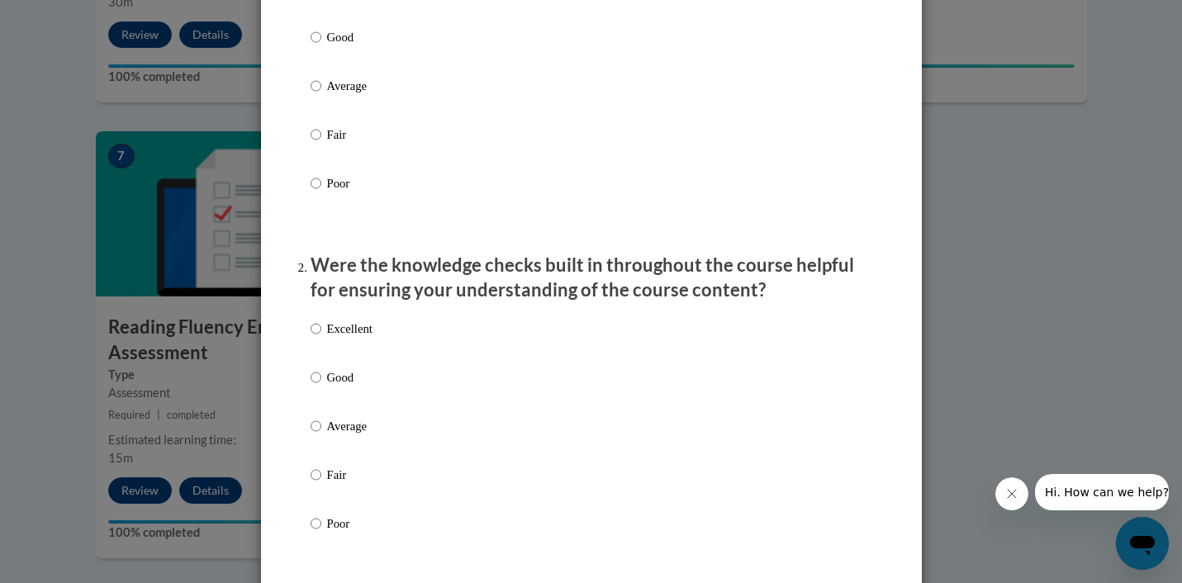
click at [327, 338] on p "Excellent" at bounding box center [349, 329] width 45 height 18
click at [321, 338] on input "Excellent" at bounding box center [316, 329] width 11 height 18
radio input "true"
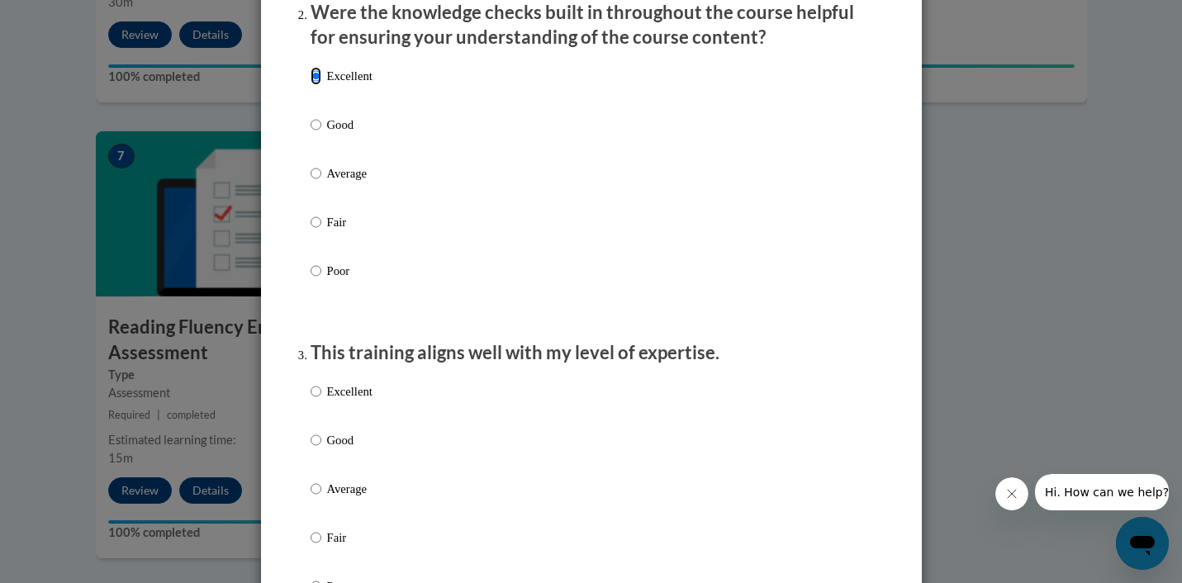
scroll to position [547, 0]
click at [330, 400] on p "Excellent" at bounding box center [349, 391] width 45 height 18
click at [321, 400] on input "Excellent" at bounding box center [316, 391] width 11 height 18
radio input "true"
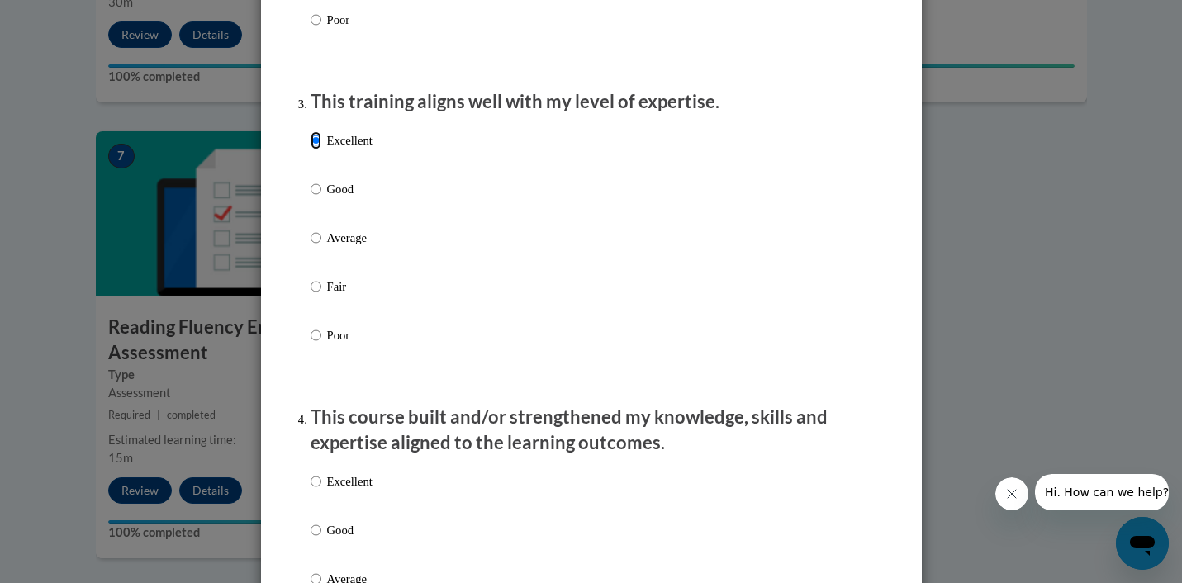
scroll to position [801, 0]
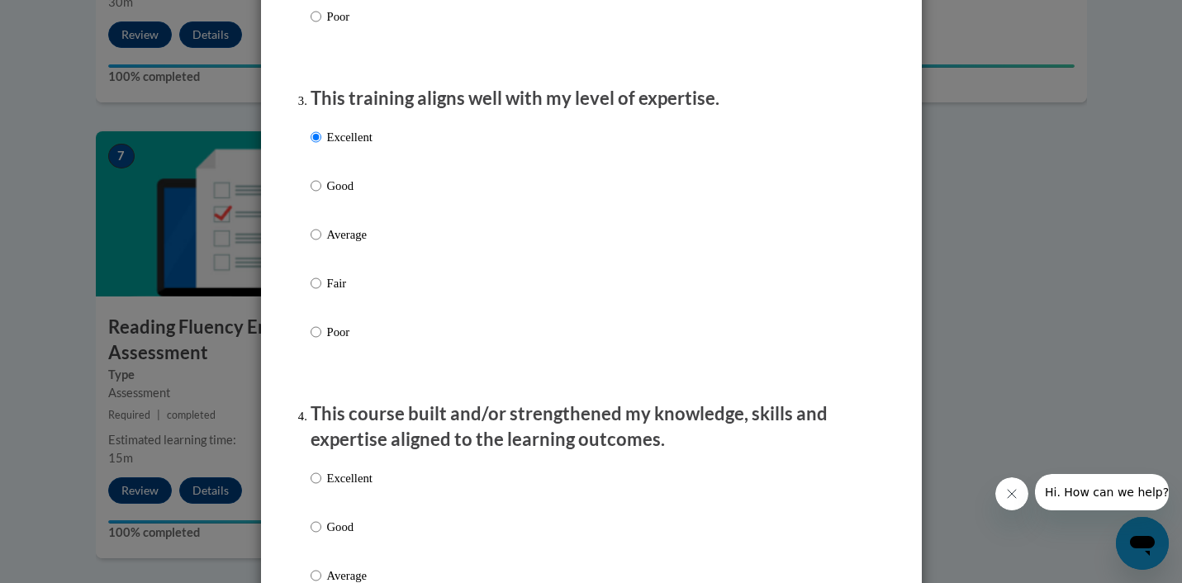
click at [321, 495] on label "Excellent" at bounding box center [342, 491] width 62 height 45
click at [321, 487] on input "Excellent" at bounding box center [316, 478] width 11 height 18
radio input "true"
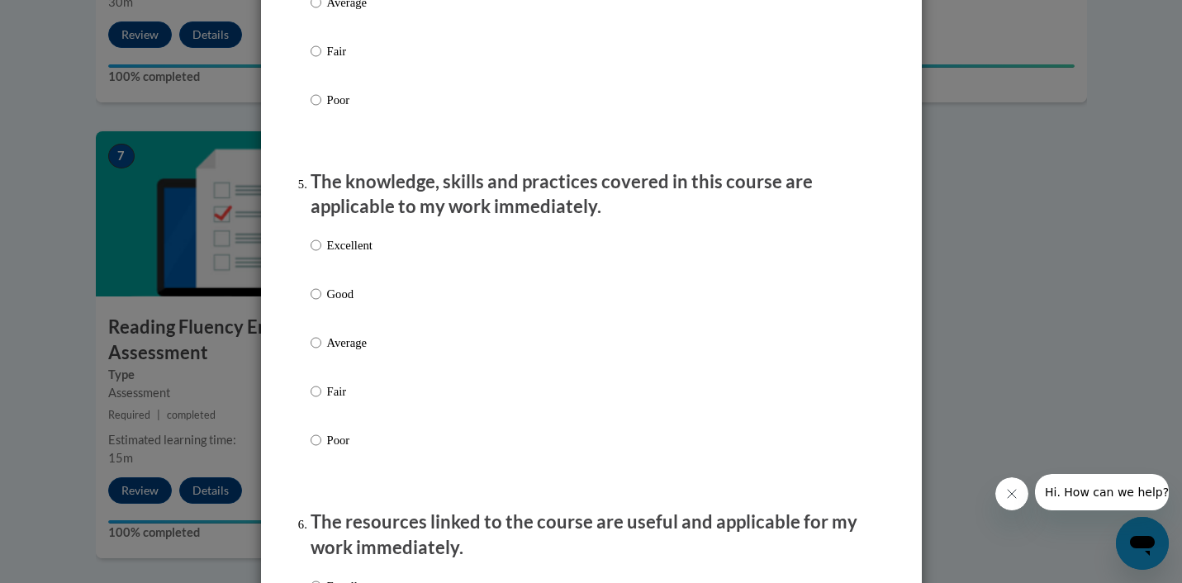
scroll to position [1419, 0]
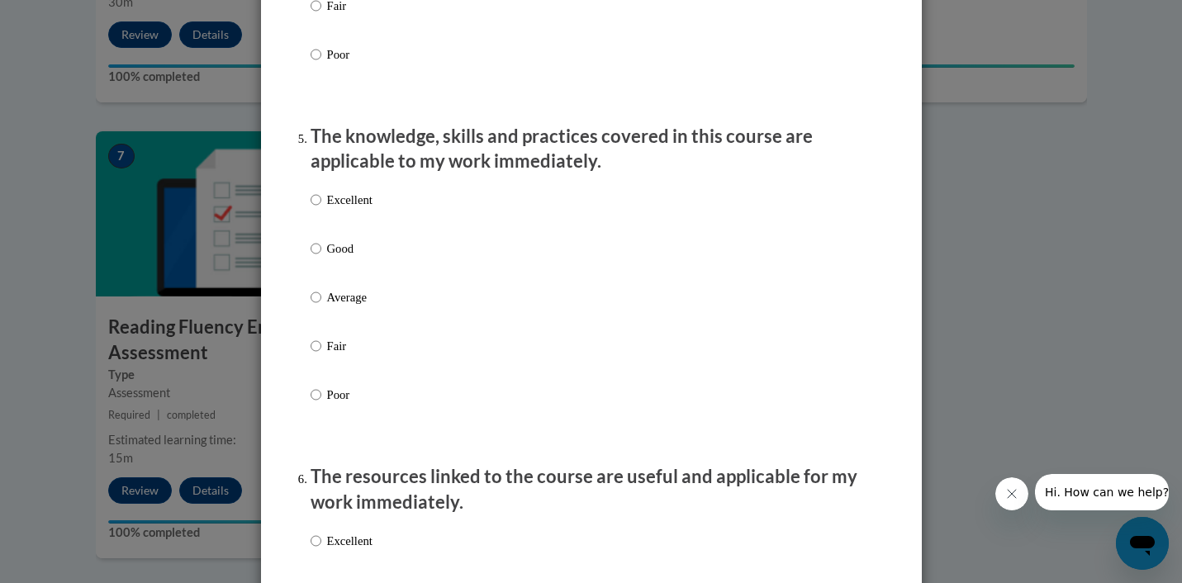
click at [345, 209] on p "Excellent" at bounding box center [349, 200] width 45 height 18
click at [321, 209] on input "Excellent" at bounding box center [316, 200] width 11 height 18
radio input "true"
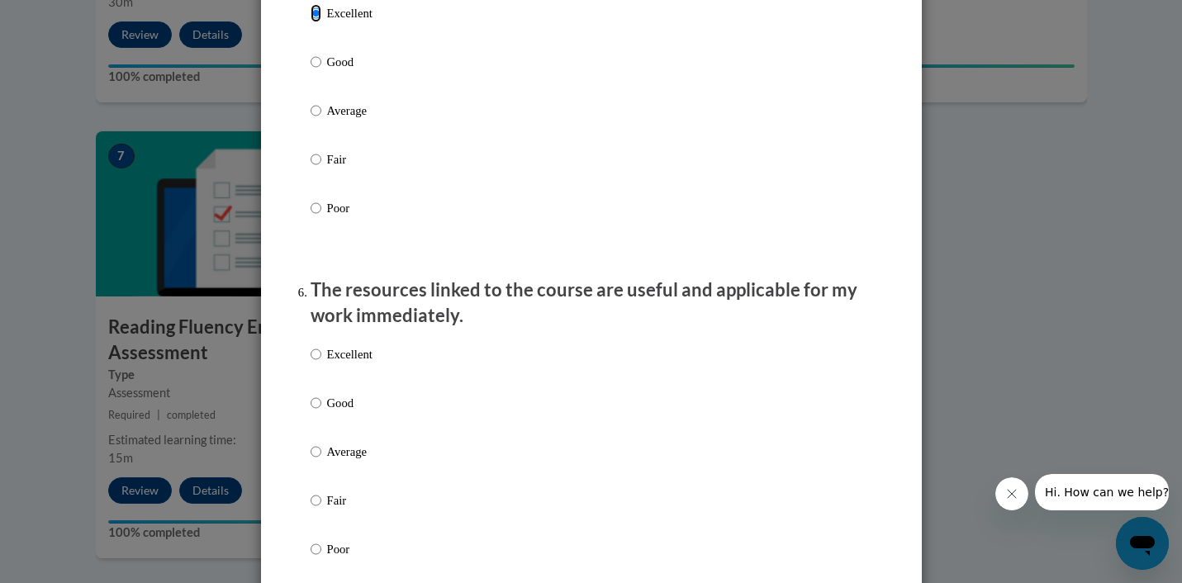
scroll to position [1647, 0]
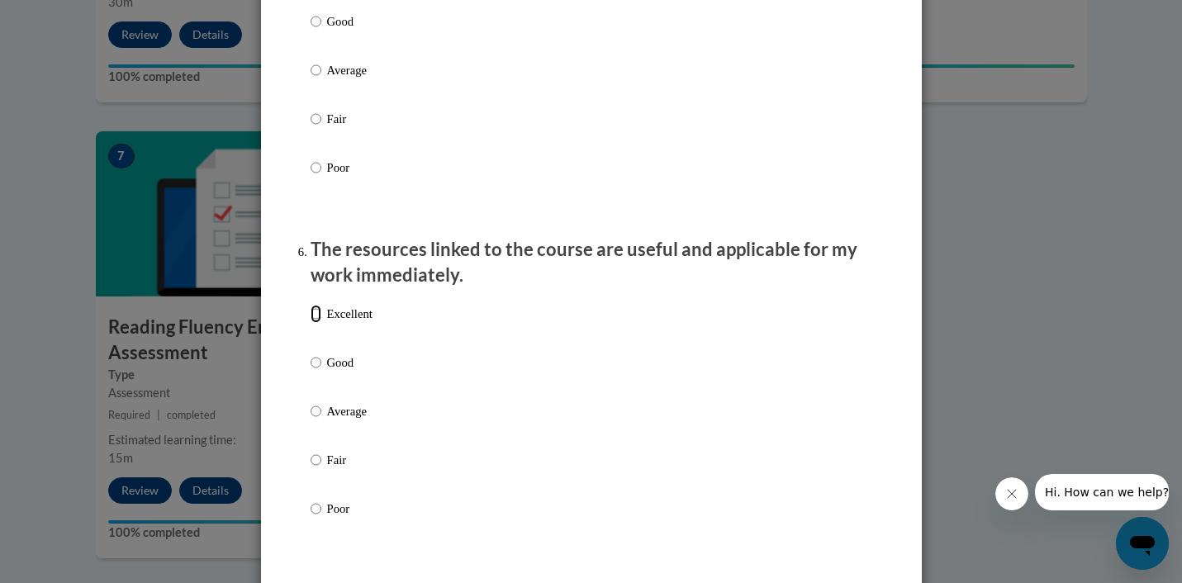
click at [316, 323] on input "Excellent" at bounding box center [316, 314] width 11 height 18
radio input "true"
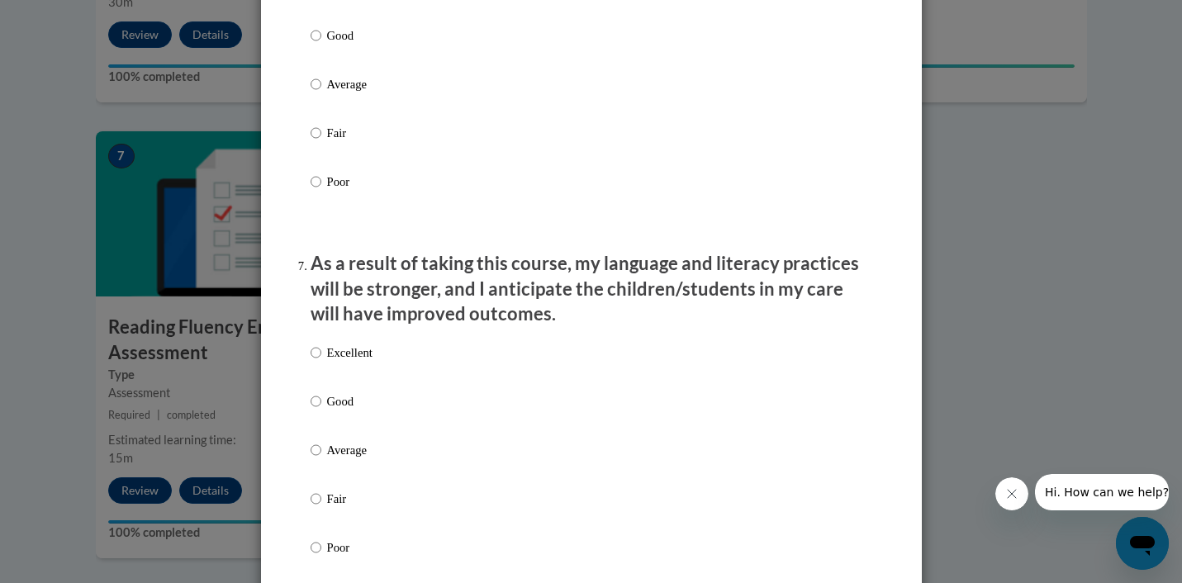
scroll to position [1975, 0]
click at [319, 361] on input "Excellent" at bounding box center [316, 352] width 11 height 18
radio input "true"
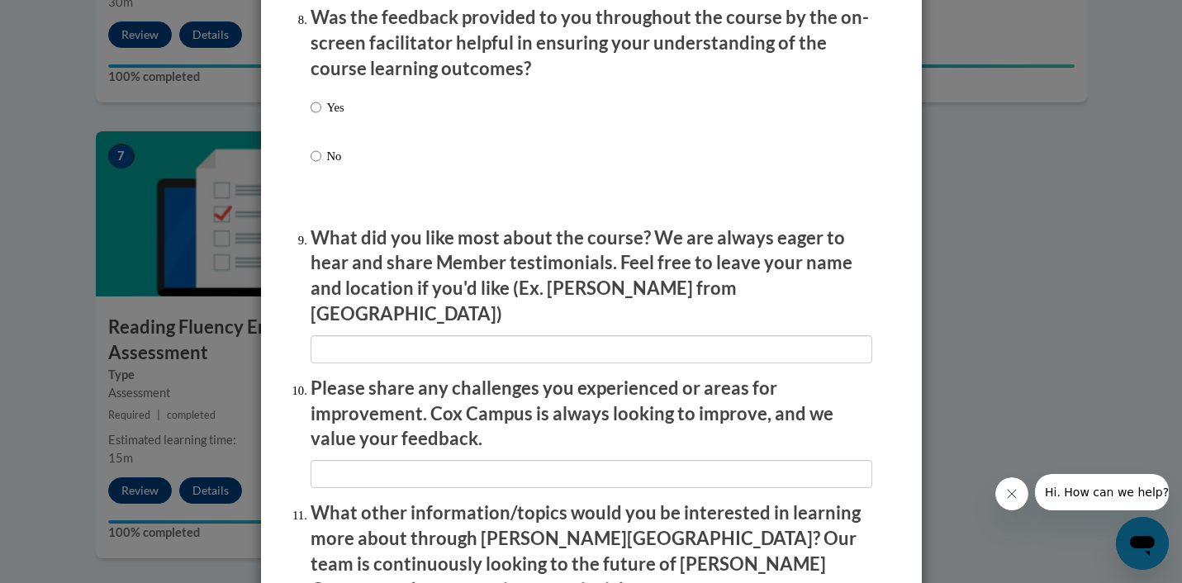
scroll to position [2584, 0]
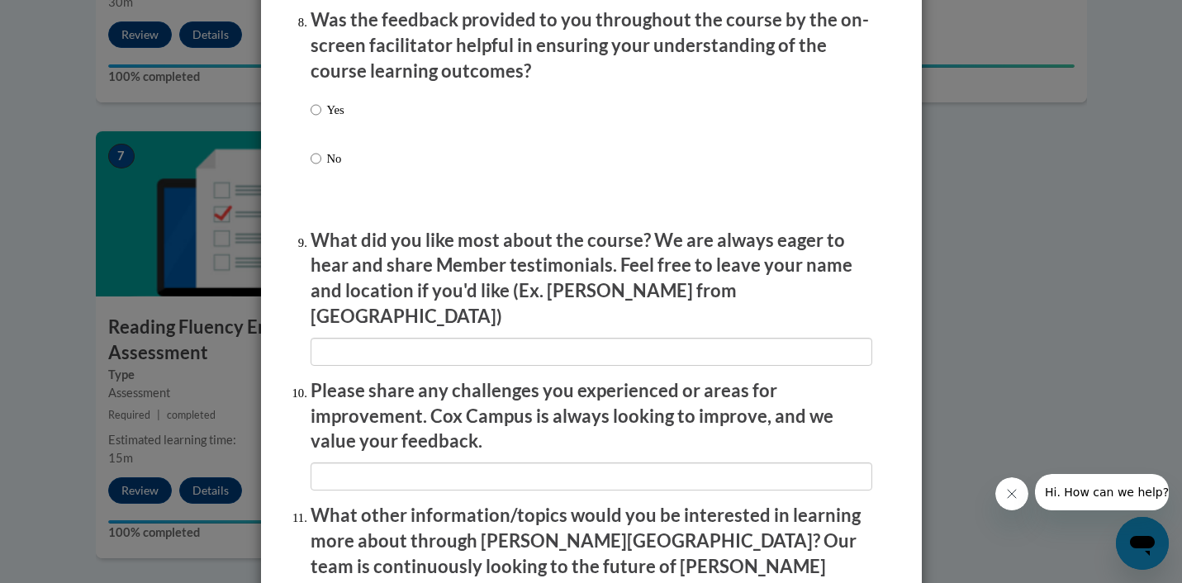
click at [325, 122] on label "Yes" at bounding box center [328, 123] width 34 height 45
click at [321, 119] on input "Yes" at bounding box center [316, 110] width 11 height 18
radio input "true"
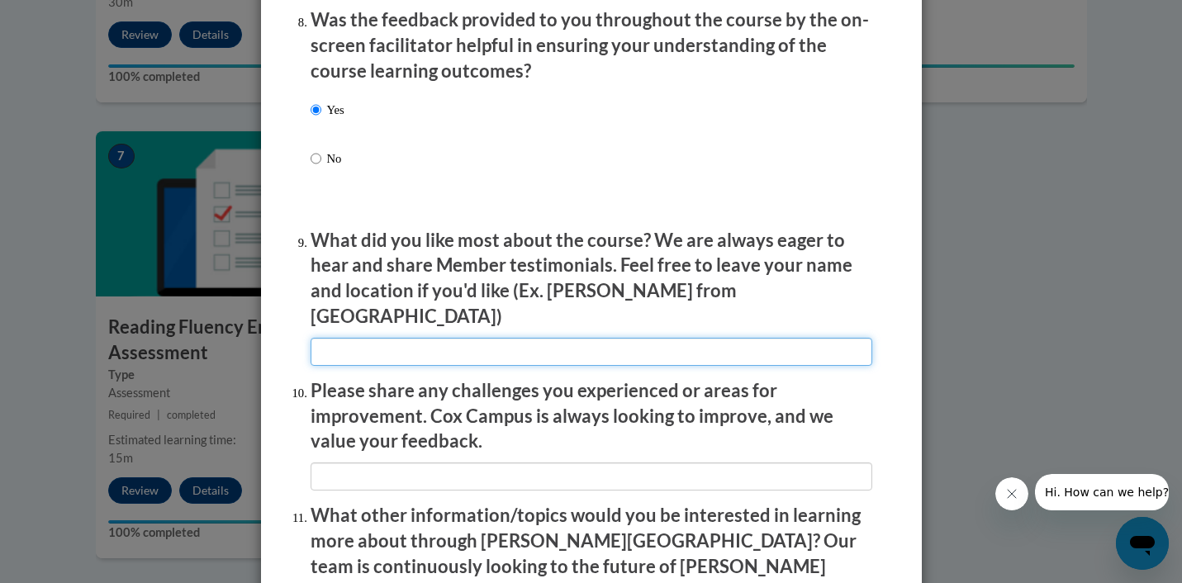
click at [360, 338] on input "textbox" at bounding box center [592, 352] width 562 height 28
type input "clear"
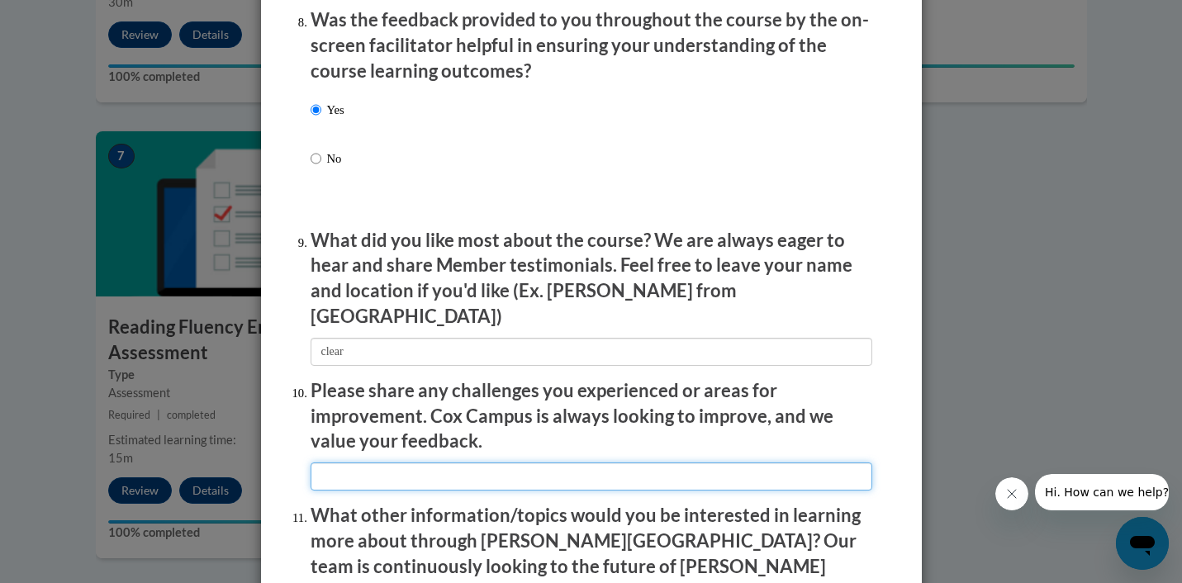
click at [376, 471] on input "textbox" at bounding box center [592, 477] width 562 height 28
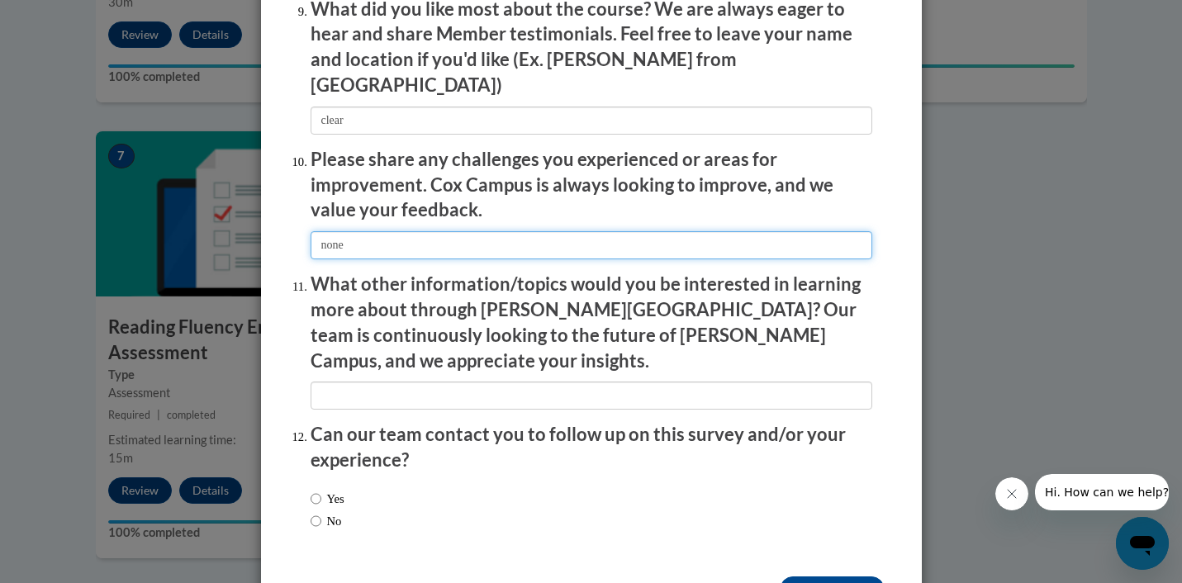
scroll to position [2819, 0]
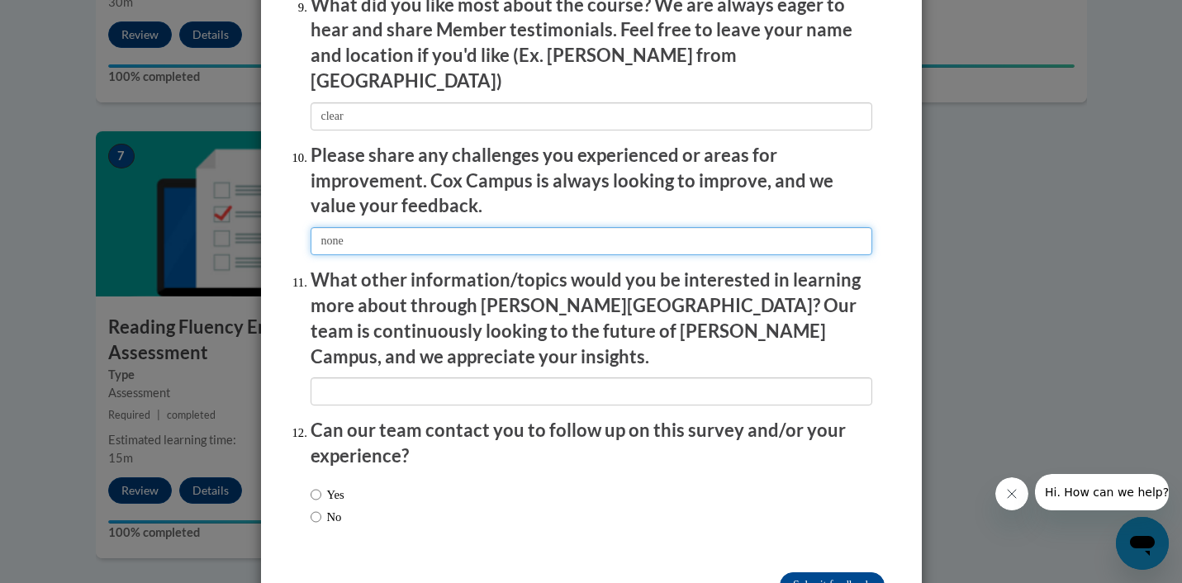
type input "none"
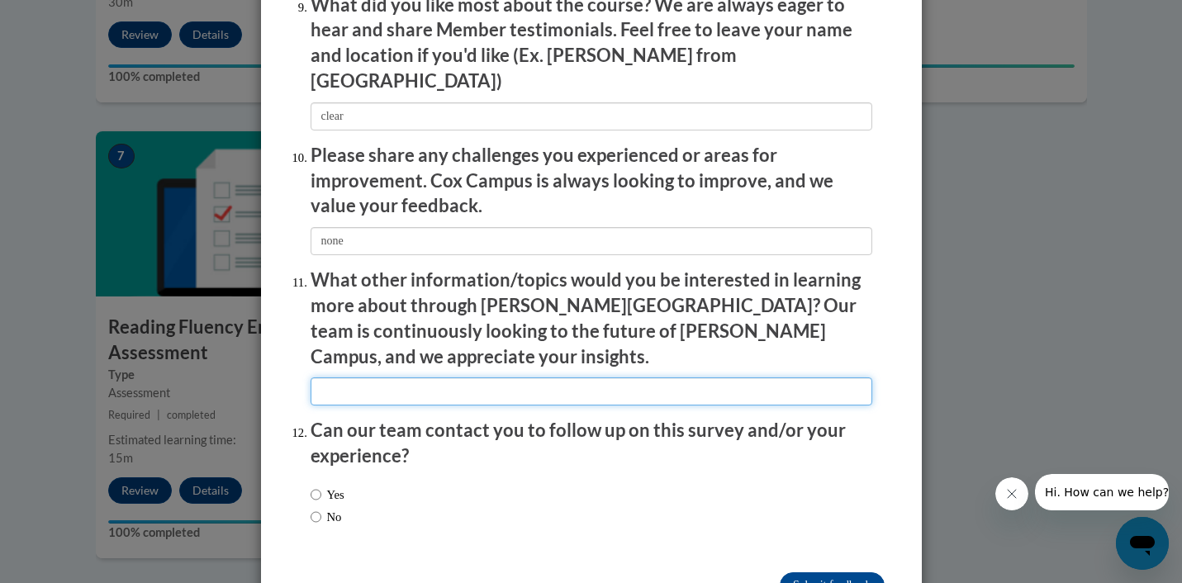
click at [383, 378] on input "textbox" at bounding box center [592, 392] width 562 height 28
type input "none"
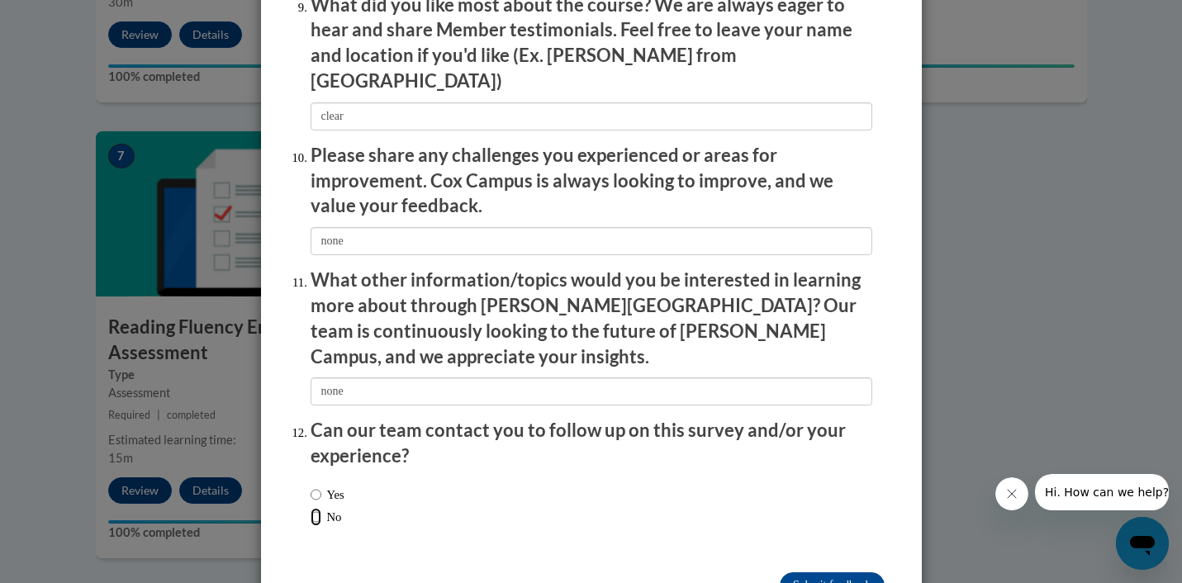
click at [317, 508] on input "No" at bounding box center [316, 517] width 11 height 18
radio input "true"
click at [809, 573] on input "Submit feedback" at bounding box center [832, 586] width 104 height 26
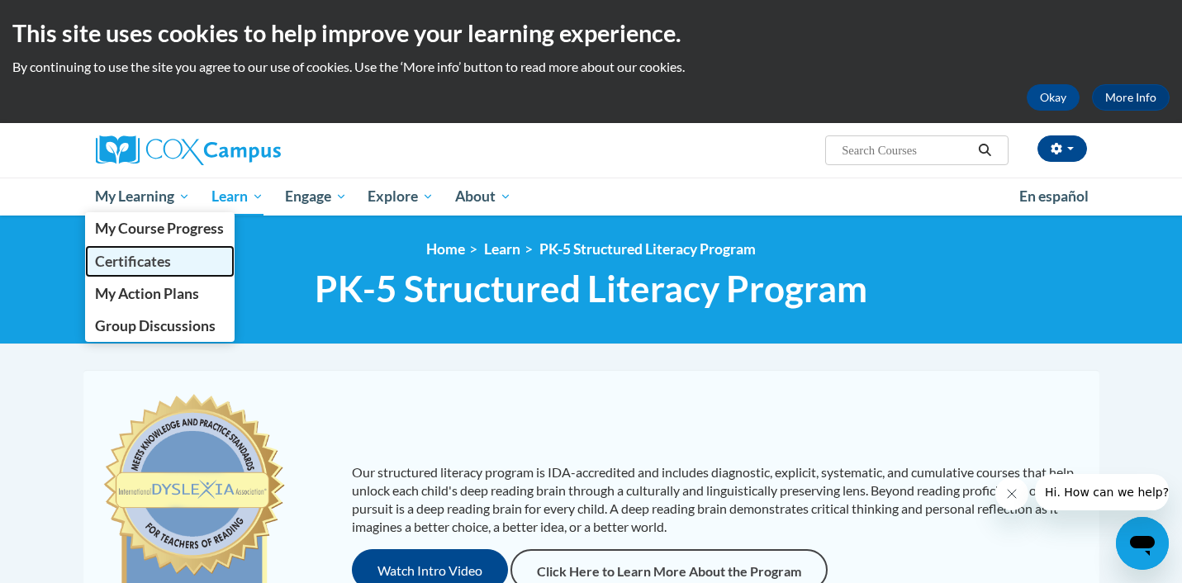
click at [134, 264] on span "Certificates" at bounding box center [133, 261] width 76 height 17
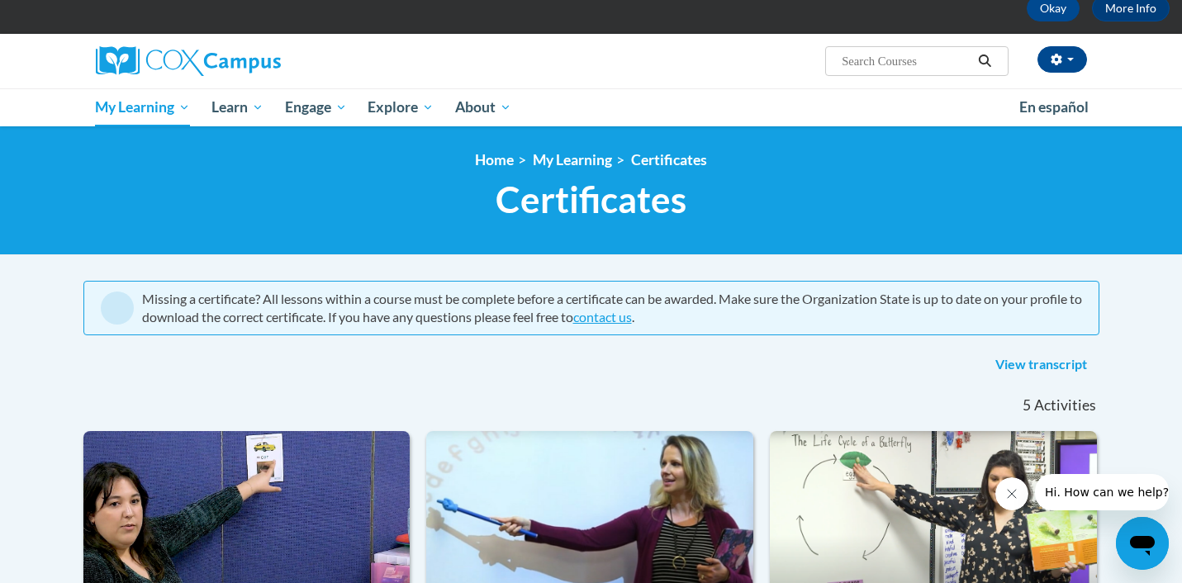
scroll to position [62, 0]
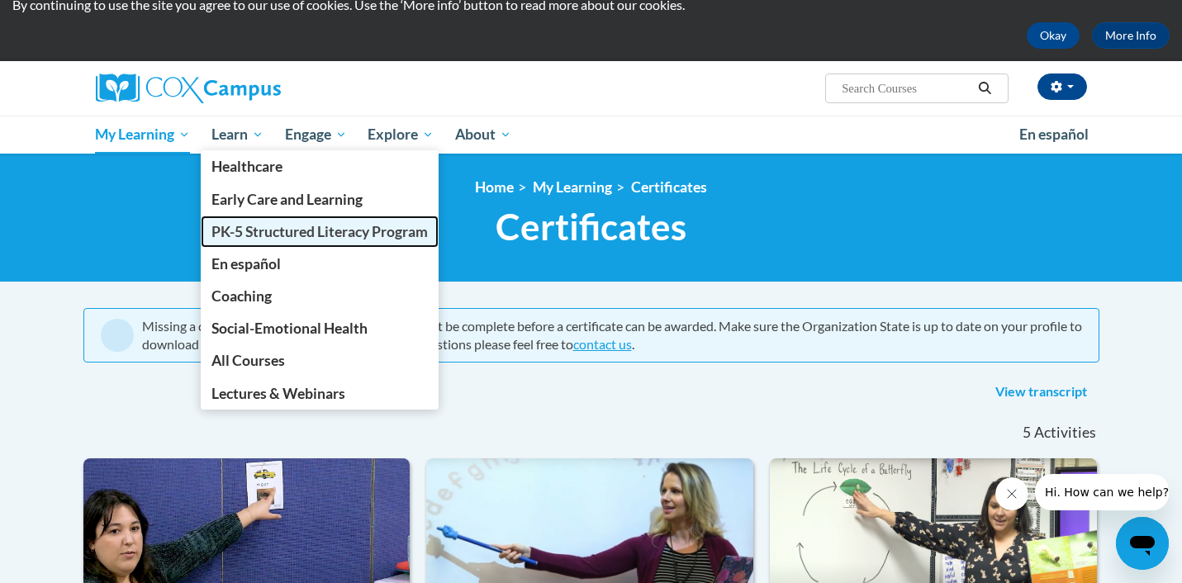
click at [244, 231] on span "PK-5 Structured Literacy Program" at bounding box center [320, 231] width 216 height 17
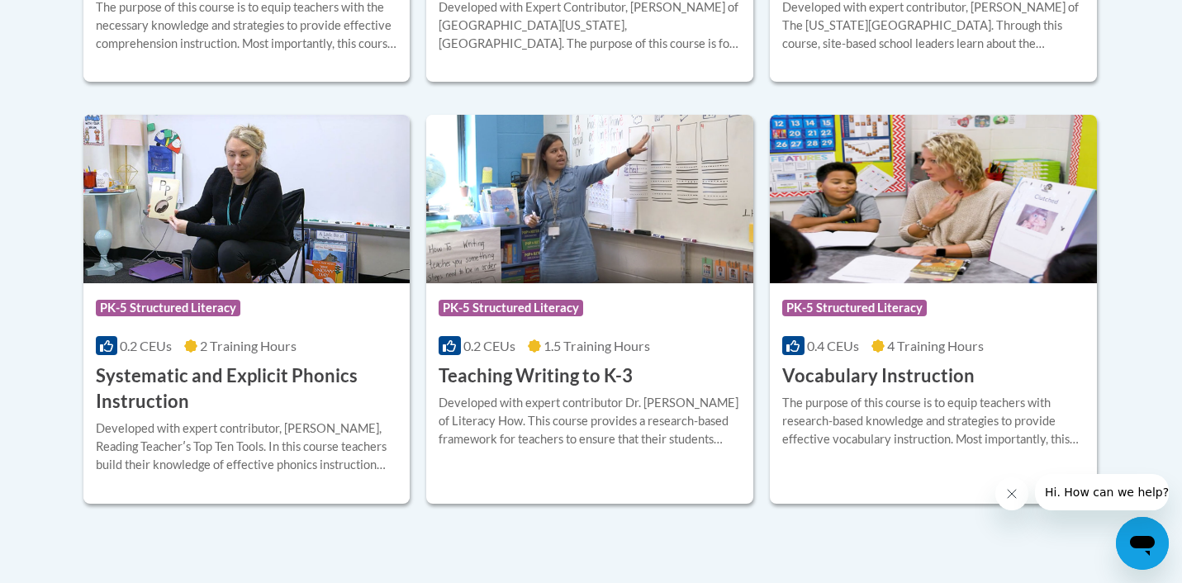
scroll to position [1889, 0]
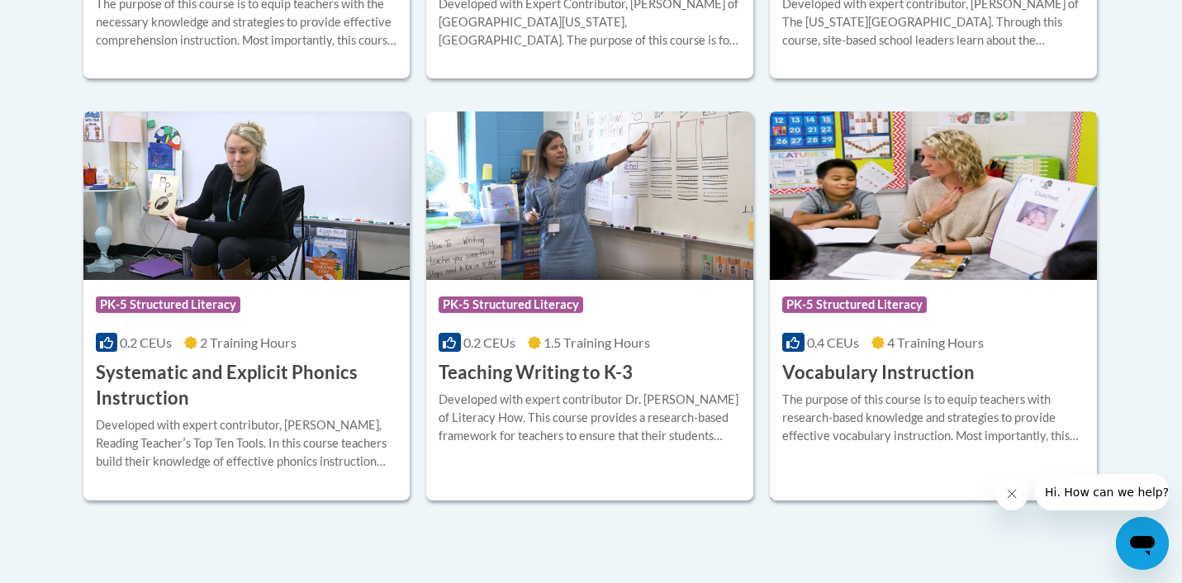
click at [939, 253] on img at bounding box center [933, 196] width 327 height 169
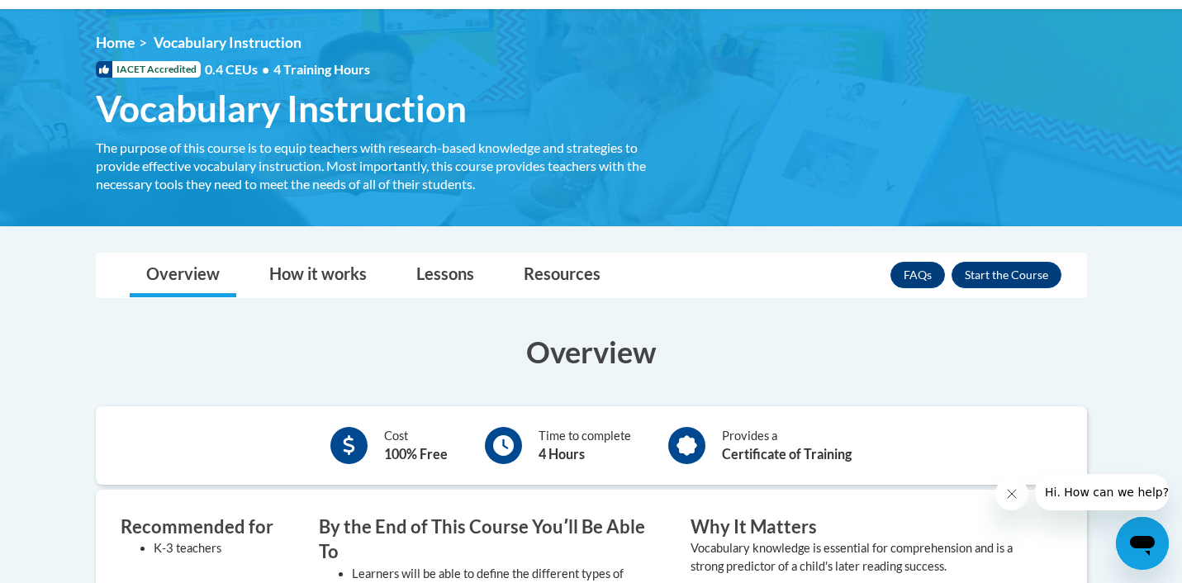
scroll to position [257, 0]
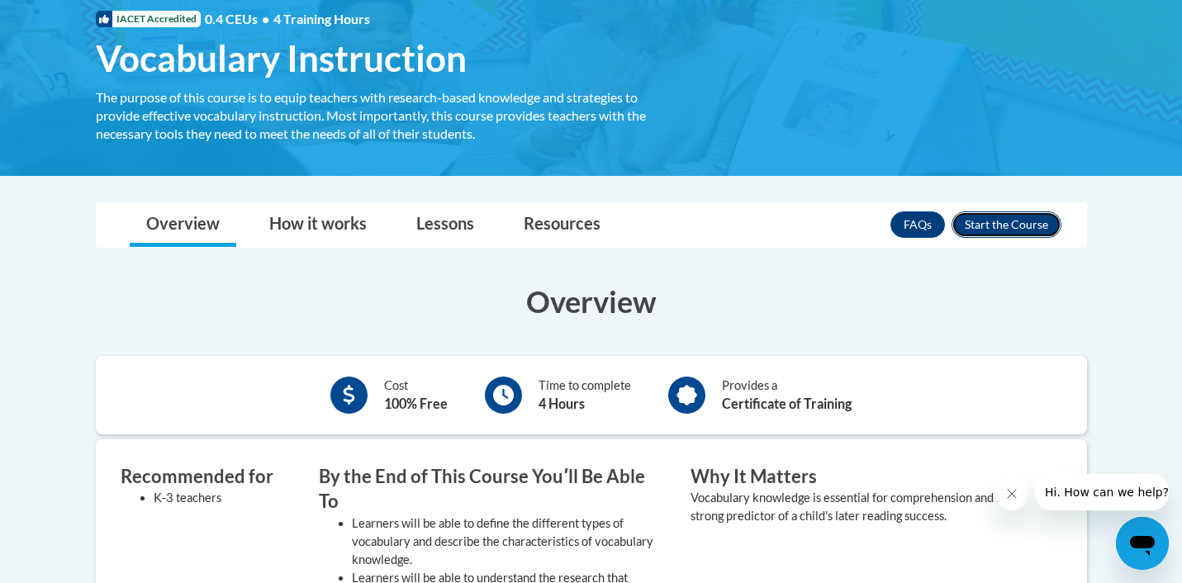
click at [1003, 223] on button "Enroll" at bounding box center [1007, 225] width 110 height 26
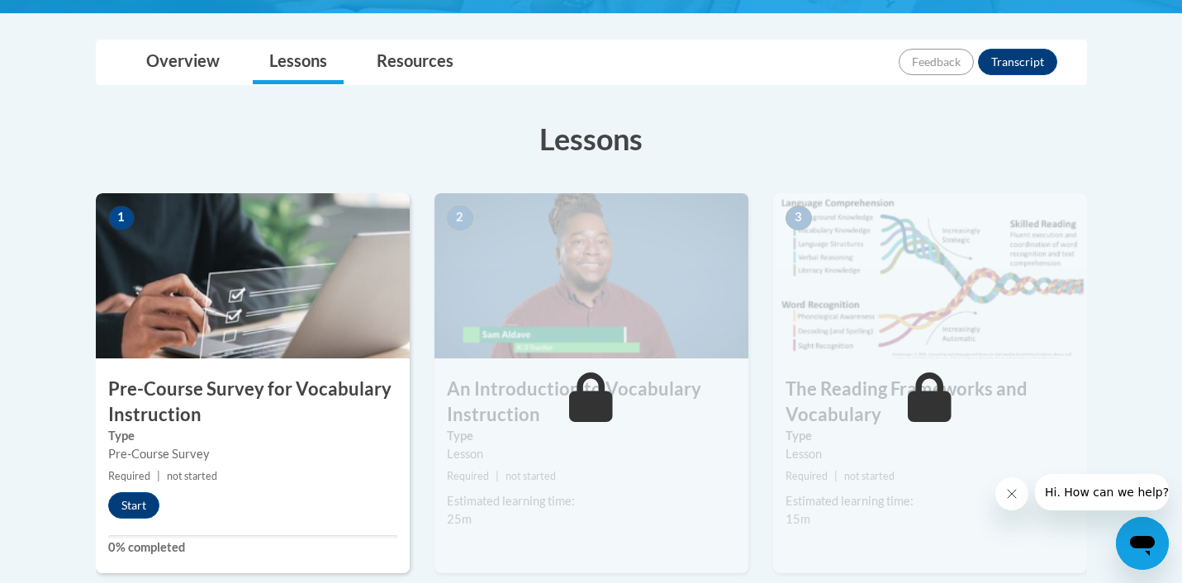
scroll to position [371, 0]
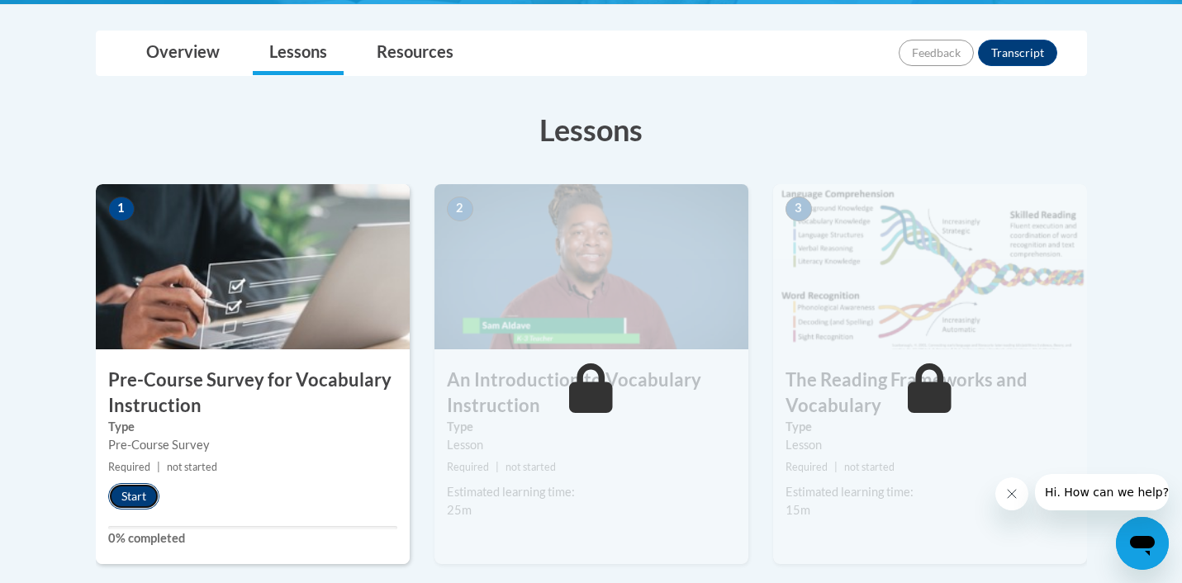
click at [130, 493] on button "Start" at bounding box center [133, 496] width 51 height 26
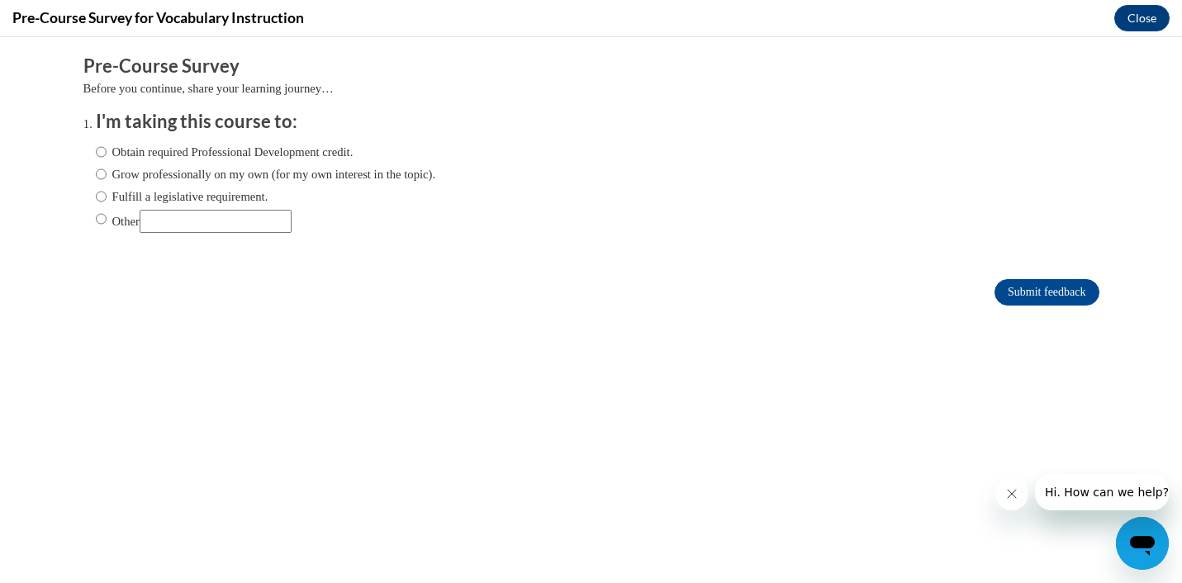
scroll to position [0, 0]
click at [97, 194] on input "Fulfill a legislative requirement." at bounding box center [101, 197] width 11 height 18
radio input "true"
click at [1040, 301] on input "Submit feedback" at bounding box center [1047, 292] width 104 height 26
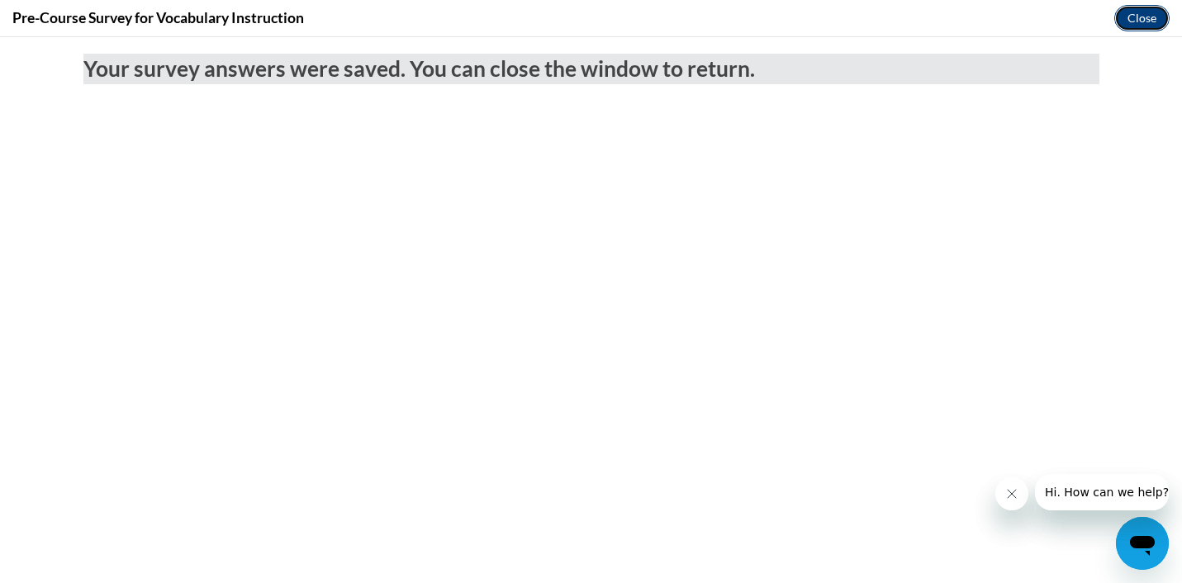
click at [1139, 15] on button "Close" at bounding box center [1142, 18] width 55 height 26
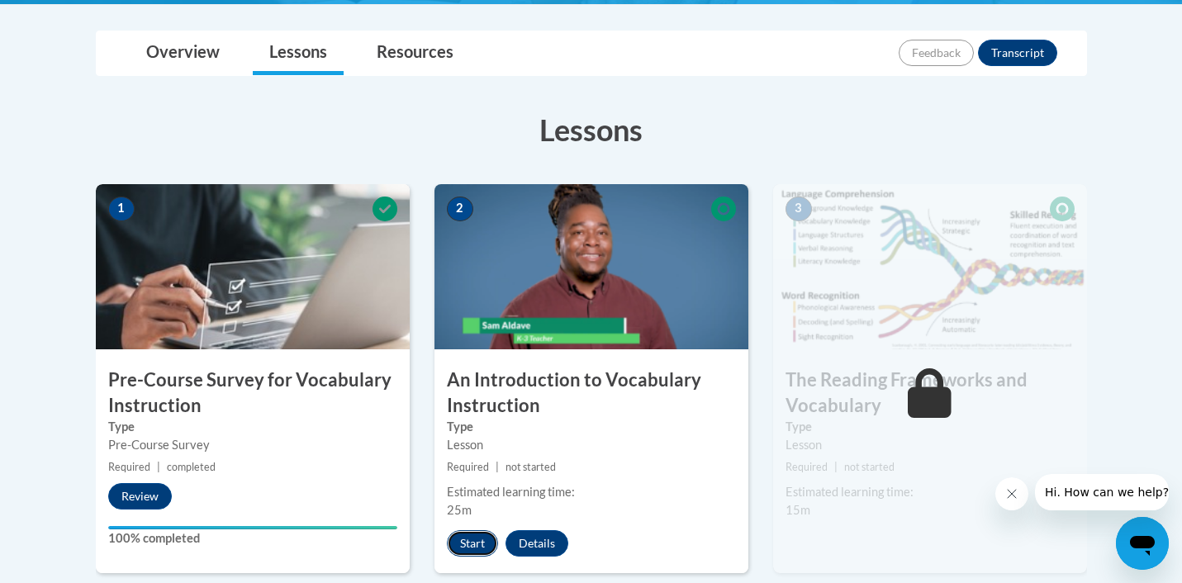
click at [478, 540] on button "Start" at bounding box center [472, 543] width 51 height 26
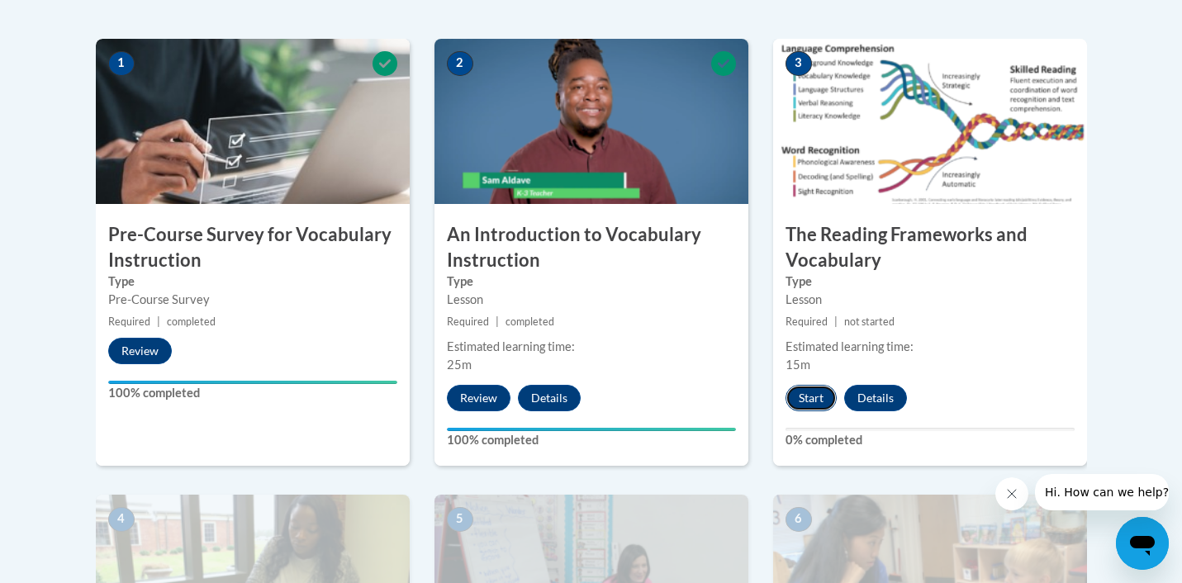
click at [812, 398] on button "Start" at bounding box center [811, 398] width 51 height 26
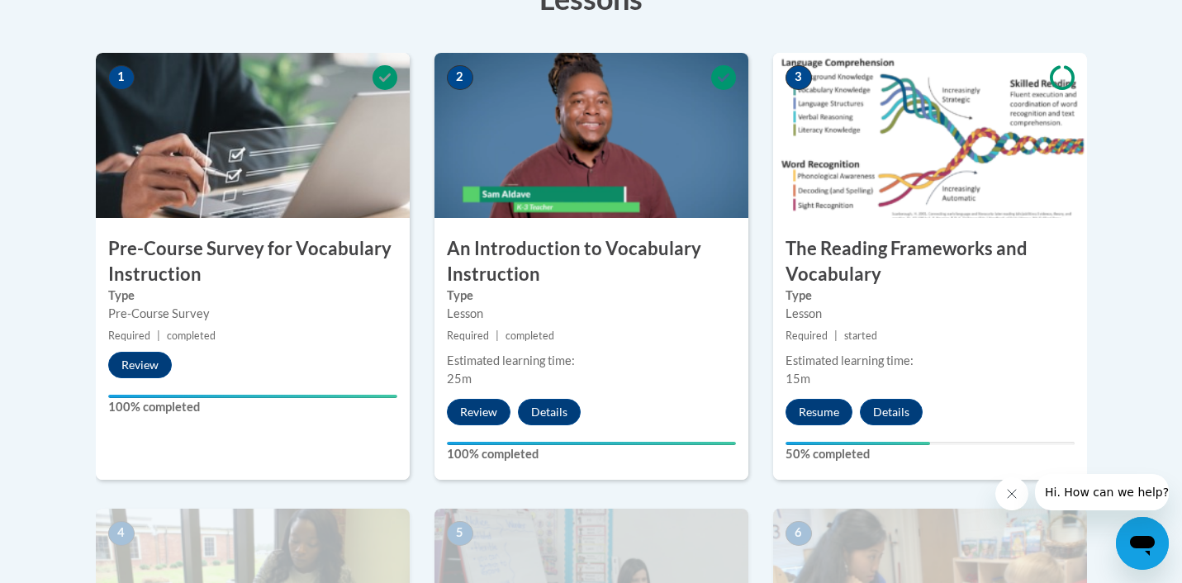
scroll to position [503, 0]
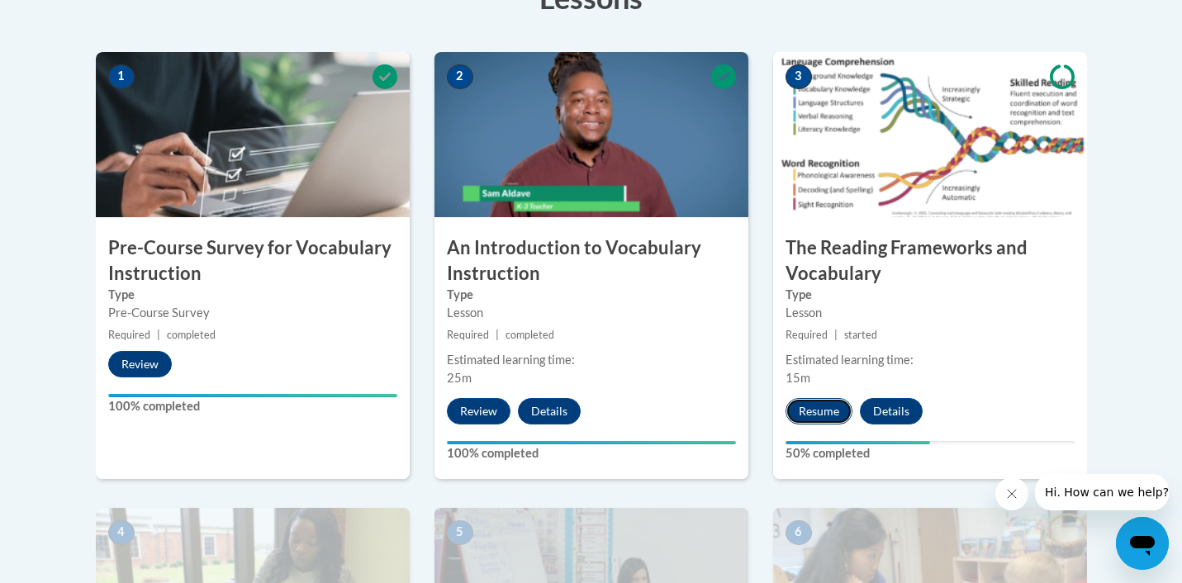
click at [824, 411] on button "Resume" at bounding box center [819, 411] width 67 height 26
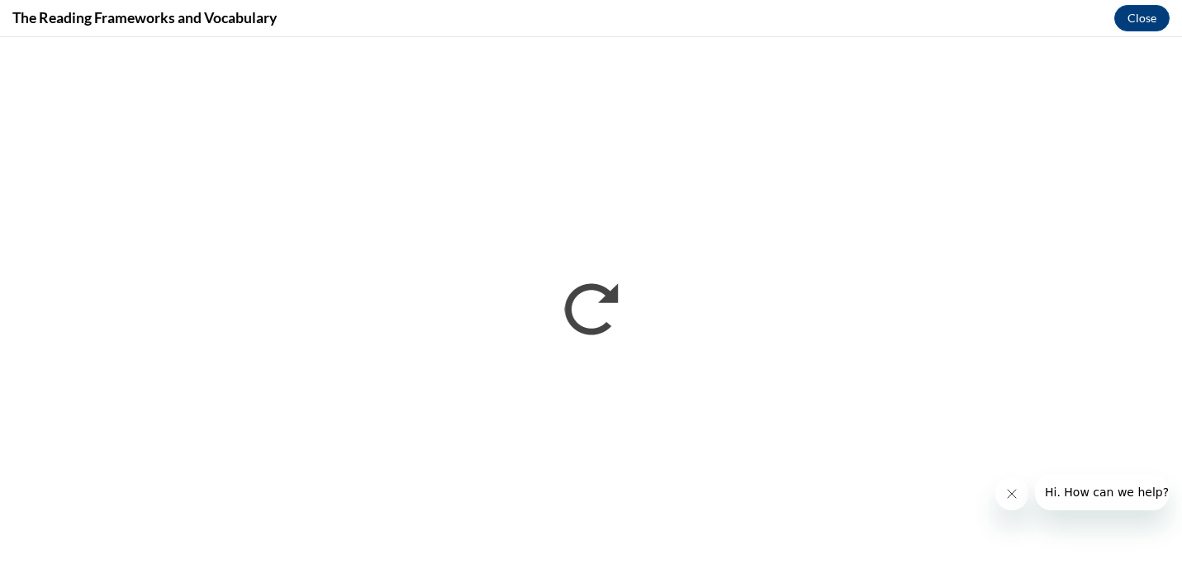
scroll to position [0, 0]
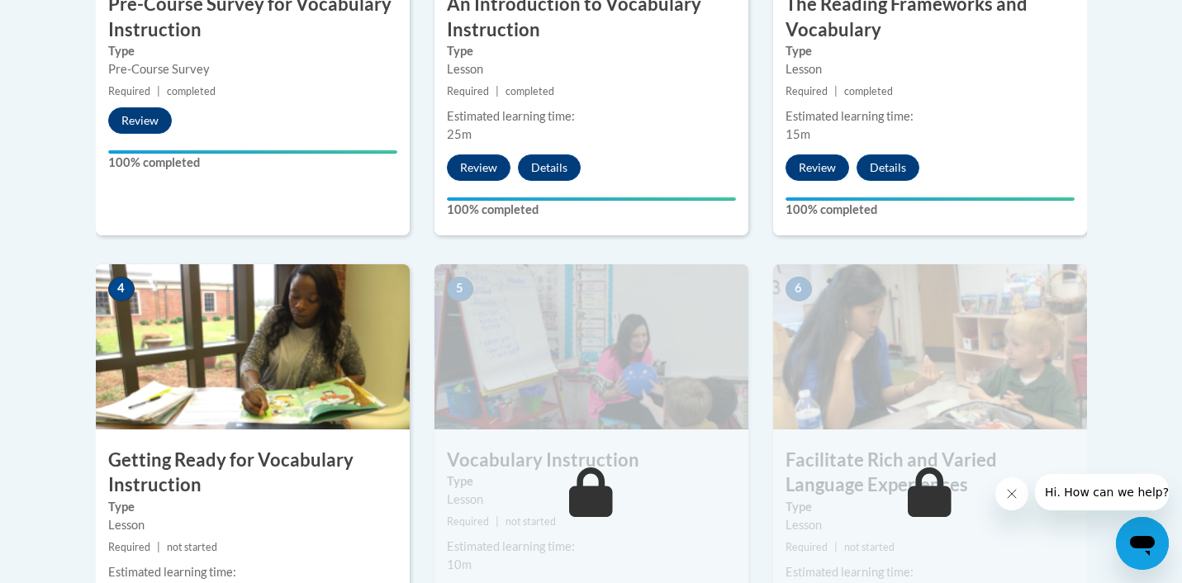
scroll to position [921, 0]
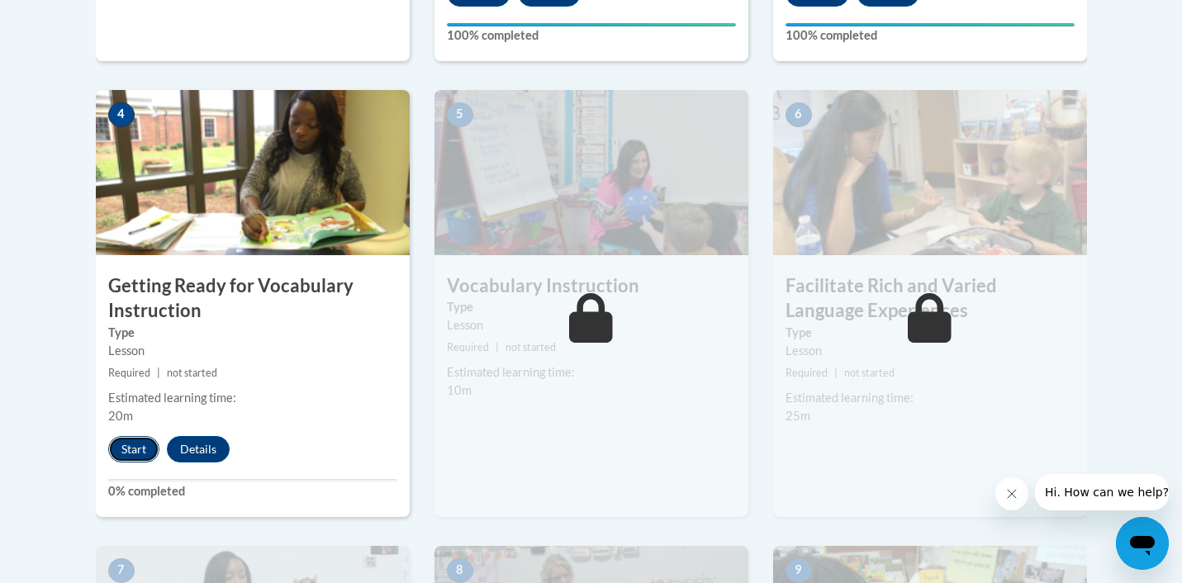
click at [140, 441] on button "Start" at bounding box center [133, 449] width 51 height 26
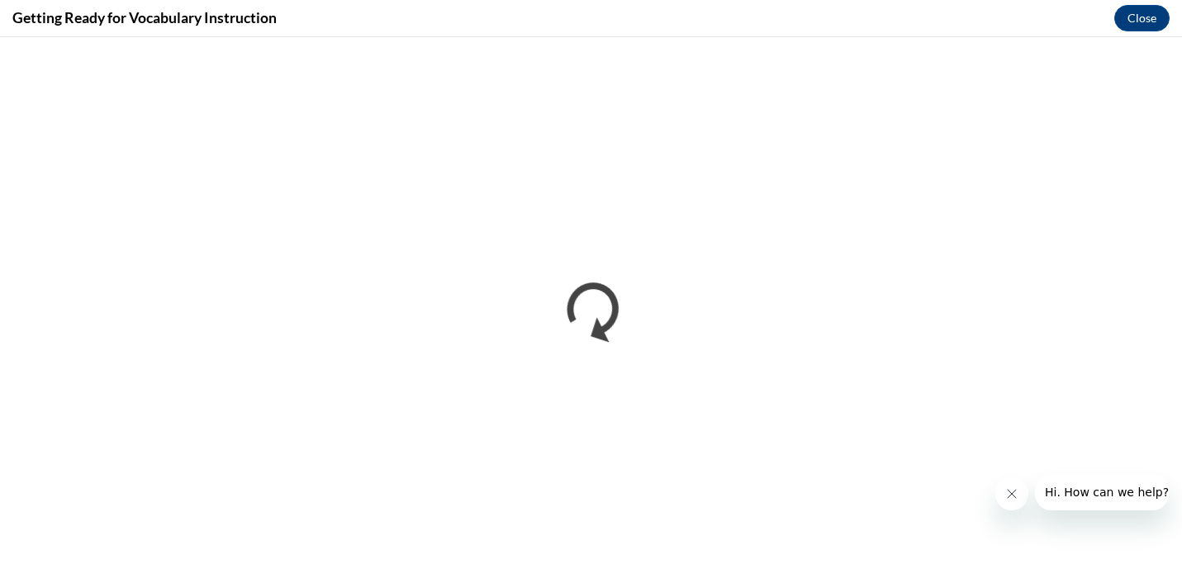
scroll to position [0, 0]
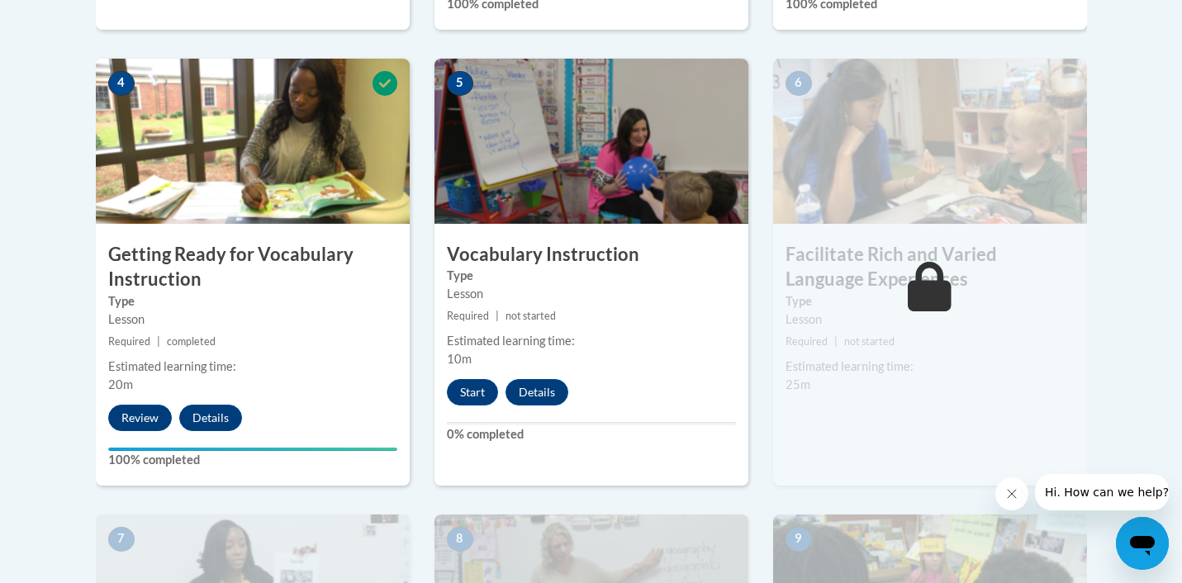
scroll to position [965, 0]
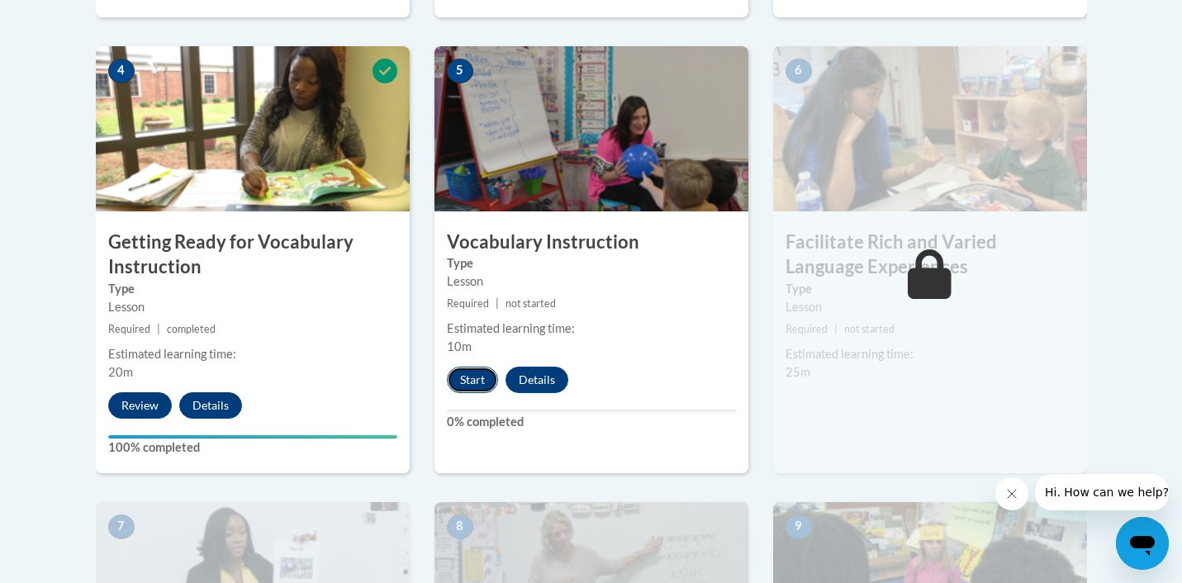
click at [473, 377] on button "Start" at bounding box center [472, 380] width 51 height 26
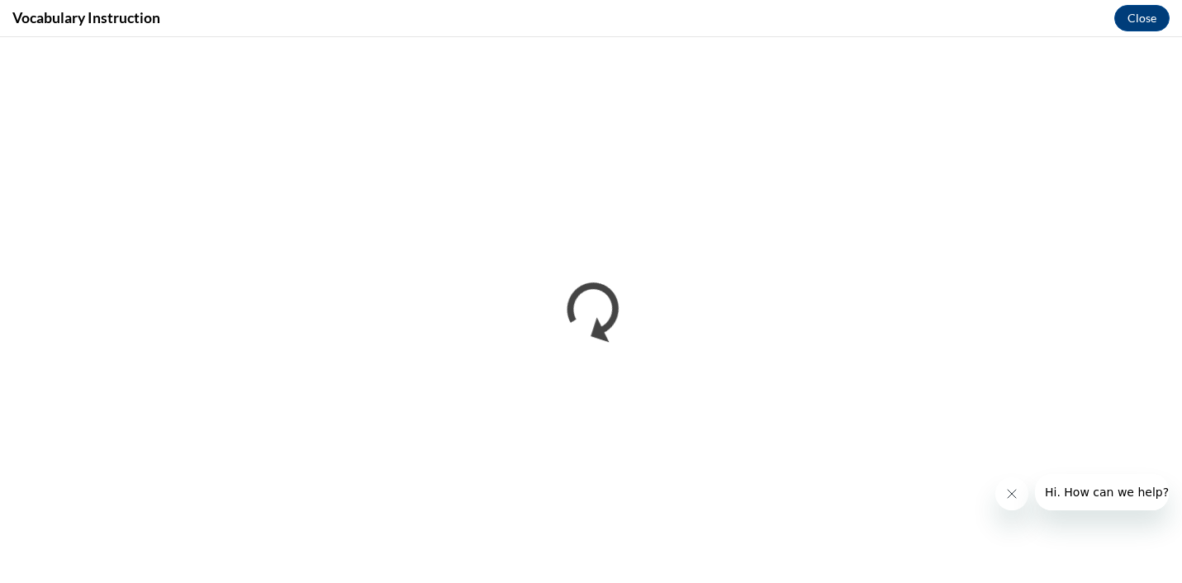
scroll to position [0, 0]
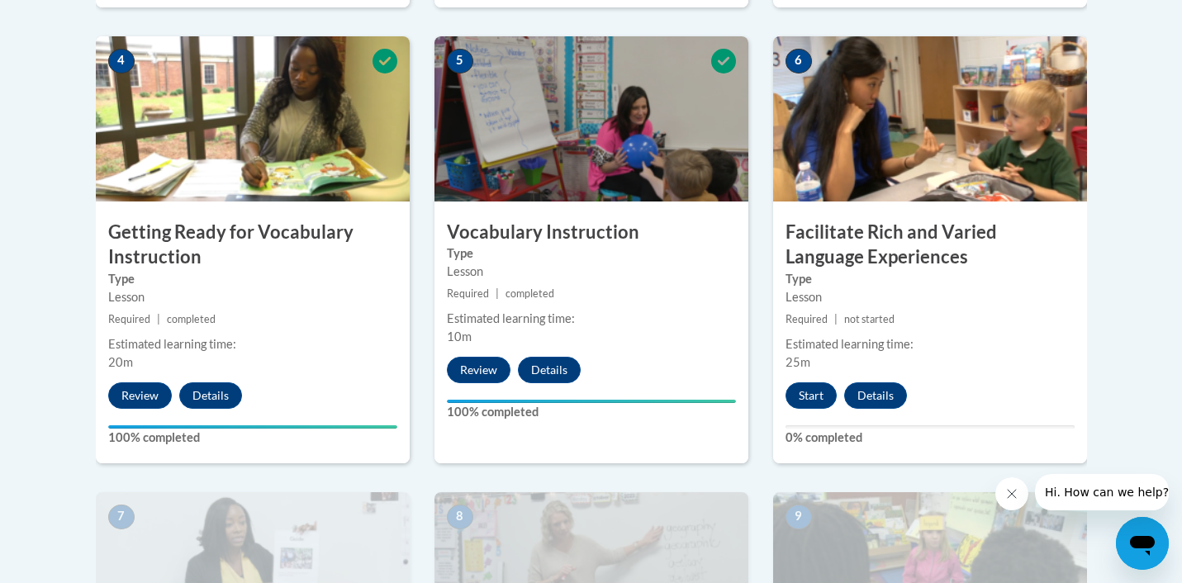
scroll to position [1090, 0]
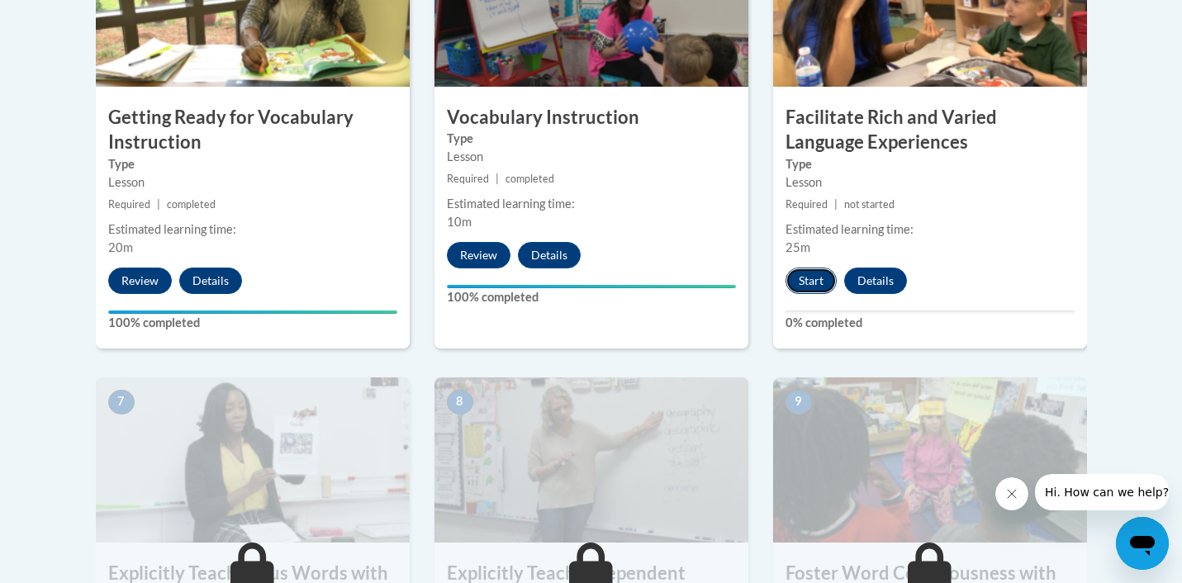
click at [819, 282] on button "Start" at bounding box center [811, 281] width 51 height 26
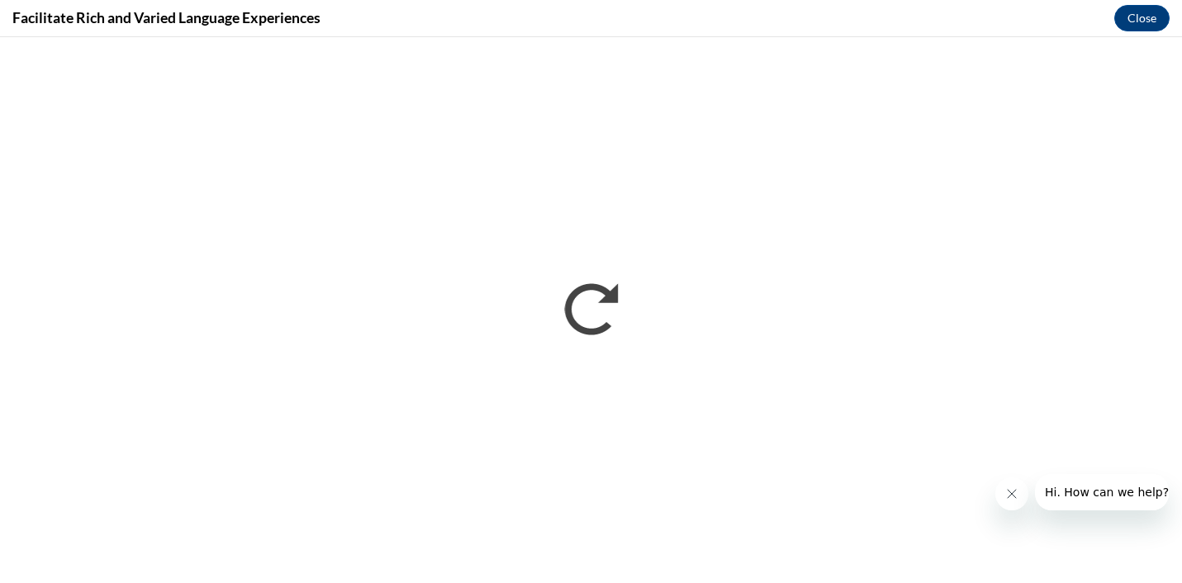
scroll to position [0, 0]
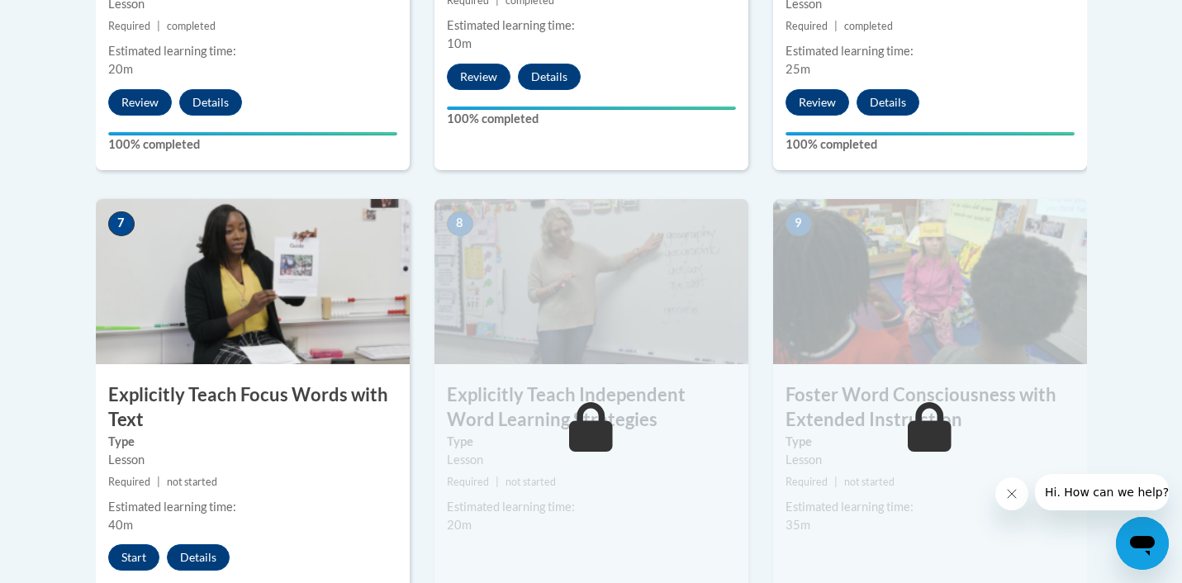
scroll to position [1389, 0]
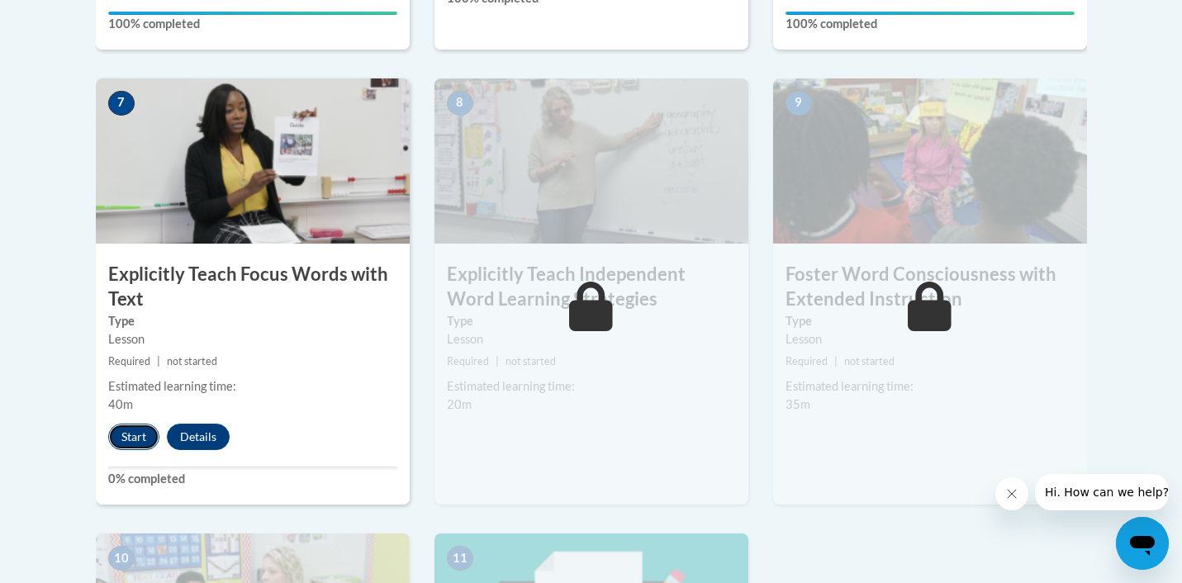
click at [127, 436] on button "Start" at bounding box center [133, 437] width 51 height 26
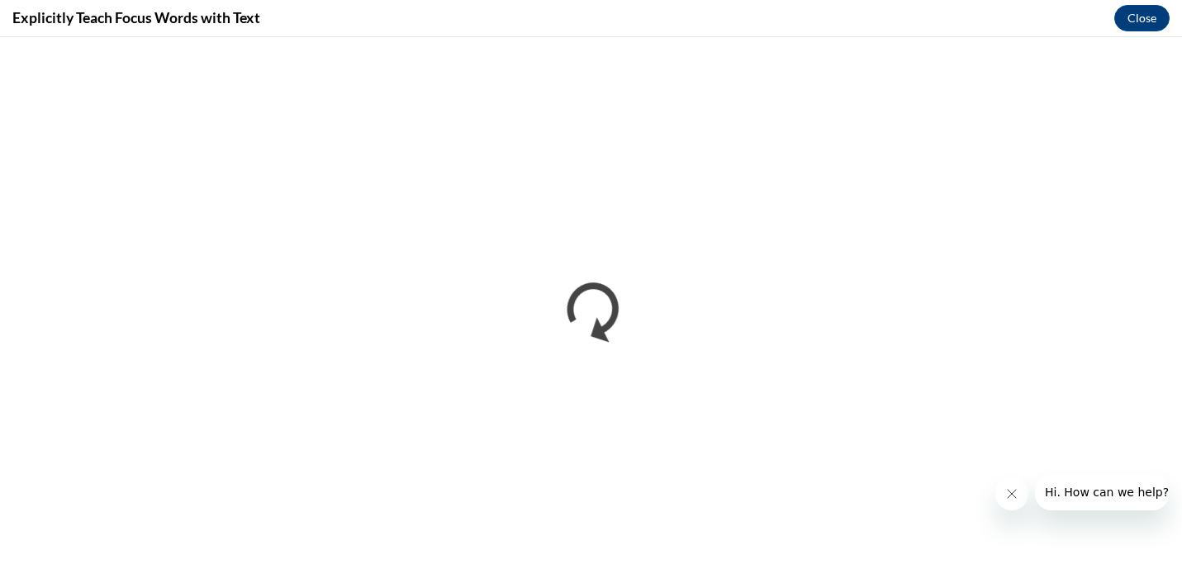
scroll to position [0, 0]
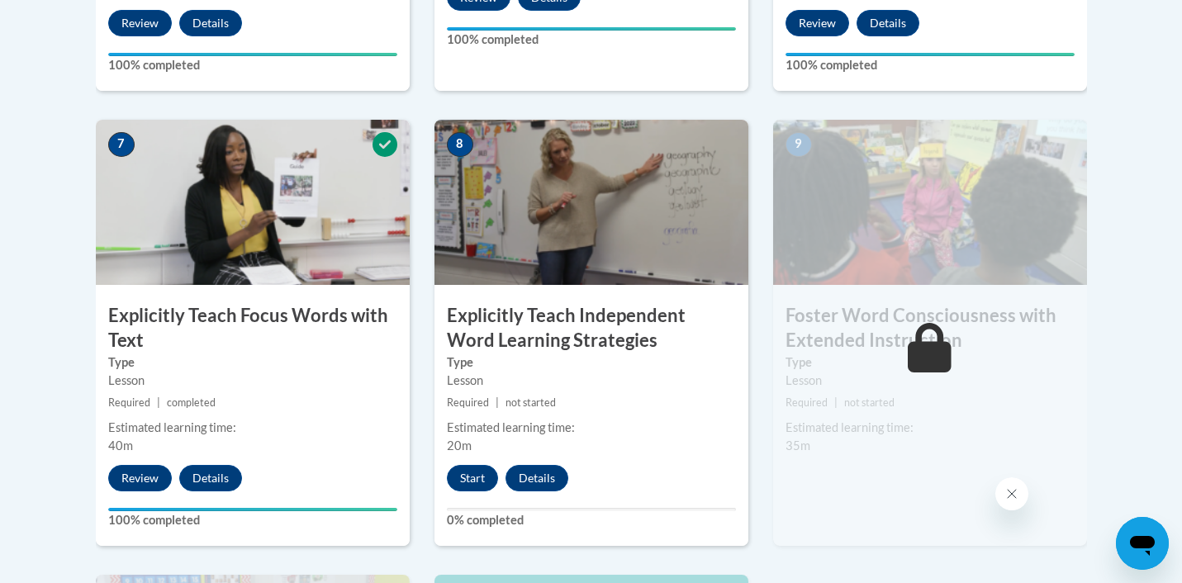
scroll to position [1408, 0]
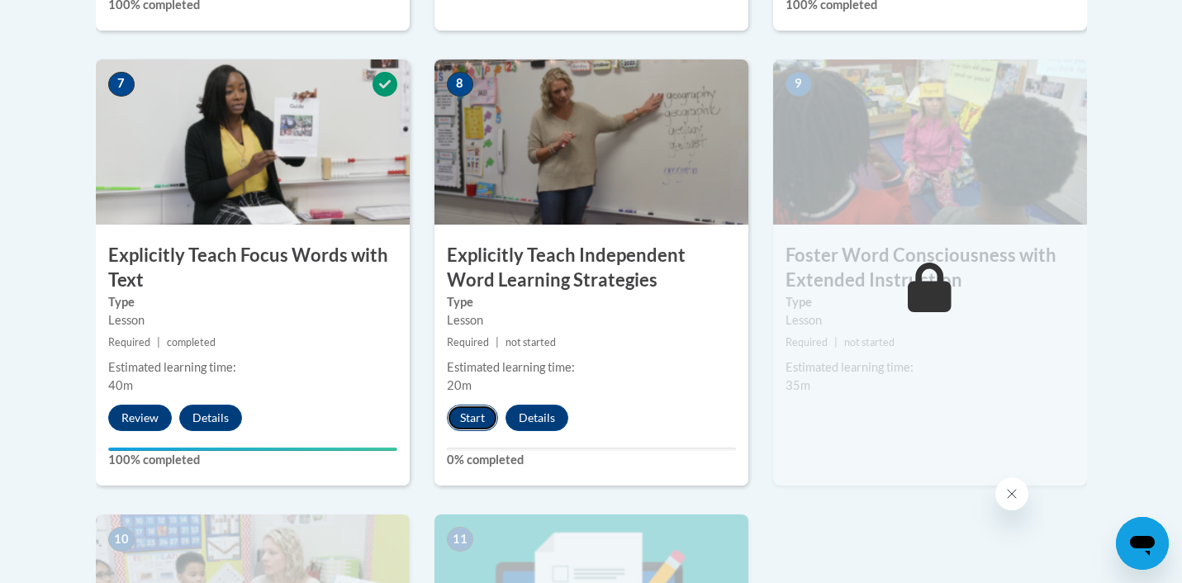
click at [474, 412] on button "Start" at bounding box center [472, 418] width 51 height 26
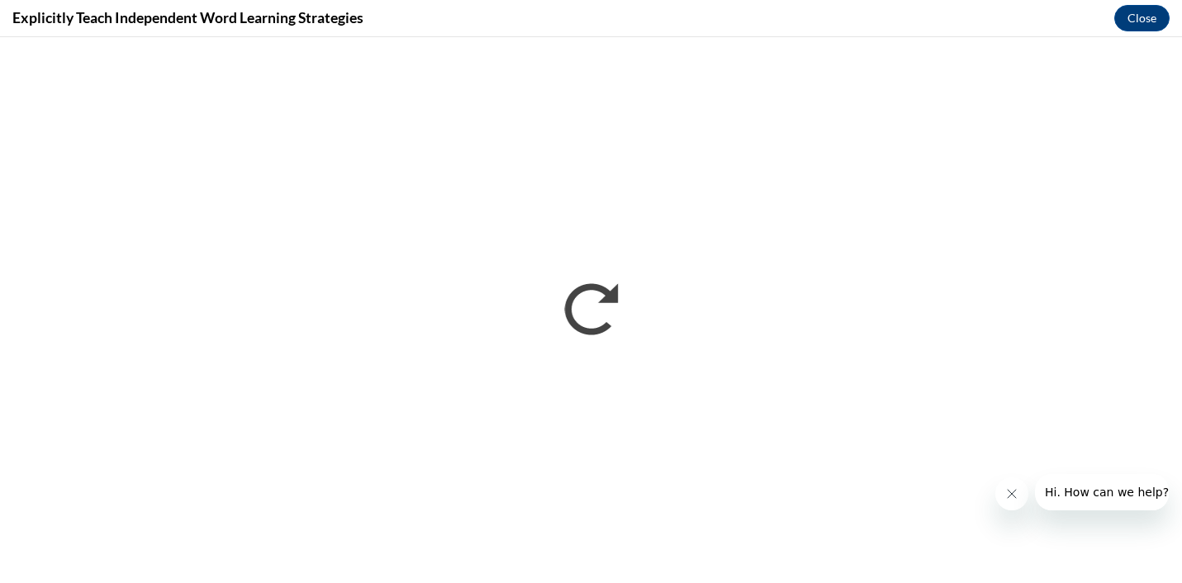
scroll to position [0, 0]
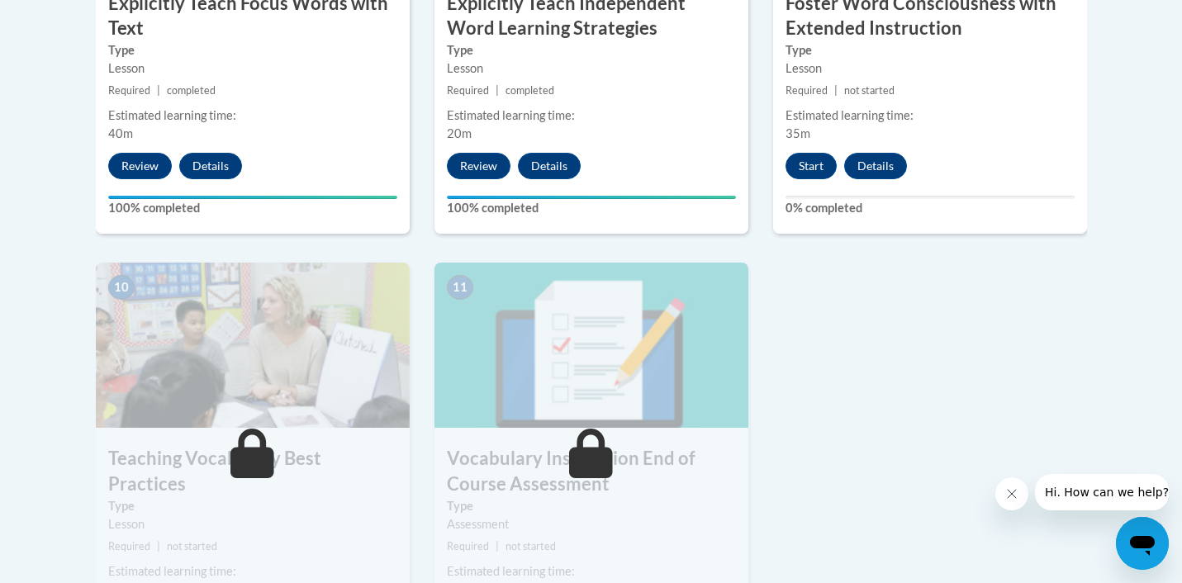
scroll to position [1627, 0]
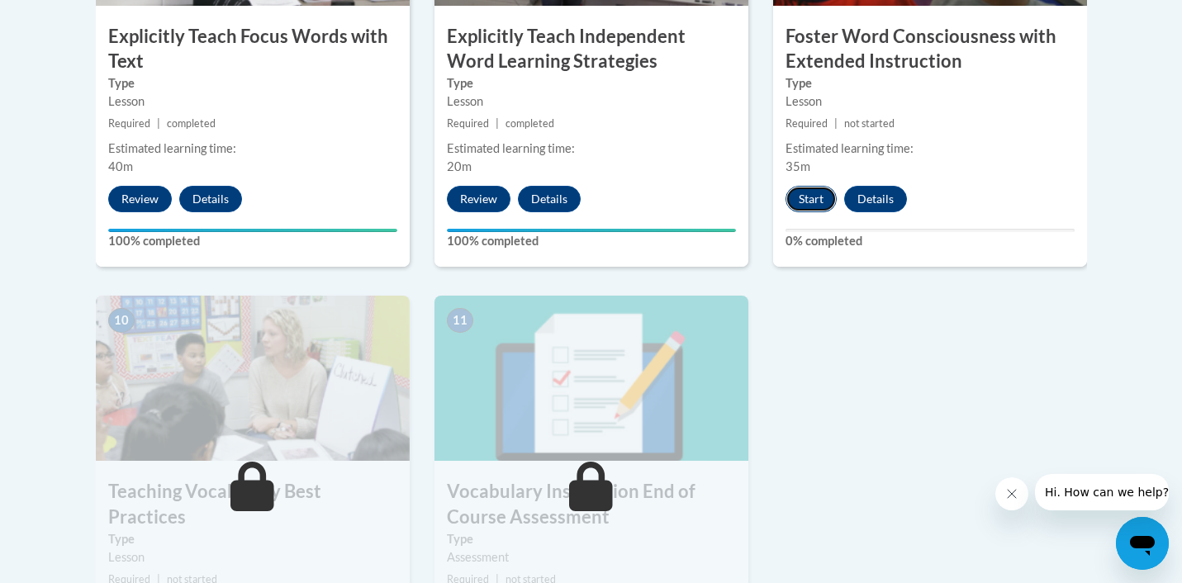
click at [811, 205] on button "Start" at bounding box center [811, 199] width 51 height 26
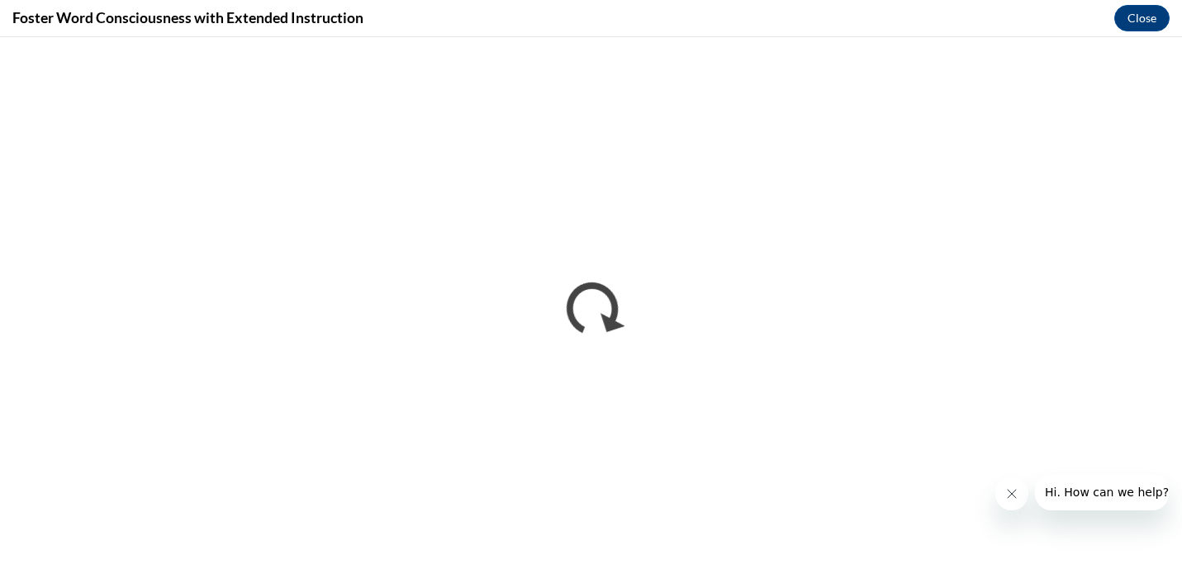
scroll to position [0, 0]
